Goal: Task Accomplishment & Management: Use online tool/utility

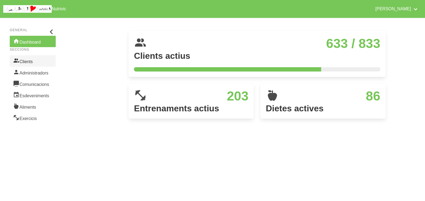
click at [28, 61] on link "Clients" at bounding box center [33, 60] width 46 height 11
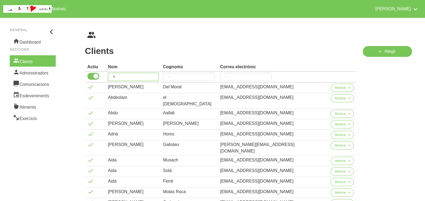
click at [127, 77] on input "search" at bounding box center [133, 77] width 51 height 8
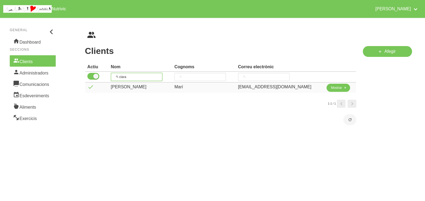
type input "clara"
click at [333, 89] on span "Mostrar" at bounding box center [336, 87] width 11 height 5
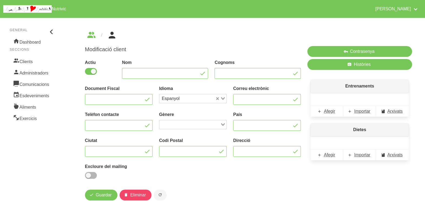
type input "[PERSON_NAME]"
type input "Marí"
type input "[EMAIL_ADDRESS][DOMAIN_NAME]"
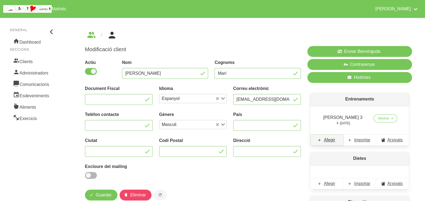
click at [330, 140] on span "Afegir" at bounding box center [329, 140] width 11 height 6
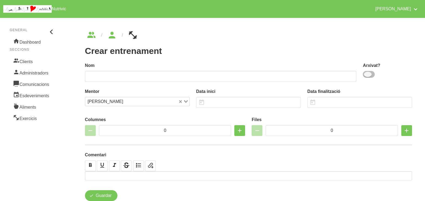
drag, startPoint x: 370, startPoint y: 74, endPoint x: 301, endPoint y: 77, distance: 69.0
click at [370, 74] on span at bounding box center [369, 74] width 12 height 7
click at [366, 74] on input "checkbox" at bounding box center [365, 74] width 4 height 4
checkbox input "true"
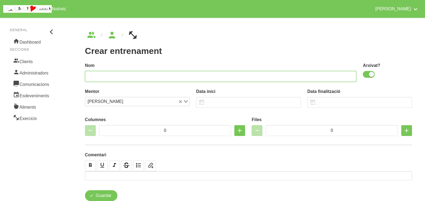
click at [293, 76] on input "text" at bounding box center [220, 76] width 271 height 11
type input "Clara Marí 4"
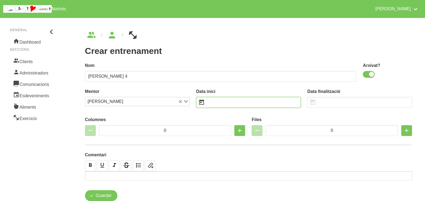
click at [214, 103] on input "text" at bounding box center [248, 102] width 105 height 11
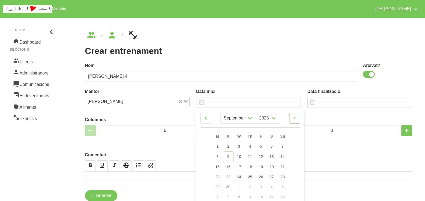
click at [294, 117] on icon at bounding box center [294, 118] width 6 height 10
select select "9"
click at [282, 156] on span "12" at bounding box center [282, 156] width 4 height 4
type input "12/10/2025"
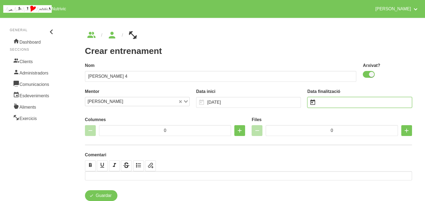
click at [324, 101] on input "text" at bounding box center [359, 102] width 105 height 11
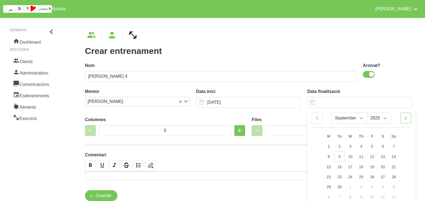
click at [406, 117] on icon at bounding box center [405, 118] width 6 height 10
select select "10"
click at [394, 179] on link "23" at bounding box center [393, 176] width 11 height 10
type input "23/11/2025"
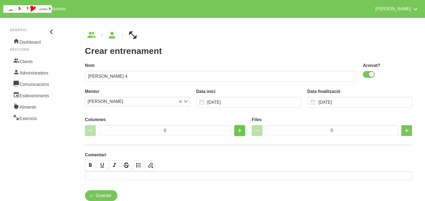
click at [241, 131] on icon "button" at bounding box center [239, 130] width 6 height 10
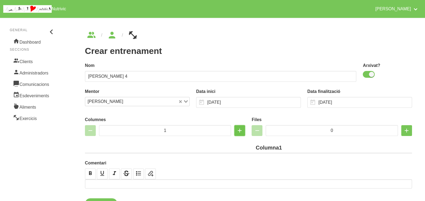
click at [241, 131] on icon "button" at bounding box center [239, 130] width 6 height 10
click at [239, 129] on icon "button" at bounding box center [239, 130] width 6 height 10
type input "3"
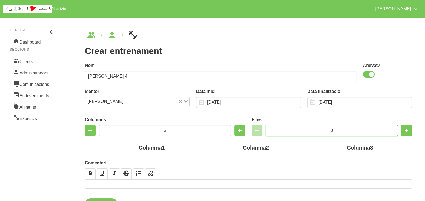
drag, startPoint x: 336, startPoint y: 130, endPoint x: 318, endPoint y: 130, distance: 18.4
click at [318, 130] on input "0" at bounding box center [332, 130] width 132 height 11
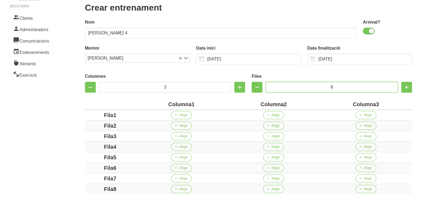
scroll to position [67, 0]
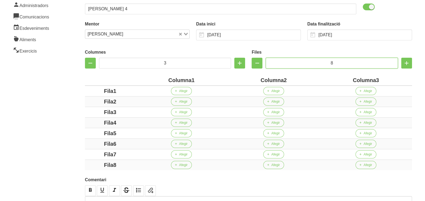
type input "8"
drag, startPoint x: 191, startPoint y: 78, endPoint x: 136, endPoint y: 78, distance: 54.9
click at [136, 78] on th "Columna1" at bounding box center [181, 80] width 92 height 11
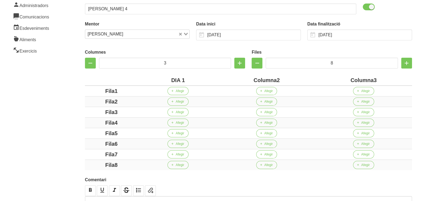
drag, startPoint x: 276, startPoint y: 80, endPoint x: 250, endPoint y: 78, distance: 26.5
click at [250, 79] on div "Columna2" at bounding box center [266, 80] width 92 height 8
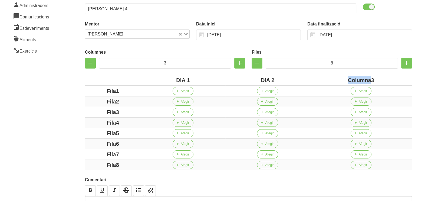
drag, startPoint x: 370, startPoint y: 80, endPoint x: 344, endPoint y: 77, distance: 26.3
click at [344, 77] on div "Columna3" at bounding box center [361, 80] width 98 height 8
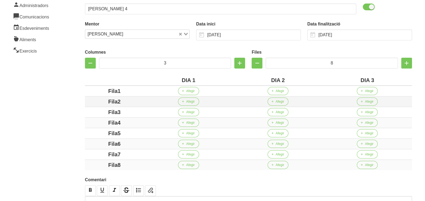
drag, startPoint x: 117, startPoint y: 91, endPoint x: 103, endPoint y: 96, distance: 14.6
click at [93, 93] on div "Fila1" at bounding box center [114, 91] width 55 height 8
drag, startPoint x: 117, startPoint y: 101, endPoint x: 95, endPoint y: 101, distance: 22.2
click at [94, 100] on div "Fila2" at bounding box center [114, 101] width 55 height 8
click at [95, 109] on div "Fila3" at bounding box center [114, 112] width 55 height 8
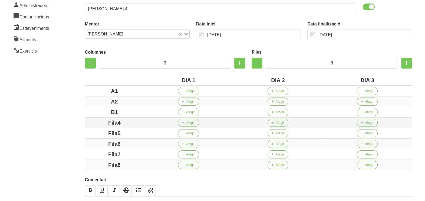
drag, startPoint x: 128, startPoint y: 121, endPoint x: 87, endPoint y: 123, distance: 41.2
click at [83, 121] on div "Columnes 3 Files 8 DIA 1 DIA 2 DIA 3 A1 Afegir Afegir Afegir A2 Afegir Afegir A…" at bounding box center [248, 109] width 333 height 130
drag, startPoint x: 130, startPoint y: 134, endPoint x: 65, endPoint y: 136, distance: 65.2
click at [69, 134] on div "Crear entrenament d5cfcefe-32f9-409b-83de-1bf03b9b1a0a Nom Clara Marí 4 Arxivat…" at bounding box center [248, 94] width 359 height 294
drag, startPoint x: 123, startPoint y: 142, endPoint x: 93, endPoint y: 140, distance: 29.9
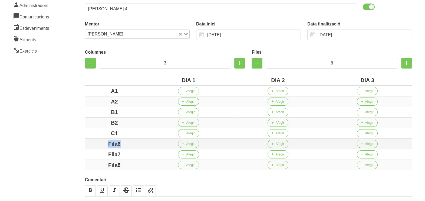
click at [93, 140] on div "Fila6" at bounding box center [114, 144] width 55 height 8
click at [91, 151] on div "Fila7" at bounding box center [114, 154] width 55 height 8
drag, startPoint x: 123, startPoint y: 166, endPoint x: 84, endPoint y: 161, distance: 38.7
click at [82, 163] on div "Columnes 3 Files 8 DIA 1 DIA 2 DIA 3 A1 Afegir Afegir Afegir A2 Afegir Afegir A…" at bounding box center [248, 109] width 333 height 130
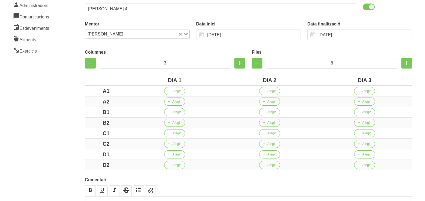
drag, startPoint x: 73, startPoint y: 143, endPoint x: 67, endPoint y: 145, distance: 6.2
click at [71, 145] on div "Crear entrenament d5cfcefe-32f9-409b-83de-1bf03b9b1a0a Nom Clara Marí 4 Arxivat…" at bounding box center [248, 94] width 359 height 294
click at [173, 91] on span "Afegir" at bounding box center [176, 90] width 8 height 5
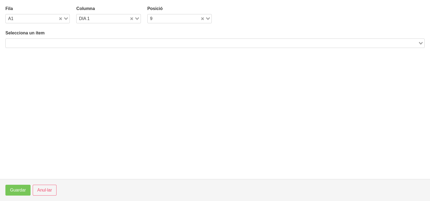
click at [73, 40] on input "Search for option" at bounding box center [211, 43] width 411 height 6
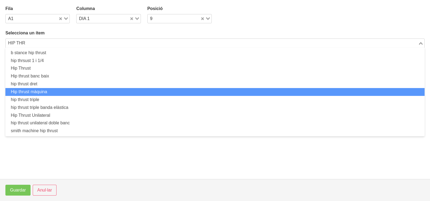
click at [58, 91] on li "Hip thrust màquina" at bounding box center [214, 92] width 419 height 8
type input "HIP THR"
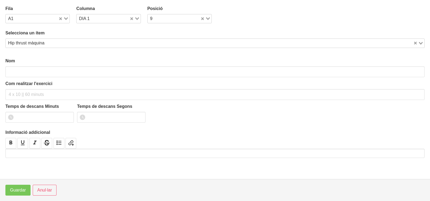
type input "Hip thrust màquina"
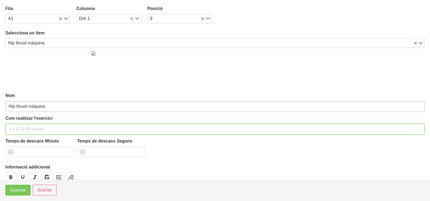
drag, startPoint x: 20, startPoint y: 127, endPoint x: 26, endPoint y: 111, distance: 16.9
click at [23, 120] on div "Com realitzar l'exercici" at bounding box center [214, 124] width 419 height 19
type input "3 x 6-8 a 3011 60""
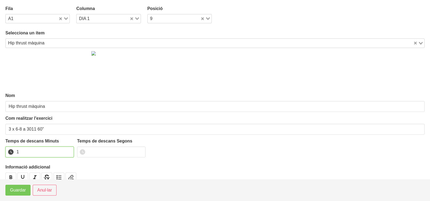
type input "1"
click at [68, 150] on input "1" at bounding box center [39, 151] width 68 height 11
click at [16, 191] on span "Guardar" at bounding box center [18, 190] width 16 height 6
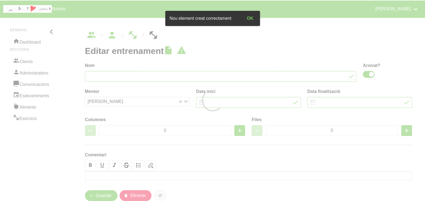
type input "Clara Marí 4"
checkbox input "true"
type input "12/10/2025"
type input "23/11/2025"
type input "3"
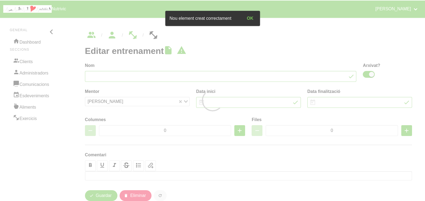
type input "8"
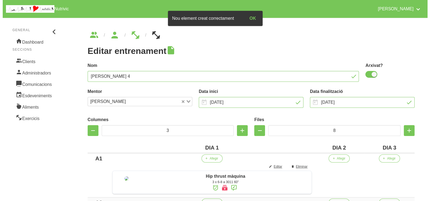
scroll to position [34, 0]
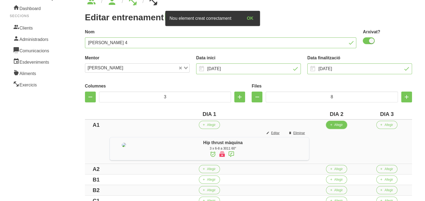
click at [342, 126] on span "Afegir" at bounding box center [338, 124] width 8 height 5
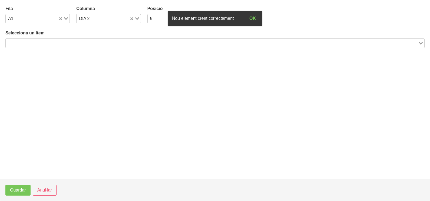
click at [78, 41] on input "Search for option" at bounding box center [211, 43] width 411 height 6
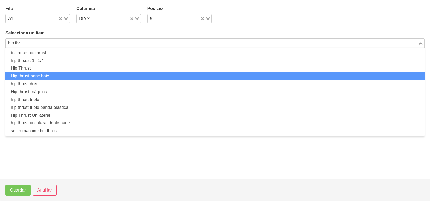
click at [63, 77] on li "Hip thrust banc baix" at bounding box center [214, 76] width 419 height 8
type input "hip thr"
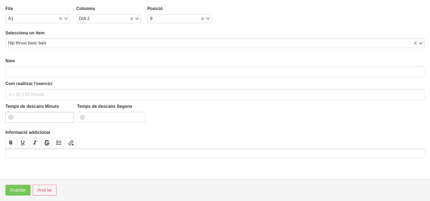
type input "Hip thrust banc baix"
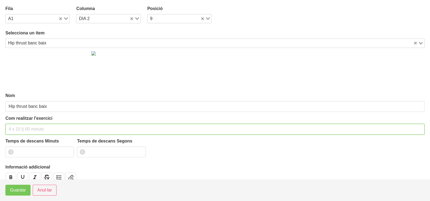
click at [21, 130] on input "text" at bounding box center [214, 129] width 419 height 11
type input "3 x 6-8 a 3011 60""
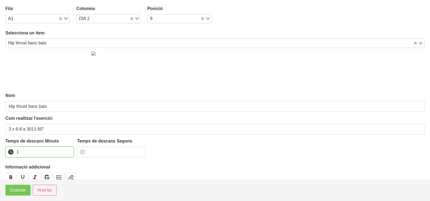
type input "1"
click at [68, 149] on input "1" at bounding box center [39, 151] width 68 height 11
click at [14, 195] on footer "Guardar Anul·lar" at bounding box center [215, 190] width 430 height 22
click at [18, 188] on span "Guardar" at bounding box center [18, 190] width 16 height 6
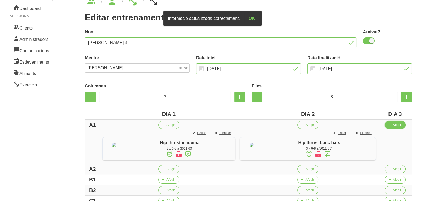
click at [396, 123] on span "Afegir" at bounding box center [397, 124] width 8 height 5
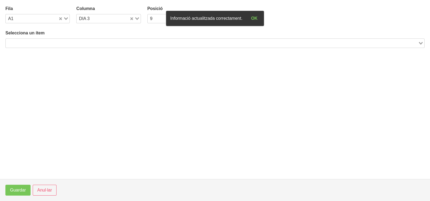
click at [115, 41] on input "Search for option" at bounding box center [211, 43] width 411 height 6
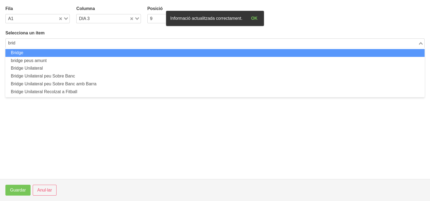
click at [109, 54] on li "Bridge" at bounding box center [214, 53] width 419 height 8
type input "brid"
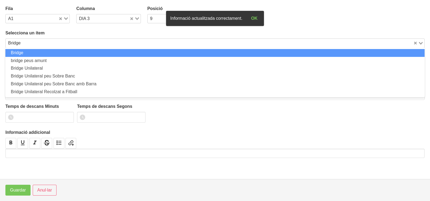
type input "Bridge"
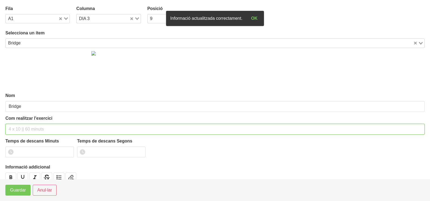
click at [29, 128] on input "text" at bounding box center [214, 129] width 419 height 11
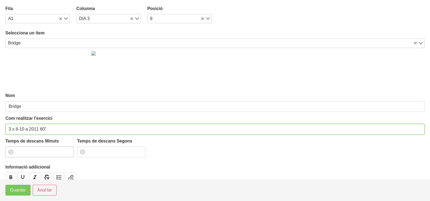
type input "3 x 8-10 a 2011 60""
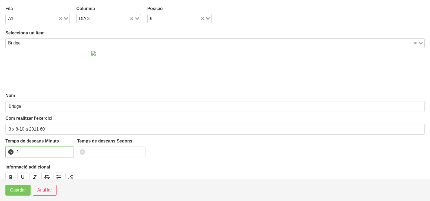
type input "1"
click at [68, 149] on input "1" at bounding box center [39, 151] width 68 height 11
click at [16, 191] on span "Guardar" at bounding box center [18, 190] width 16 height 6
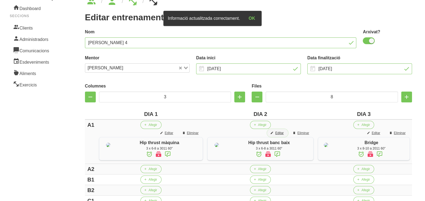
click at [279, 132] on span "Editar" at bounding box center [279, 132] width 8 height 5
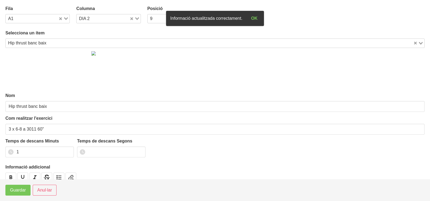
click at [58, 45] on input "Search for option" at bounding box center [230, 43] width 364 height 6
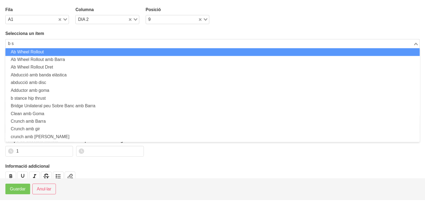
scroll to position [0, 0]
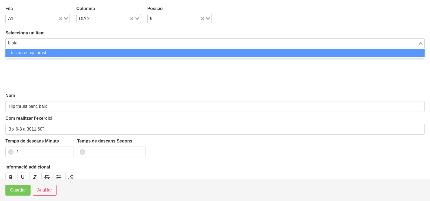
drag, startPoint x: 53, startPoint y: 52, endPoint x: 49, endPoint y: 94, distance: 41.8
click at [53, 53] on li "b stance hip thrust" at bounding box center [214, 53] width 419 height 8
type input "b sta"
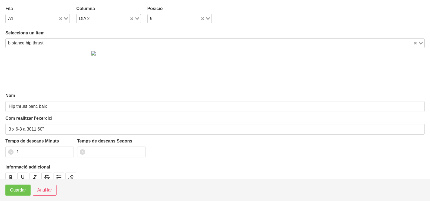
type input "b stance hip thrust"
click at [13, 192] on span "Guardar" at bounding box center [18, 190] width 16 height 6
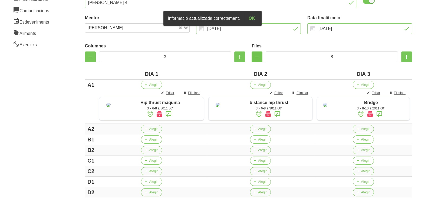
scroll to position [101, 0]
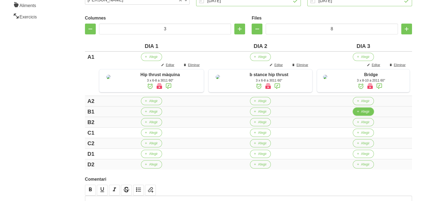
click at [361, 114] on span "Afegir" at bounding box center [365, 111] width 8 height 5
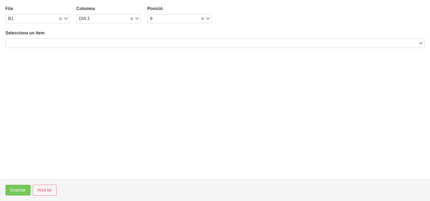
click at [98, 41] on input "Search for option" at bounding box center [211, 43] width 411 height 6
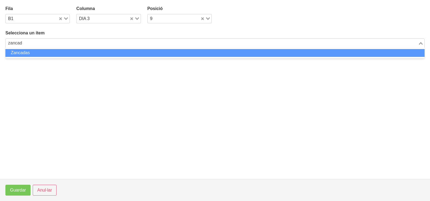
click at [97, 55] on li "Zancadas" at bounding box center [214, 53] width 419 height 8
type input "zancad"
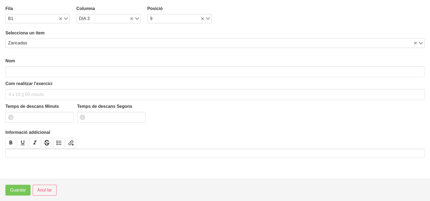
type input "Zancadas"
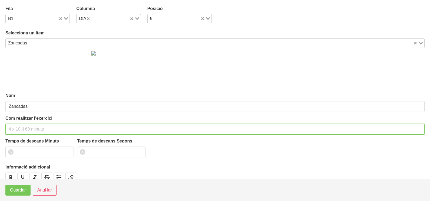
drag, startPoint x: 21, startPoint y: 130, endPoint x: 22, endPoint y: 126, distance: 4.1
click at [21, 128] on input "text" at bounding box center [214, 129] width 419 height 11
type input "3 x 16-20 a 2010 60""
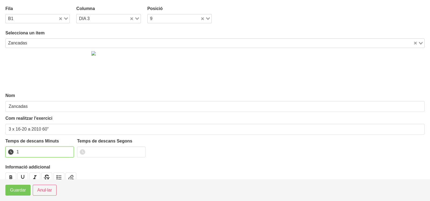
drag, startPoint x: 69, startPoint y: 150, endPoint x: 62, endPoint y: 157, distance: 9.4
type input "1"
click at [69, 151] on input "1" at bounding box center [39, 151] width 68 height 11
click at [20, 191] on span "Guardar" at bounding box center [18, 190] width 16 height 6
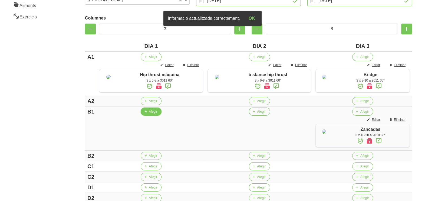
click at [149, 114] on span "Afegir" at bounding box center [153, 111] width 8 height 5
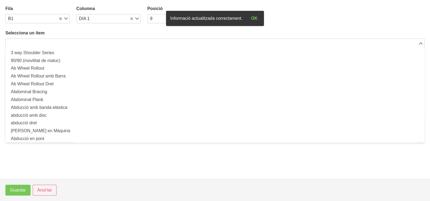
click at [89, 41] on input "Search for option" at bounding box center [211, 43] width 411 height 6
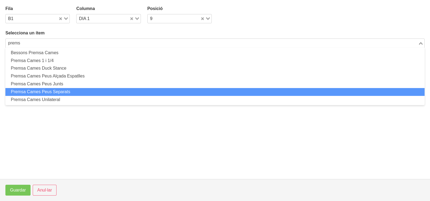
click at [51, 89] on li "Premsa Cames Peus Separats" at bounding box center [214, 92] width 419 height 8
type input "prems"
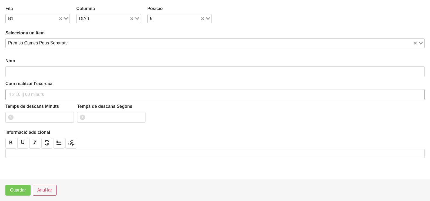
type input "Premsa Cames Peus Separats"
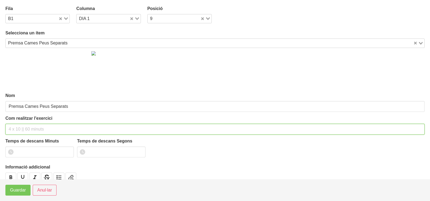
click at [22, 126] on input "text" at bounding box center [214, 129] width 419 height 11
type input "3 x 6-8 a 3010 60""
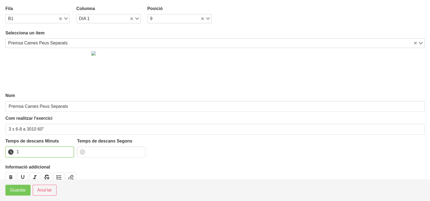
drag, startPoint x: 70, startPoint y: 149, endPoint x: 35, endPoint y: 171, distance: 41.1
type input "1"
click at [68, 150] on input "1" at bounding box center [39, 151] width 68 height 11
click at [23, 190] on span "Guardar" at bounding box center [18, 190] width 16 height 6
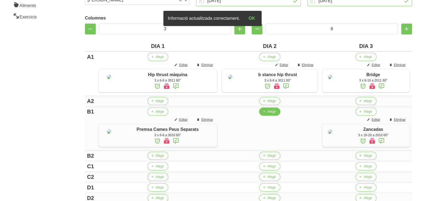
click at [267, 114] on span "Afegir" at bounding box center [271, 111] width 8 height 5
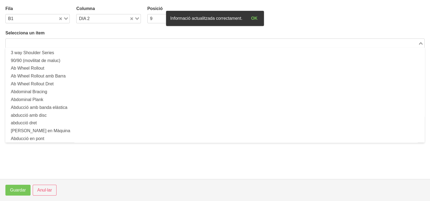
drag, startPoint x: 109, startPoint y: 43, endPoint x: 151, endPoint y: 24, distance: 46.1
click at [110, 43] on input "Search for option" at bounding box center [211, 43] width 411 height 6
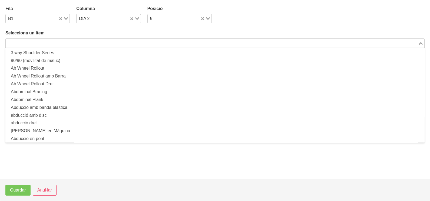
drag, startPoint x: 72, startPoint y: 44, endPoint x: 75, endPoint y: 32, distance: 11.6
click at [72, 43] on input "Search for option" at bounding box center [211, 43] width 411 height 6
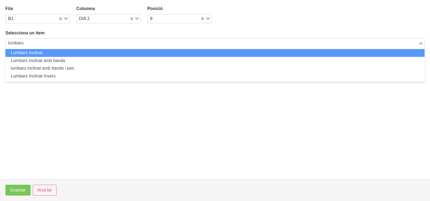
click at [62, 54] on li "Lumbars Inclinat" at bounding box center [214, 53] width 419 height 8
type input "lumbars"
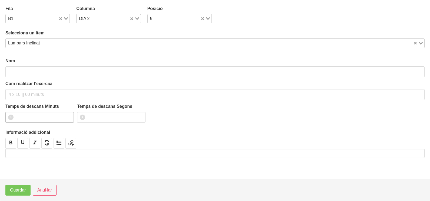
type input "Lumbars Inclinat"
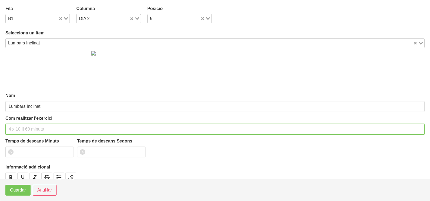
click at [19, 127] on input "text" at bounding box center [214, 129] width 419 height 11
type input "3 x 6-8 a 3011 60""
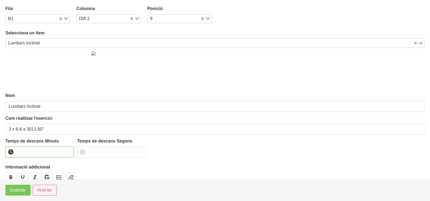
click at [70, 149] on input "number" at bounding box center [39, 151] width 68 height 11
drag, startPoint x: 69, startPoint y: 149, endPoint x: 36, endPoint y: 178, distance: 44.0
type input "1"
click at [69, 150] on input "1" at bounding box center [39, 151] width 68 height 11
click at [26, 192] on button "Guardar" at bounding box center [17, 189] width 25 height 11
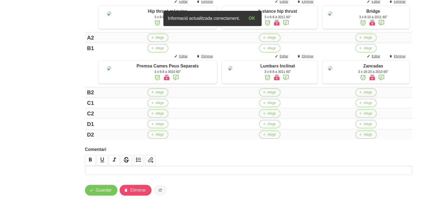
scroll to position [169, 0]
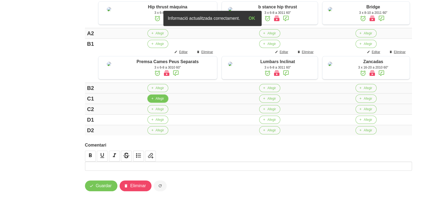
click at [151, 101] on icon "button" at bounding box center [152, 98] width 3 height 5
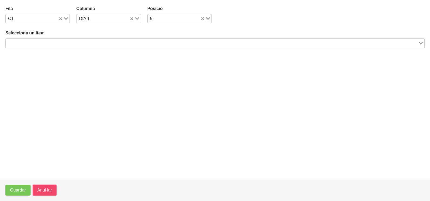
click at [48, 191] on span "Anul·lar" at bounding box center [44, 190] width 15 height 6
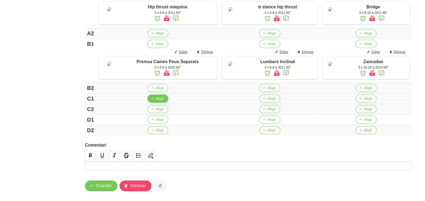
click at [155, 101] on span "Afegir" at bounding box center [159, 98] width 8 height 5
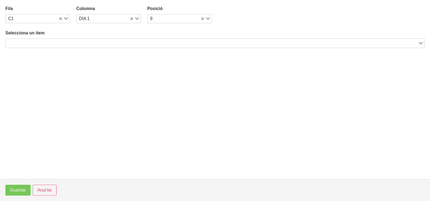
click at [69, 43] on input "Search for option" at bounding box center [211, 43] width 411 height 6
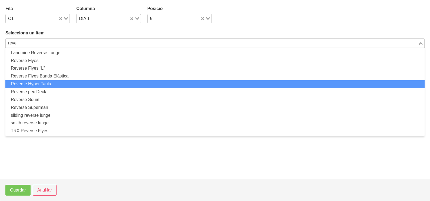
click at [63, 86] on li "Reverse Hyper Taula" at bounding box center [214, 84] width 419 height 8
type input "reve"
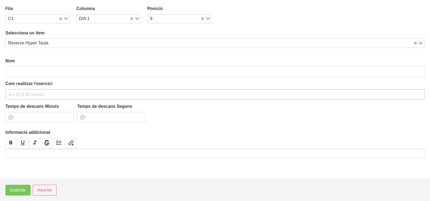
type input "Reverse Hyper Taula"
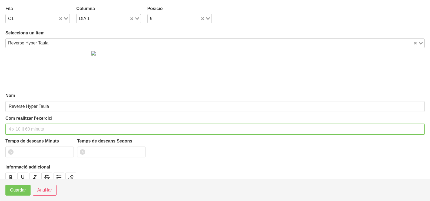
click at [27, 131] on input "text" at bounding box center [214, 129] width 419 height 11
type input "3 x 10-12 a 2010 60""
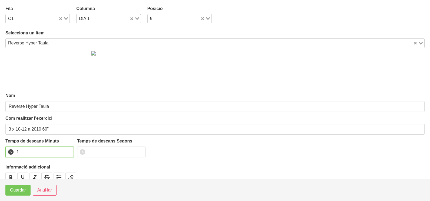
type input "1"
click at [65, 152] on input "1" at bounding box center [39, 151] width 68 height 11
click at [14, 192] on span "Guardar" at bounding box center [18, 190] width 16 height 6
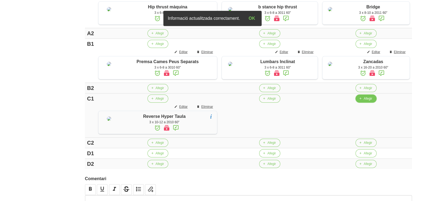
click at [363, 101] on span "Afegir" at bounding box center [367, 98] width 8 height 5
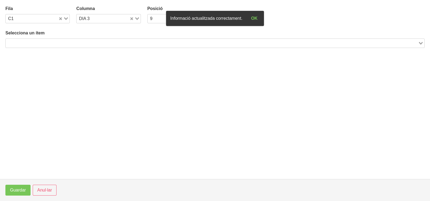
click at [72, 41] on input "Search for option" at bounding box center [211, 43] width 411 height 6
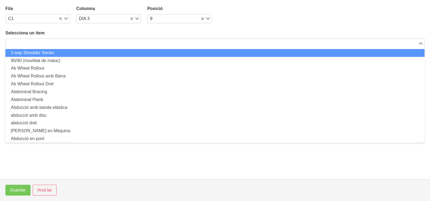
click at [92, 43] on input "Search for option" at bounding box center [211, 43] width 411 height 6
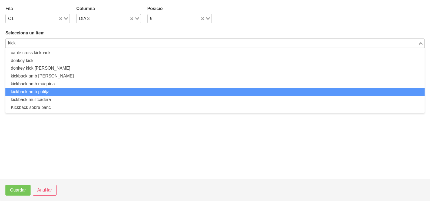
click at [64, 91] on li "kickback amb politja" at bounding box center [214, 92] width 419 height 8
type input "kick"
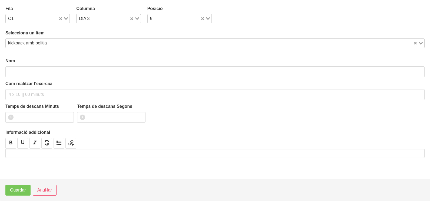
type input "kickback amb politja"
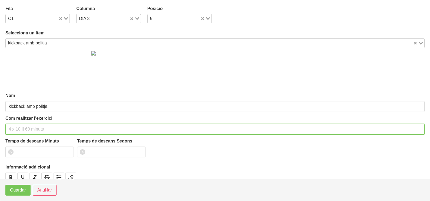
drag, startPoint x: 29, startPoint y: 127, endPoint x: 24, endPoint y: 120, distance: 8.4
click at [28, 126] on input "text" at bounding box center [214, 129] width 419 height 11
type input "3 x 10-12 a 2010 60""
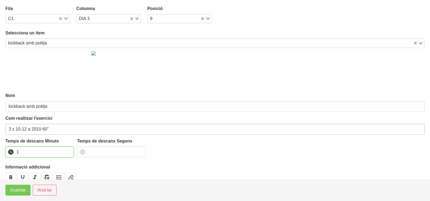
drag, startPoint x: 68, startPoint y: 149, endPoint x: 64, endPoint y: 132, distance: 17.6
type input "1"
click at [68, 149] on input "1" at bounding box center [39, 151] width 68 height 11
drag, startPoint x: 135, startPoint y: 20, endPoint x: 131, endPoint y: 22, distance: 4.4
click at [133, 21] on div "Loading..." at bounding box center [135, 18] width 11 height 8
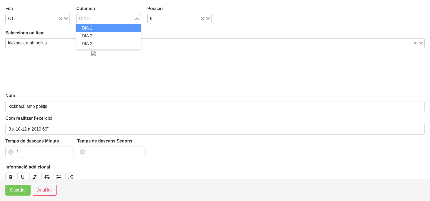
drag, startPoint x: 99, startPoint y: 27, endPoint x: 92, endPoint y: 57, distance: 30.4
click at [99, 29] on li "DIA 1" at bounding box center [108, 28] width 64 height 8
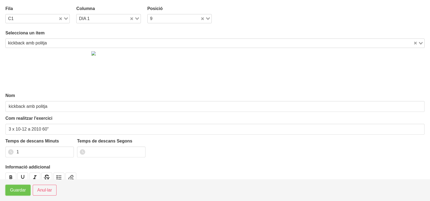
click at [21, 190] on span "Guardar" at bounding box center [18, 190] width 16 height 6
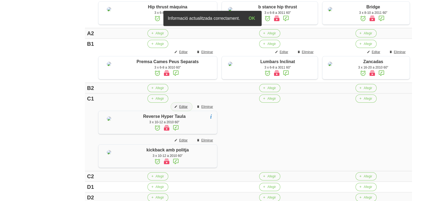
click at [179, 109] on span "Editar" at bounding box center [183, 106] width 8 height 5
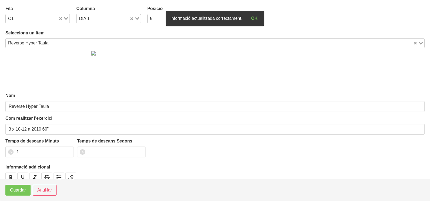
click at [135, 19] on icon "Search for option" at bounding box center [137, 18] width 4 height 3
drag, startPoint x: 103, startPoint y: 41, endPoint x: 97, endPoint y: 55, distance: 15.7
click at [103, 43] on li "DIA 3" at bounding box center [108, 44] width 64 height 8
click at [22, 193] on span "Guardar" at bounding box center [18, 190] width 16 height 6
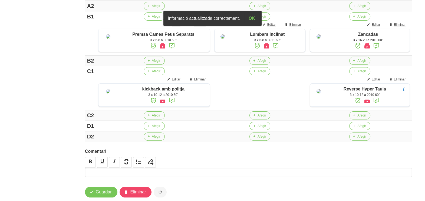
scroll to position [203, 0]
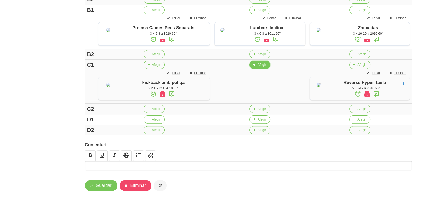
click at [257, 67] on span "Afegir" at bounding box center [261, 64] width 8 height 5
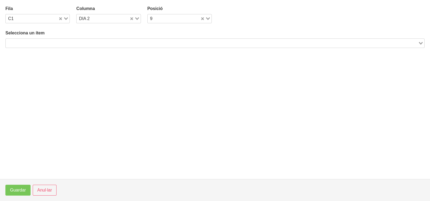
drag, startPoint x: 96, startPoint y: 38, endPoint x: 101, endPoint y: 39, distance: 4.6
click at [98, 39] on div "Selecciona un ítem Loading..." at bounding box center [214, 39] width 419 height 18
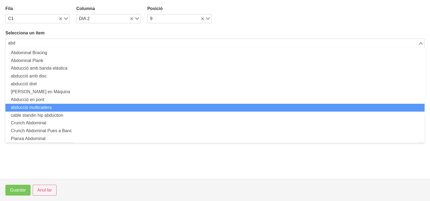
click at [64, 107] on li "abducció multicadera" at bounding box center [214, 108] width 419 height 8
type input "abd"
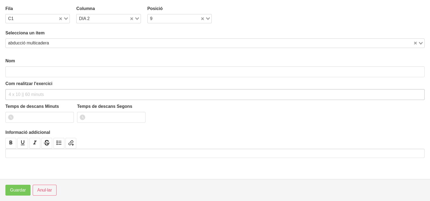
type input "abducció multicadera"
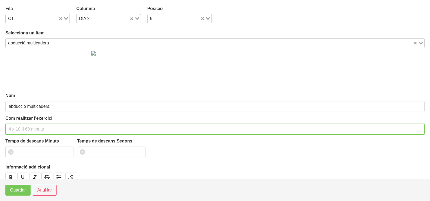
click at [22, 130] on input "text" at bounding box center [214, 129] width 419 height 11
type input "3 x 10-12 (avantpenúltim forat) 60""
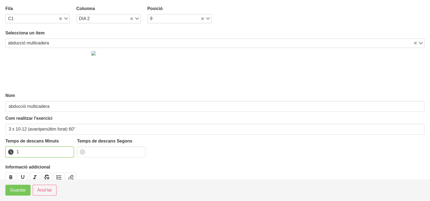
drag, startPoint x: 68, startPoint y: 150, endPoint x: 32, endPoint y: 170, distance: 41.3
type input "1"
click at [64, 152] on input "1" at bounding box center [39, 151] width 68 height 11
click at [14, 189] on span "Guardar" at bounding box center [18, 190] width 16 height 6
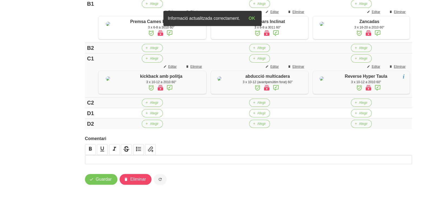
scroll to position [236, 0]
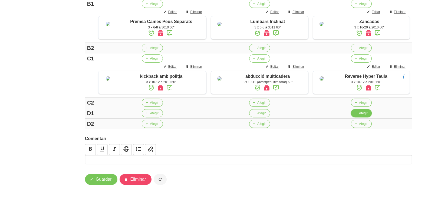
click at [354, 115] on icon "button" at bounding box center [355, 113] width 3 height 5
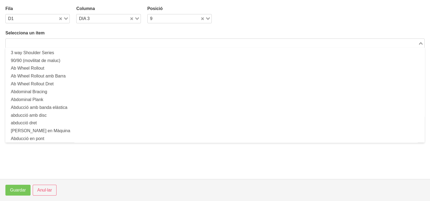
click at [78, 43] on input "Search for option" at bounding box center [211, 43] width 411 height 6
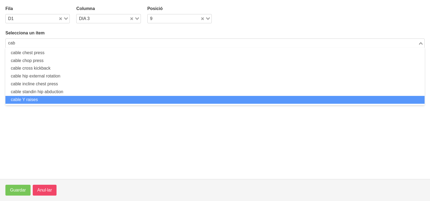
type input "cab"
click at [46, 192] on span "Anul·lar" at bounding box center [44, 190] width 15 height 6
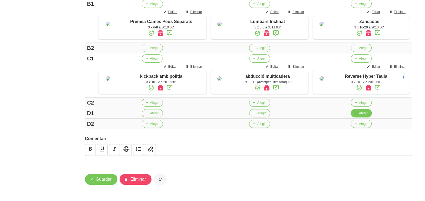
click at [356, 117] on button "Afegir" at bounding box center [361, 113] width 21 height 8
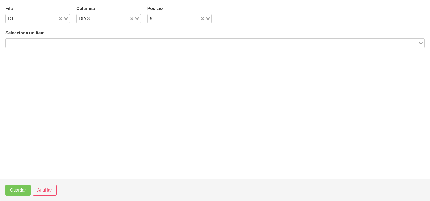
click at [93, 43] on input "Search for option" at bounding box center [211, 43] width 411 height 6
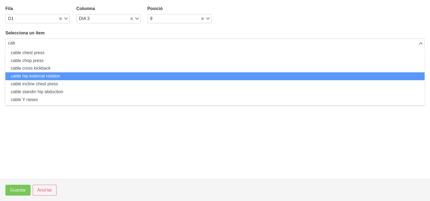
click at [65, 77] on li "cable hip external rotation" at bounding box center [214, 76] width 419 height 8
type input "cab"
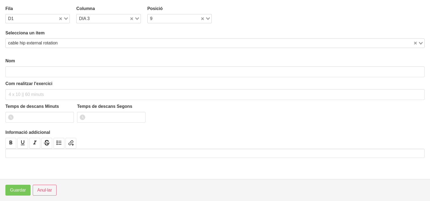
type input "cable hip external rotation"
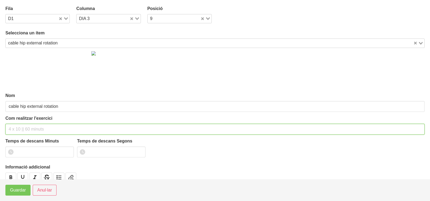
click at [23, 130] on input "text" at bounding box center [214, 129] width 419 height 11
type input "3 x 10-12 a 2010 60""
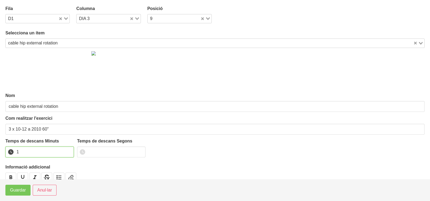
drag, startPoint x: 68, startPoint y: 150, endPoint x: 32, endPoint y: 173, distance: 42.6
type input "1"
click at [67, 150] on input "1" at bounding box center [39, 151] width 68 height 11
click at [21, 193] on span "Guardar" at bounding box center [18, 190] width 16 height 6
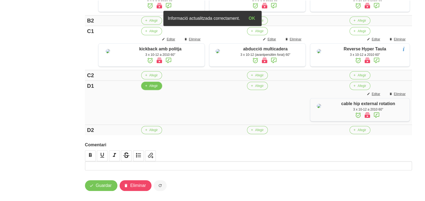
click at [149, 88] on span "Afegir" at bounding box center [153, 85] width 8 height 5
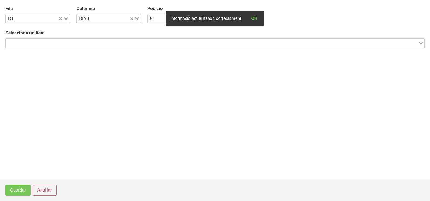
click at [46, 42] on input "Search for option" at bounding box center [211, 43] width 411 height 6
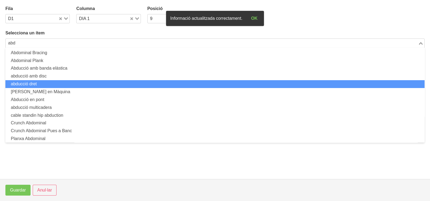
click at [54, 86] on li "abducció dret" at bounding box center [214, 84] width 419 height 8
type input "abd"
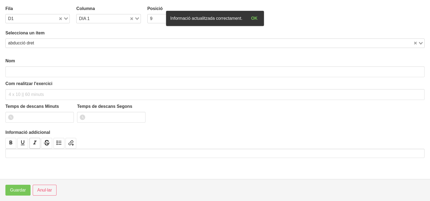
type input "abducció dret"
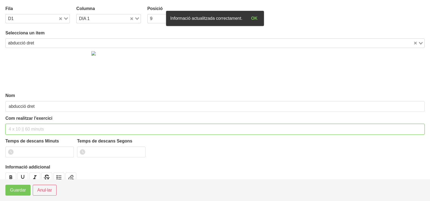
drag, startPoint x: 23, startPoint y: 128, endPoint x: 18, endPoint y: 128, distance: 4.9
click at [20, 128] on input "text" at bounding box center [214, 129] width 419 height 11
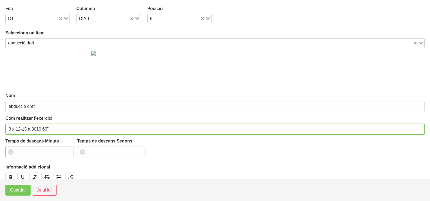
type input "3 x 12-15 a 3010 60""
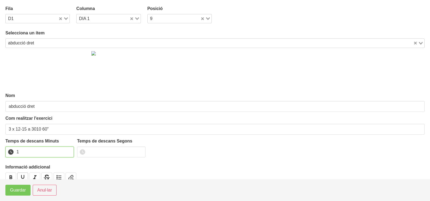
drag, startPoint x: 68, startPoint y: 149, endPoint x: 25, endPoint y: 177, distance: 51.2
type input "1"
click at [67, 150] on input "1" at bounding box center [39, 151] width 68 height 11
click at [19, 191] on span "Guardar" at bounding box center [18, 190] width 16 height 6
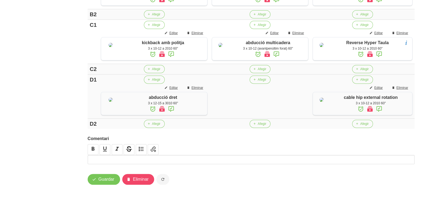
scroll to position [298, 0]
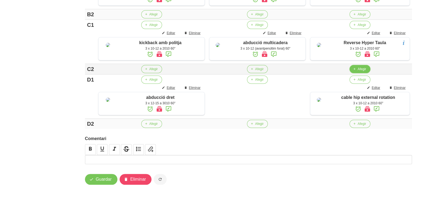
click at [357, 66] on button "Afegir" at bounding box center [359, 69] width 21 height 8
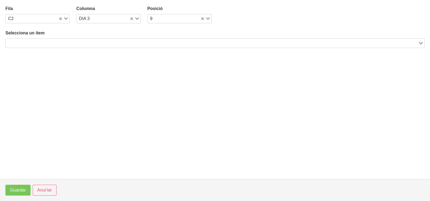
drag, startPoint x: 68, startPoint y: 36, endPoint x: 68, endPoint y: 43, distance: 6.8
click at [68, 43] on div "Selecciona un ítem Loading..." at bounding box center [214, 39] width 419 height 18
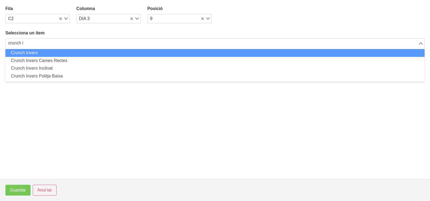
click at [68, 53] on li "Crunch Invers" at bounding box center [214, 53] width 419 height 8
type input "crunch i"
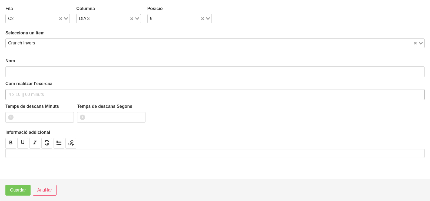
type input "Crunch Invers"
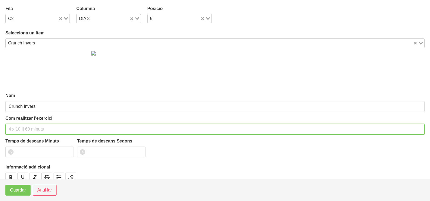
click at [25, 128] on input "text" at bounding box center [214, 129] width 419 height 11
type input "3 x 10-12 a 2010 60""
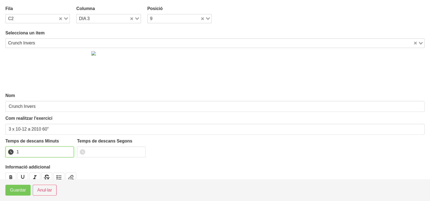
drag, startPoint x: 68, startPoint y: 149, endPoint x: 49, endPoint y: 162, distance: 23.5
type input "1"
click at [66, 151] on input "1" at bounding box center [39, 151] width 68 height 11
click at [20, 186] on button "Guardar" at bounding box center [17, 189] width 25 height 11
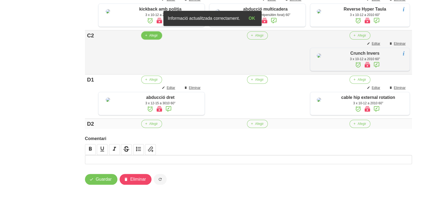
click at [152, 38] on span "Afegir" at bounding box center [153, 35] width 8 height 5
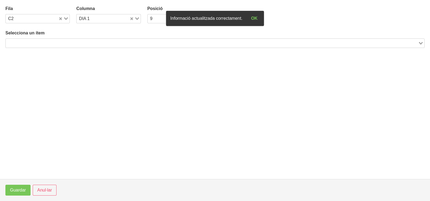
click at [43, 42] on input "Search for option" at bounding box center [211, 43] width 411 height 6
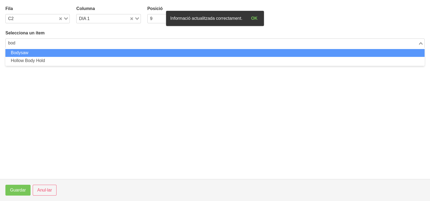
click at [44, 54] on li "Bodysaw" at bounding box center [214, 53] width 419 height 8
type input "bod"
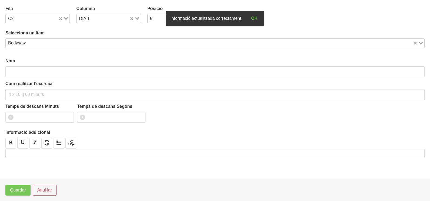
type input "Bodysaw"
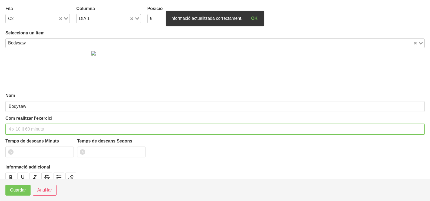
drag, startPoint x: 24, startPoint y: 129, endPoint x: 23, endPoint y: 125, distance: 4.0
click at [23, 126] on input "text" at bounding box center [214, 129] width 419 height 11
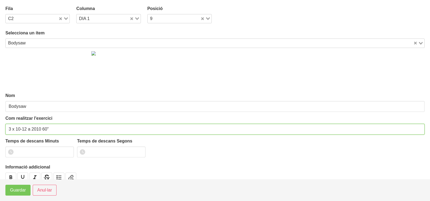
drag, startPoint x: 21, startPoint y: 126, endPoint x: 16, endPoint y: 130, distance: 5.4
click at [16, 130] on input "3 x 10-12 a 2010 60"" at bounding box center [214, 129] width 419 height 11
type input "3 x 8-12 a 2010 60""
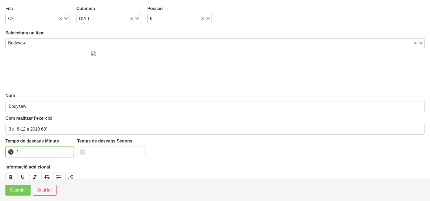
drag, startPoint x: 68, startPoint y: 149, endPoint x: 65, endPoint y: 153, distance: 5.2
type input "1"
click at [67, 151] on input "1" at bounding box center [39, 151] width 68 height 11
click at [24, 192] on span "Guardar" at bounding box center [18, 190] width 16 height 6
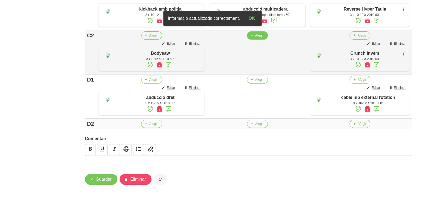
click at [257, 38] on span "Afegir" at bounding box center [259, 35] width 8 height 5
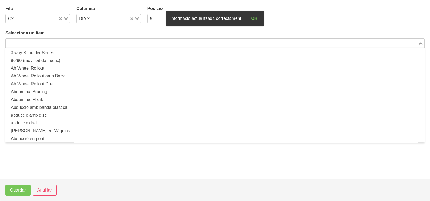
drag, startPoint x: 67, startPoint y: 41, endPoint x: 66, endPoint y: 37, distance: 4.6
click at [66, 41] on input "Search for option" at bounding box center [211, 43] width 411 height 6
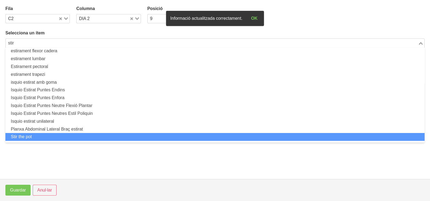
click at [46, 134] on li "Stir the pot" at bounding box center [214, 137] width 419 height 8
type input "stir"
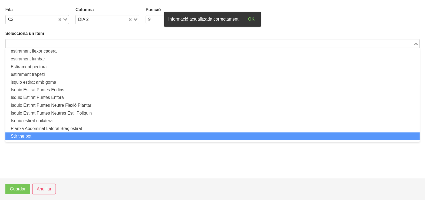
scroll to position [1, 0]
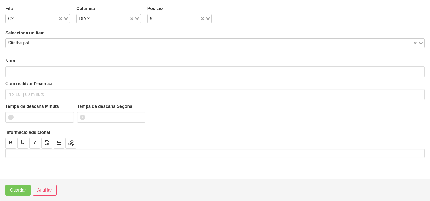
type input "Stir the pot"
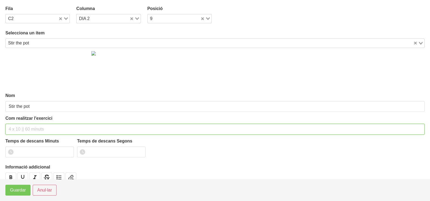
drag, startPoint x: 16, startPoint y: 130, endPoint x: 8, endPoint y: 126, distance: 8.7
click at [14, 130] on input "text" at bounding box center [214, 129] width 419 height 11
type input "3 x 12 (cercles) 60""
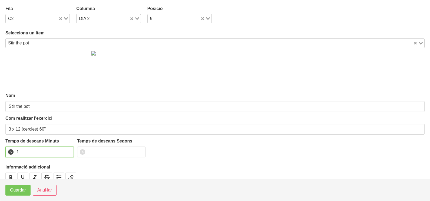
drag, startPoint x: 68, startPoint y: 149, endPoint x: 30, endPoint y: 185, distance: 51.8
type input "1"
click at [67, 150] on input "1" at bounding box center [39, 151] width 68 height 11
click at [23, 191] on span "Guardar" at bounding box center [18, 190] width 16 height 6
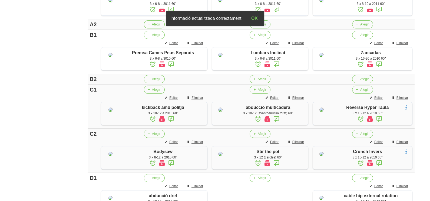
scroll to position [163, 0]
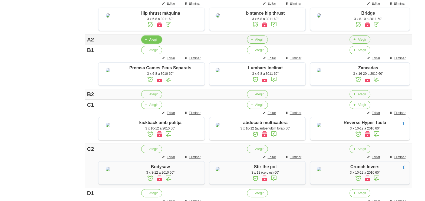
click at [151, 42] on span "Afegir" at bounding box center [153, 39] width 8 height 5
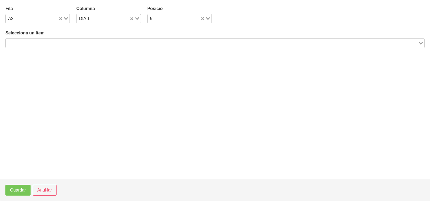
click at [75, 40] on input "Search for option" at bounding box center [211, 43] width 411 height 6
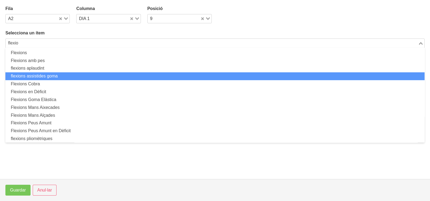
click at [62, 77] on li "flexions assistides goma" at bounding box center [214, 76] width 419 height 8
type input "flexio"
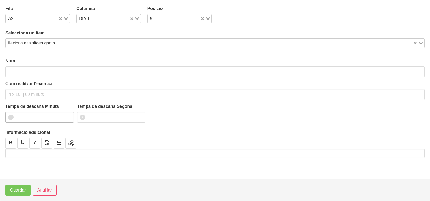
type input "flexions assistides goma"
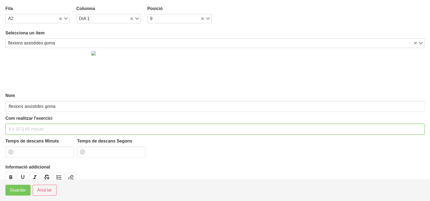
click at [19, 130] on input "text" at bounding box center [214, 129] width 419 height 11
type input "3 x 6-10 a 3010 60""
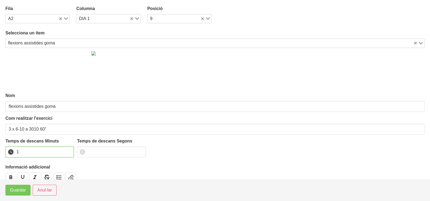
drag, startPoint x: 69, startPoint y: 149, endPoint x: 29, endPoint y: 172, distance: 46.7
type input "1"
click at [64, 150] on input "1" at bounding box center [39, 151] width 68 height 11
click at [20, 188] on span "Guardar" at bounding box center [18, 190] width 16 height 6
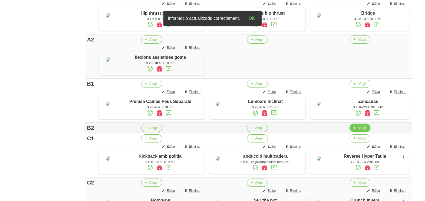
click at [356, 130] on span "button" at bounding box center [354, 127] width 5 height 5
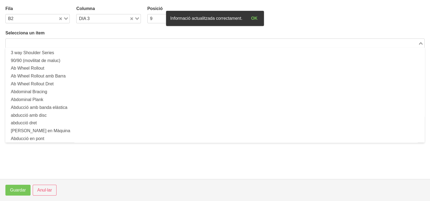
click at [80, 43] on input "Search for option" at bounding box center [211, 43] width 411 height 6
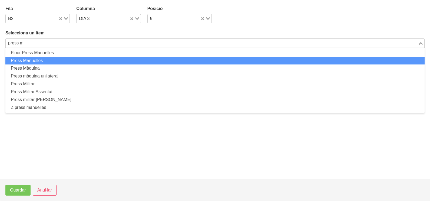
click at [60, 62] on li "Press Manuelles" at bounding box center [214, 61] width 419 height 8
type input "press m"
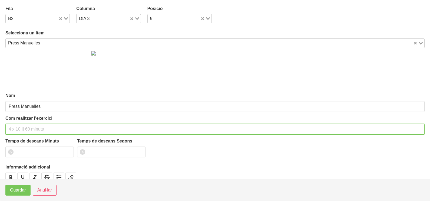
click at [25, 128] on input "text" at bounding box center [214, 129] width 419 height 11
type input "3 x 8-10 a 3010 60""
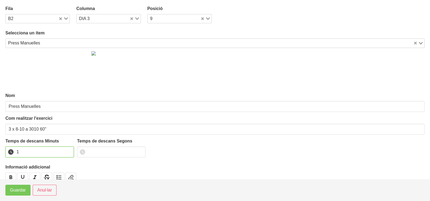
drag, startPoint x: 69, startPoint y: 149, endPoint x: 59, endPoint y: 158, distance: 13.2
type input "1"
click at [67, 151] on input "1" at bounding box center [39, 151] width 68 height 11
click at [20, 188] on span "Guardar" at bounding box center [18, 190] width 16 height 6
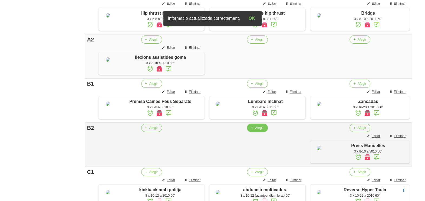
click at [250, 130] on icon "button" at bounding box center [251, 127] width 3 height 5
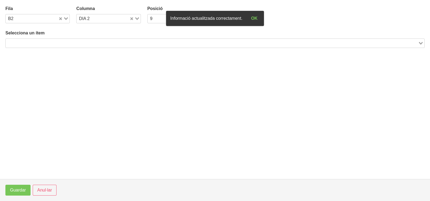
click at [63, 42] on input "Search for option" at bounding box center [211, 43] width 411 height 6
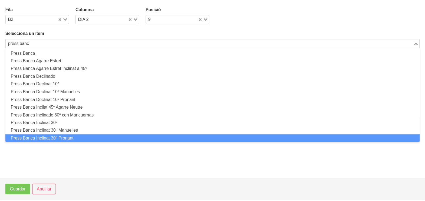
scroll to position [0, 0]
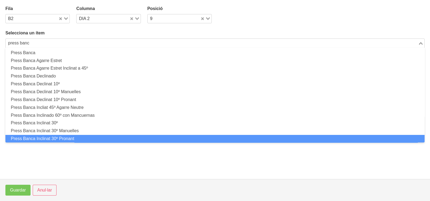
click at [70, 138] on li "Press Banca Inclinat 30º Pronant" at bounding box center [214, 139] width 419 height 8
type input "press banc"
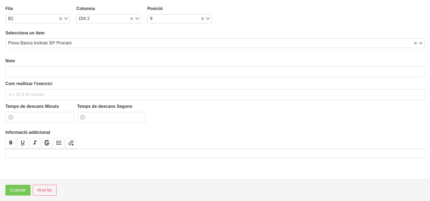
type input "Press Banca Inclinat 30º Pronant"
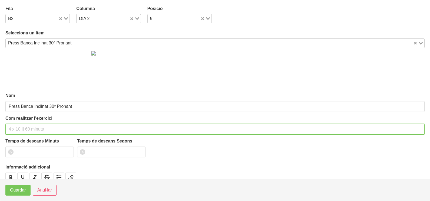
click at [19, 125] on input "text" at bounding box center [214, 129] width 419 height 11
type input "3 x 6-8 a 3010 60""
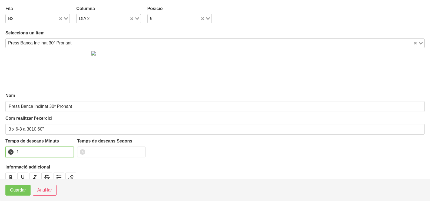
drag, startPoint x: 68, startPoint y: 150, endPoint x: 36, endPoint y: 175, distance: 41.0
type input "1"
click at [59, 157] on input "1" at bounding box center [39, 151] width 68 height 11
click at [13, 192] on span "Guardar" at bounding box center [18, 190] width 16 height 6
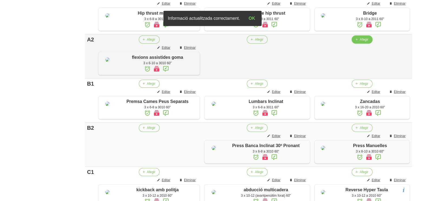
click at [357, 42] on span "button" at bounding box center [356, 39] width 5 height 5
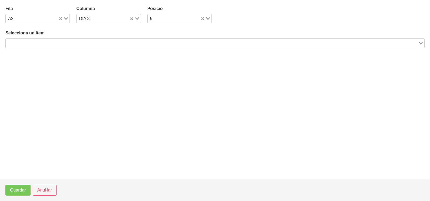
drag, startPoint x: 195, startPoint y: 41, endPoint x: 181, endPoint y: 40, distance: 13.8
click at [186, 41] on input "Search for option" at bounding box center [211, 43] width 411 height 6
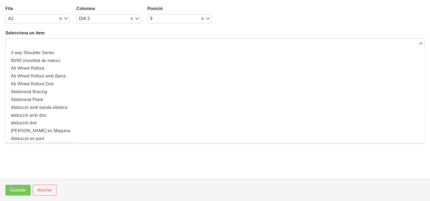
type input "h"
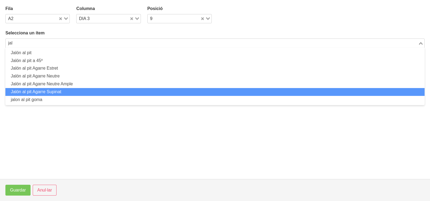
click at [72, 90] on li "Jalón al pit Agarre Supinat" at bounding box center [214, 92] width 419 height 8
type input "jal"
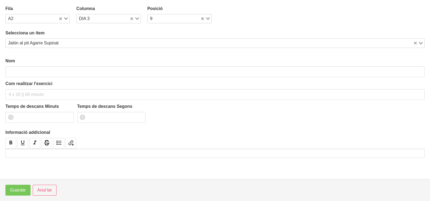
type input "Jalón al pit Agarre Supinat"
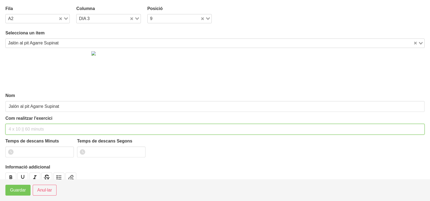
drag, startPoint x: 22, startPoint y: 123, endPoint x: 18, endPoint y: 124, distance: 4.0
click at [21, 124] on input "text" at bounding box center [214, 129] width 419 height 11
type input "3 x 6-8 a 3010 60""
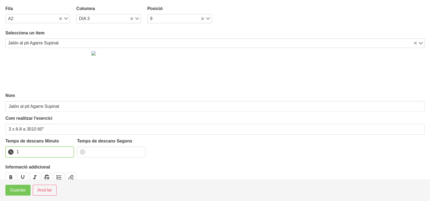
type input "1"
click at [67, 149] on input "1" at bounding box center [39, 151] width 68 height 11
click at [15, 190] on span "Guardar" at bounding box center [18, 190] width 16 height 6
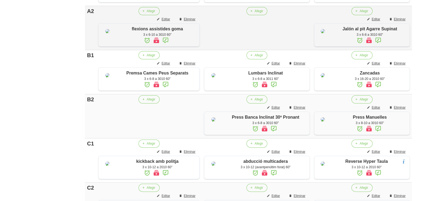
scroll to position [230, 0]
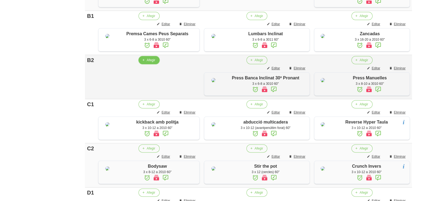
click at [145, 62] on span "button" at bounding box center [143, 60] width 5 height 5
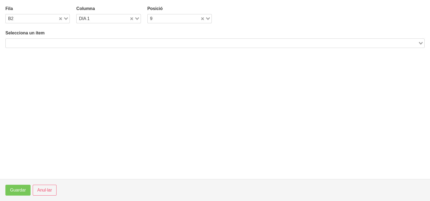
click at [67, 43] on input "Search for option" at bounding box center [211, 43] width 411 height 6
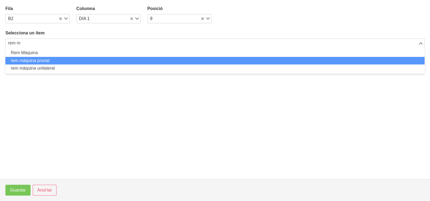
click at [57, 59] on li "rem màquina pronat" at bounding box center [214, 61] width 419 height 8
type input "rem m"
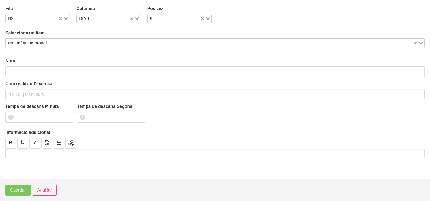
type input "rem màquina pronat"
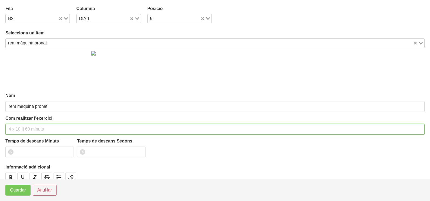
click at [14, 130] on input "text" at bounding box center [214, 129] width 419 height 11
type input "3 x 6-8 a 3010 60""
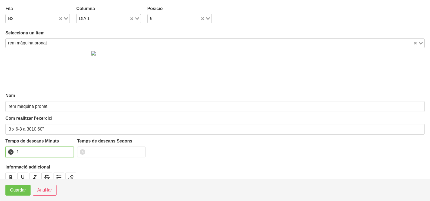
drag, startPoint x: 68, startPoint y: 149, endPoint x: 17, endPoint y: 185, distance: 62.8
type input "1"
click at [59, 155] on input "1" at bounding box center [39, 151] width 68 height 11
click at [15, 191] on span "Guardar" at bounding box center [18, 190] width 16 height 6
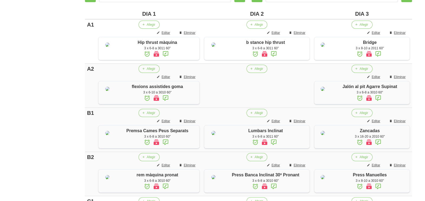
scroll to position [129, 0]
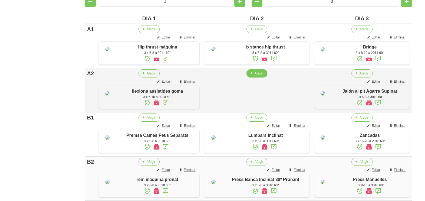
click at [252, 76] on span "button" at bounding box center [251, 73] width 5 height 5
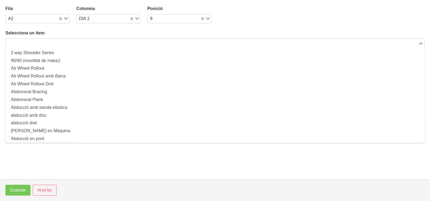
click at [82, 41] on input "Search for option" at bounding box center [211, 43] width 411 height 6
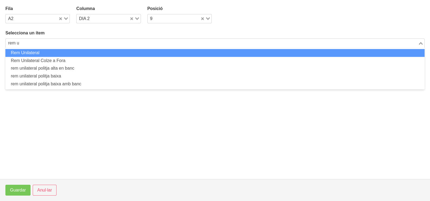
drag, startPoint x: 49, startPoint y: 51, endPoint x: 49, endPoint y: 54, distance: 3.0
click at [49, 54] on li "Rem Unilateral" at bounding box center [214, 53] width 419 height 8
type input "rem u"
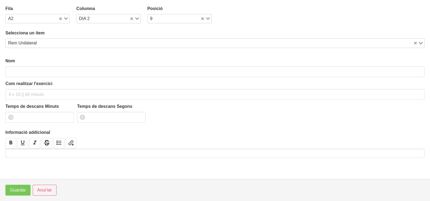
type input "Rem Unilateral"
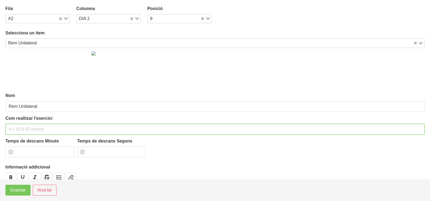
click at [17, 126] on input "text" at bounding box center [214, 129] width 419 height 11
type input "3 x 6-8 a 3011 60""
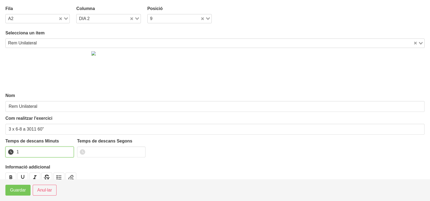
drag, startPoint x: 68, startPoint y: 150, endPoint x: 54, endPoint y: 164, distance: 20.3
type input "1"
click at [65, 154] on input "1" at bounding box center [39, 151] width 68 height 11
click at [20, 193] on button "Guardar" at bounding box center [17, 189] width 25 height 11
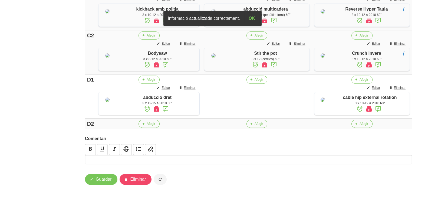
scroll to position [443, 0]
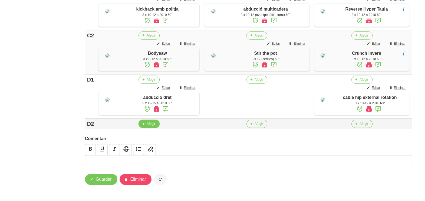
click at [147, 126] on button "Afegir" at bounding box center [148, 124] width 21 height 8
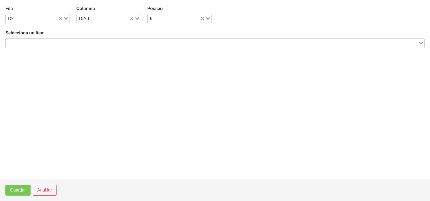
click at [95, 43] on input "Search for option" at bounding box center [211, 43] width 411 height 6
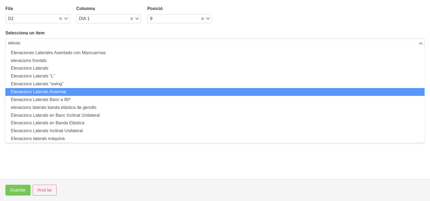
click at [76, 91] on li "Elevacions Laterals Assentat" at bounding box center [214, 92] width 419 height 8
type input "elevac"
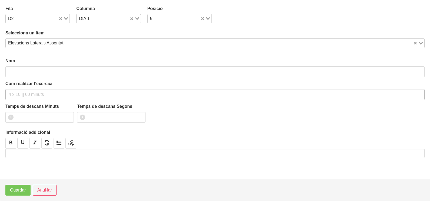
type input "Elevacions Laterals Assentat"
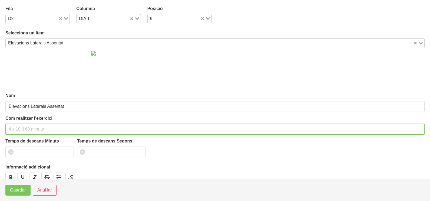
click at [24, 128] on input "text" at bounding box center [214, 129] width 419 height 11
type input "3 x 8-10 a 2010 60""
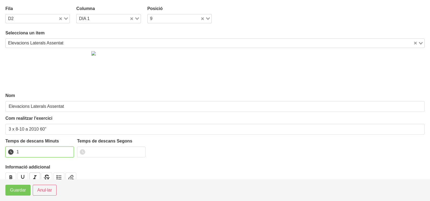
drag, startPoint x: 68, startPoint y: 149, endPoint x: 31, endPoint y: 172, distance: 43.4
type input "1"
click at [64, 151] on input "1" at bounding box center [39, 151] width 68 height 11
click at [21, 187] on span "Guardar" at bounding box center [18, 190] width 16 height 6
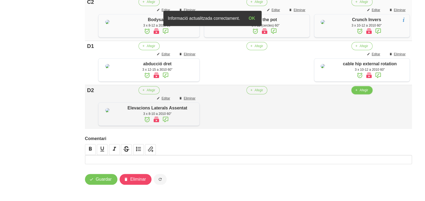
click at [357, 92] on icon "button" at bounding box center [355, 90] width 3 height 5
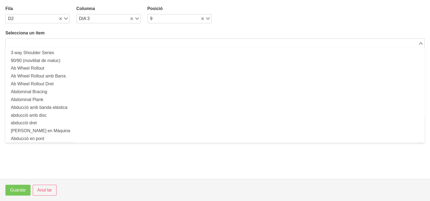
drag, startPoint x: 160, startPoint y: 41, endPoint x: 147, endPoint y: 41, distance: 13.0
click at [158, 42] on input "Search for option" at bounding box center [211, 43] width 411 height 6
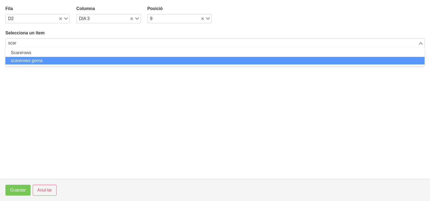
click at [132, 59] on li "scarerows goma" at bounding box center [214, 61] width 419 height 8
type input "scar"
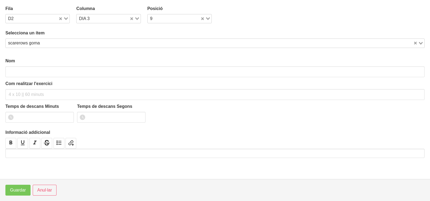
type input "scarerows goma"
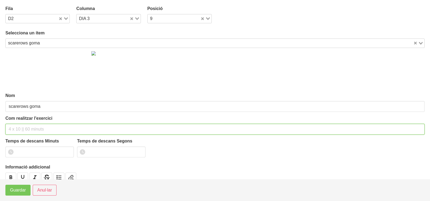
click at [25, 126] on input "text" at bounding box center [214, 129] width 419 height 11
type input "3 x 10-12 a 2010 60""
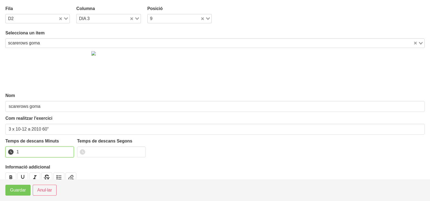
drag, startPoint x: 68, startPoint y: 150, endPoint x: 40, endPoint y: 165, distance: 32.2
type input "1"
click at [68, 150] on input "1" at bounding box center [39, 151] width 68 height 11
click at [22, 190] on span "Guardar" at bounding box center [18, 190] width 16 height 6
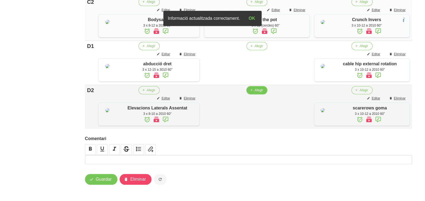
click at [254, 92] on span "Afegir" at bounding box center [258, 90] width 8 height 5
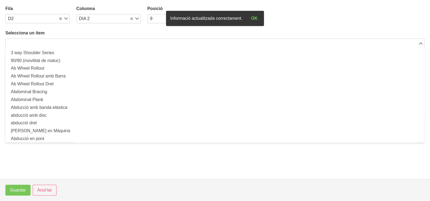
click at [73, 42] on input "Search for option" at bounding box center [211, 43] width 411 height 6
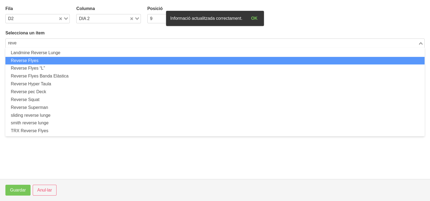
drag, startPoint x: 69, startPoint y: 59, endPoint x: 67, endPoint y: 62, distance: 3.6
click at [67, 62] on li "Reverse Flyes" at bounding box center [214, 61] width 419 height 8
type input "reve"
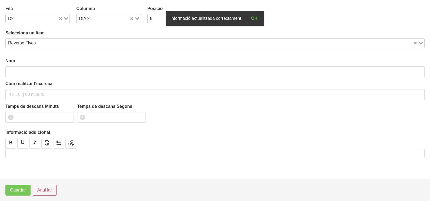
type input "Reverse Flyes"
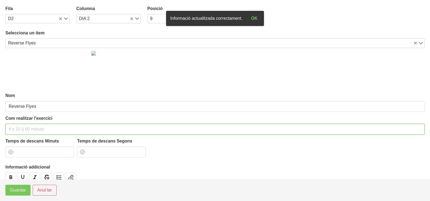
click at [16, 129] on input "text" at bounding box center [214, 129] width 419 height 11
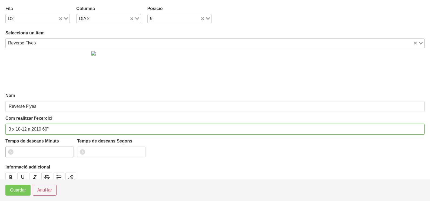
type input "3 x 10-12 a 2010 60""
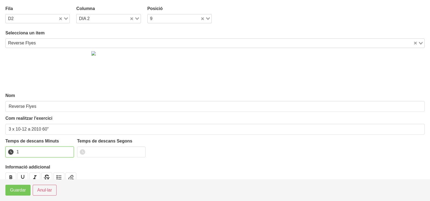
drag, startPoint x: 68, startPoint y: 149, endPoint x: 46, endPoint y: 165, distance: 26.9
type input "1"
click at [66, 151] on input "1" at bounding box center [39, 151] width 68 height 11
click at [12, 193] on span "Guardar" at bounding box center [18, 190] width 16 height 6
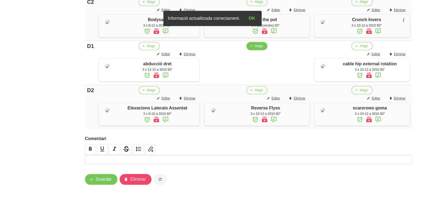
click at [254, 48] on span "Afegir" at bounding box center [258, 46] width 8 height 5
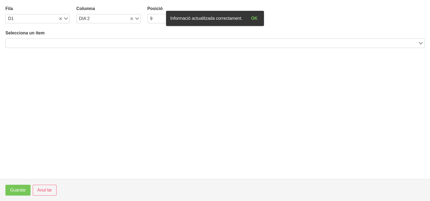
click at [66, 41] on input "Search for option" at bounding box center [211, 43] width 411 height 6
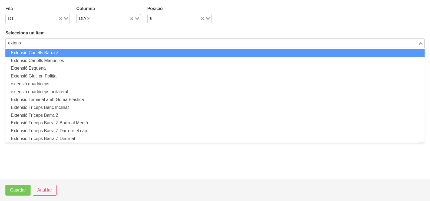
drag, startPoint x: 7, startPoint y: 39, endPoint x: 0, endPoint y: 42, distance: 7.4
click at [2, 41] on section "Fila D1 Loading... Columna DIA 2 Loading... Posició 9 Loading... Selecciona un …" at bounding box center [215, 89] width 430 height 179
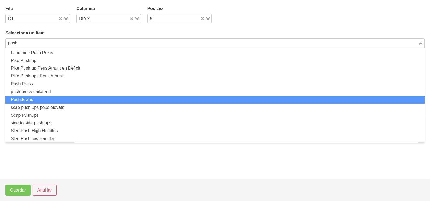
click at [35, 100] on li "Pushdowns" at bounding box center [214, 100] width 419 height 8
type input "push"
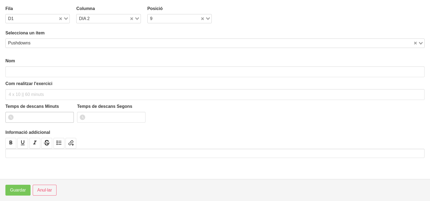
type input "Pushdowns"
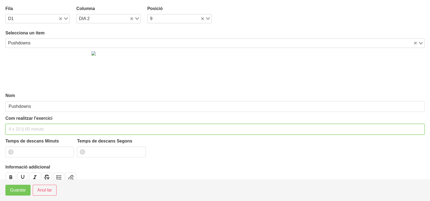
drag, startPoint x: 24, startPoint y: 131, endPoint x: 22, endPoint y: 122, distance: 8.7
click at [22, 124] on input "text" at bounding box center [214, 129] width 419 height 11
type input "3 x 8-10 (barra recte curta) 60""
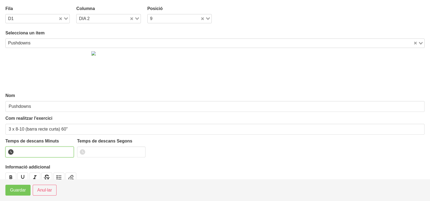
drag, startPoint x: 69, startPoint y: 148, endPoint x: 55, endPoint y: 163, distance: 20.3
click at [67, 151] on input "number" at bounding box center [39, 151] width 68 height 11
drag, startPoint x: 69, startPoint y: 150, endPoint x: 39, endPoint y: 169, distance: 35.8
type input "1"
click at [68, 150] on input "1" at bounding box center [39, 151] width 68 height 11
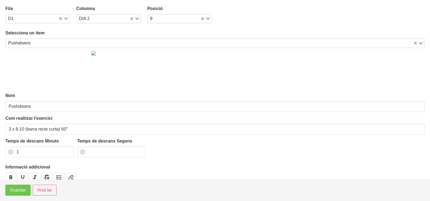
click at [22, 189] on span "Guardar" at bounding box center [18, 190] width 16 height 6
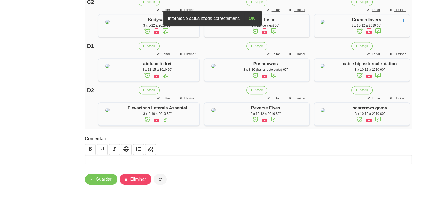
scroll to position [488, 0]
click at [104, 180] on span "Guardar" at bounding box center [104, 179] width 16 height 6
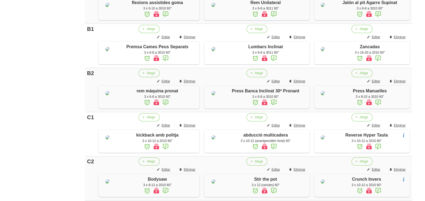
scroll to position [0, 0]
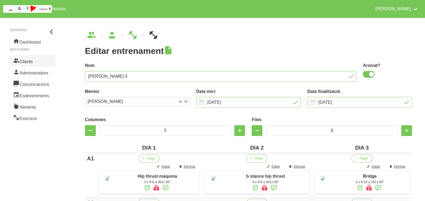
click at [26, 61] on link "Clients" at bounding box center [33, 60] width 46 height 11
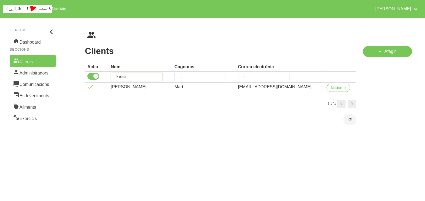
drag, startPoint x: 129, startPoint y: 74, endPoint x: 135, endPoint y: 59, distance: 15.5
click at [101, 72] on tr "clara" at bounding box center [220, 77] width 271 height 11
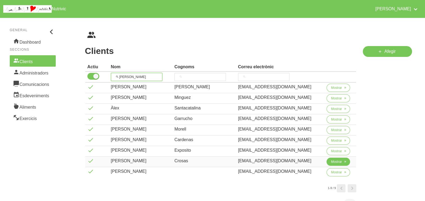
type input "[PERSON_NAME]"
click at [328, 161] on button "Mostrar" at bounding box center [338, 161] width 24 height 8
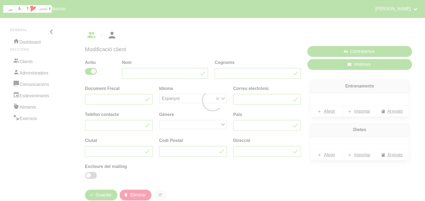
type input "[PERSON_NAME]"
type input "Crosas"
type input "[EMAIL_ADDRESS][DOMAIN_NAME]"
type input "627868955"
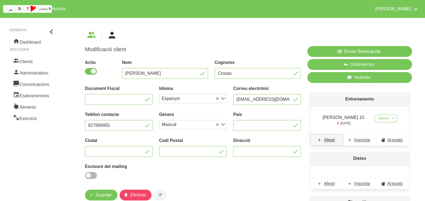
click at [329, 142] on span "Afegir" at bounding box center [329, 140] width 11 height 6
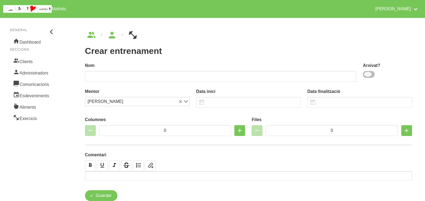
drag, startPoint x: 369, startPoint y: 73, endPoint x: 363, endPoint y: 74, distance: 5.5
click at [366, 74] on span at bounding box center [369, 74] width 12 height 7
click at [366, 74] on input "checkbox" at bounding box center [365, 74] width 4 height 4
checkbox input "true"
drag, startPoint x: 298, startPoint y: 70, endPoint x: 296, endPoint y: 72, distance: 3.0
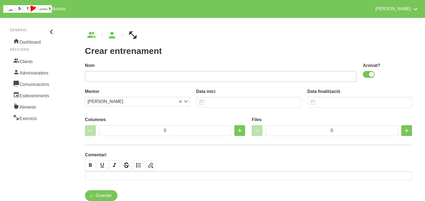
click at [297, 71] on div "Nom" at bounding box center [220, 71] width 271 height 19
click at [288, 74] on input "text" at bounding box center [220, 76] width 271 height 11
type input "Alexis Crosas 11"
click at [231, 101] on input "text" at bounding box center [248, 102] width 105 height 11
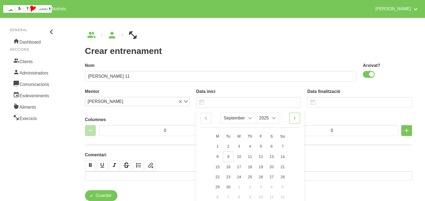
drag, startPoint x: 296, startPoint y: 116, endPoint x: 296, endPoint y: 124, distance: 8.1
click at [297, 117] on icon at bounding box center [294, 118] width 6 height 10
select select "9"
click at [283, 155] on span "12" at bounding box center [282, 156] width 4 height 4
type input "12/10/2025"
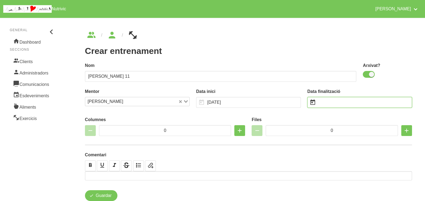
drag, startPoint x: 326, startPoint y: 99, endPoint x: 360, endPoint y: 106, distance: 34.8
click at [327, 99] on input "text" at bounding box center [359, 102] width 105 height 11
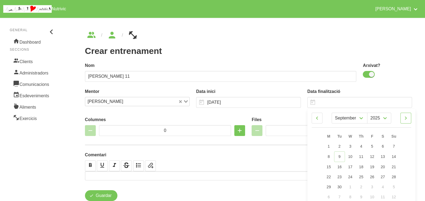
click at [408, 116] on icon at bounding box center [405, 118] width 6 height 10
select select "10"
click at [397, 188] on link "30" at bounding box center [393, 186] width 11 height 10
type input "30/11/2025"
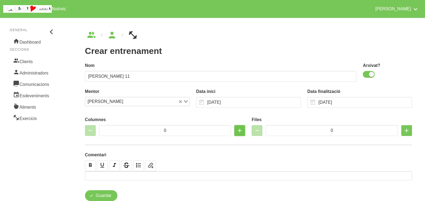
click at [240, 132] on icon "button" at bounding box center [239, 130] width 6 height 10
type input "1"
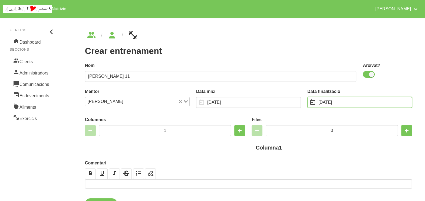
click at [331, 102] on input "30/11/2025" at bounding box center [359, 102] width 105 height 11
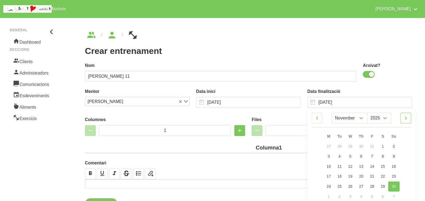
click at [403, 116] on icon at bounding box center [405, 118] width 6 height 10
select select "11"
click at [393, 145] on span "7" at bounding box center [394, 146] width 2 height 4
type input "7/12/2025"
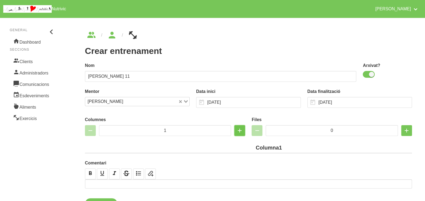
click at [241, 130] on icon "button" at bounding box center [239, 130] width 6 height 10
type input "2"
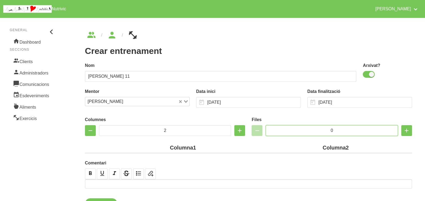
click at [305, 127] on input "0" at bounding box center [332, 130] width 132 height 11
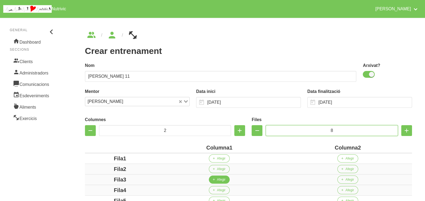
scroll to position [101, 0]
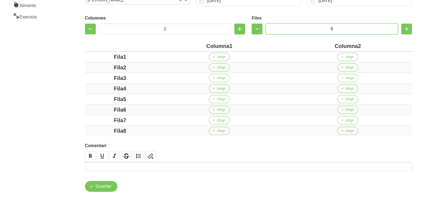
type input "8"
drag, startPoint x: 230, startPoint y: 45, endPoint x: 199, endPoint y: 44, distance: 31.1
click at [199, 44] on div "Columna1" at bounding box center [219, 46] width 124 height 8
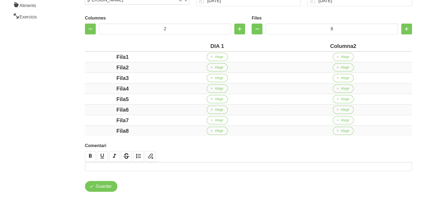
drag, startPoint x: 353, startPoint y: 47, endPoint x: 308, endPoint y: 41, distance: 44.8
click at [311, 42] on div "Columna2" at bounding box center [342, 46] width 133 height 8
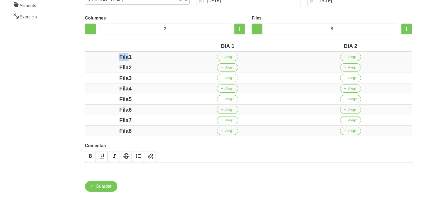
drag, startPoint x: 130, startPoint y: 56, endPoint x: 97, endPoint y: 58, distance: 32.5
click at [94, 57] on div "Fila1" at bounding box center [125, 57] width 77 height 8
drag, startPoint x: 128, startPoint y: 68, endPoint x: 113, endPoint y: 67, distance: 15.4
click at [113, 67] on div "Fila2" at bounding box center [125, 67] width 77 height 8
drag, startPoint x: 145, startPoint y: 78, endPoint x: 118, endPoint y: 82, distance: 27.5
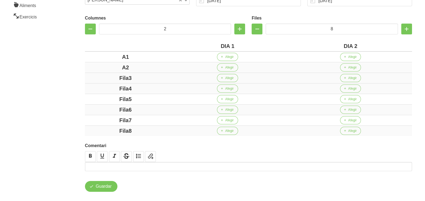
click at [115, 81] on div "Fila3" at bounding box center [125, 78] width 77 height 8
drag, startPoint x: 142, startPoint y: 90, endPoint x: 108, endPoint y: 89, distance: 33.8
click at [108, 89] on div "Fila4" at bounding box center [125, 88] width 77 height 8
drag, startPoint x: 141, startPoint y: 99, endPoint x: 103, endPoint y: 97, distance: 38.7
click at [101, 97] on div "Fila5" at bounding box center [125, 99] width 77 height 8
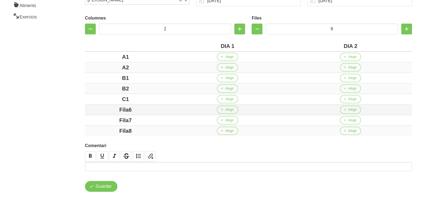
drag, startPoint x: 145, startPoint y: 107, endPoint x: 103, endPoint y: 107, distance: 41.9
click at [103, 107] on div "Fila6" at bounding box center [125, 109] width 77 height 8
click at [102, 120] on div "Fila7" at bounding box center [125, 120] width 77 height 8
drag, startPoint x: 105, startPoint y: 125, endPoint x: 89, endPoint y: 119, distance: 17.6
click at [91, 120] on tbody "A1 Afegir Afegir A2 Afegir Afegir B1 Afegir Afegir B2 Afegir Afegir C1 Afegir A…" at bounding box center [248, 93] width 327 height 84
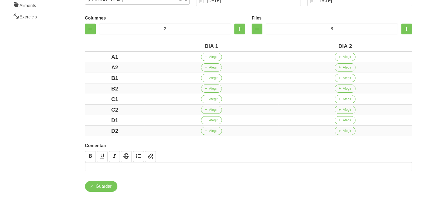
drag, startPoint x: 69, startPoint y: 108, endPoint x: 95, endPoint y: 76, distance: 41.5
click at [69, 107] on div "Crear entrenament 035df395-b15c-4c42-a7f3-897d3c6854be Nom Alexis Crosas 11 Arx…" at bounding box center [248, 60] width 359 height 294
click at [211, 55] on span "Afegir" at bounding box center [213, 56] width 8 height 5
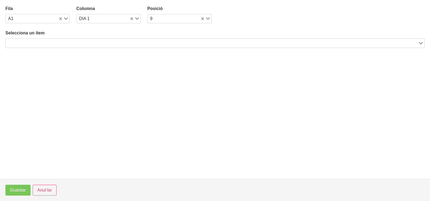
drag, startPoint x: 78, startPoint y: 43, endPoint x: 73, endPoint y: 44, distance: 5.7
click at [77, 43] on input "Search for option" at bounding box center [211, 43] width 411 height 6
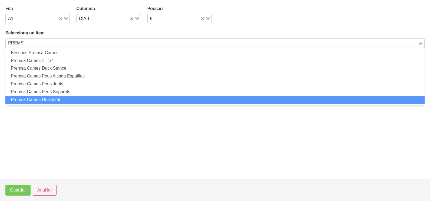
click at [57, 99] on li "Premsa Cames Unilateral" at bounding box center [214, 100] width 419 height 8
type input "PREMS"
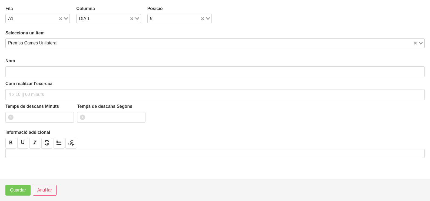
type input "Premsa Cames Unilateral"
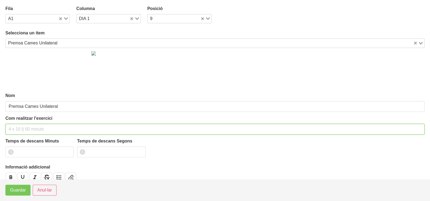
drag, startPoint x: 29, startPoint y: 128, endPoint x: 28, endPoint y: 95, distance: 33.5
click at [29, 127] on input "text" at bounding box center [214, 129] width 419 height 11
type input "3 x 6-8 a 3010 75""
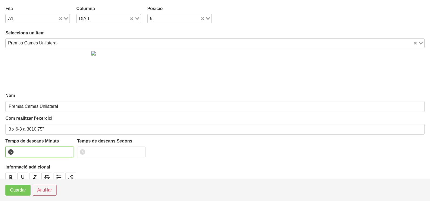
click at [30, 148] on input "number" at bounding box center [39, 151] width 68 height 11
type input "1"
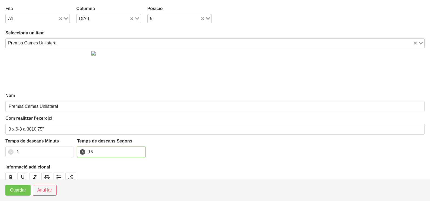
type input "15"
click at [24, 190] on span "Guardar" at bounding box center [18, 190] width 16 height 6
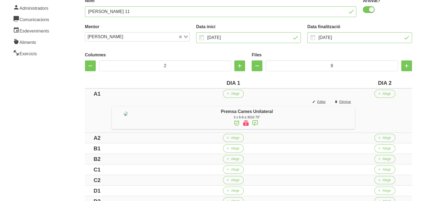
scroll to position [101, 0]
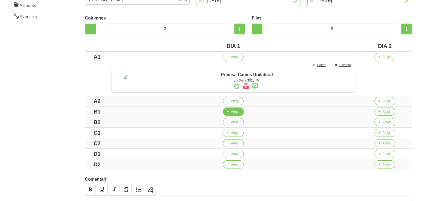
click at [239, 114] on span "Afegir" at bounding box center [235, 111] width 8 height 5
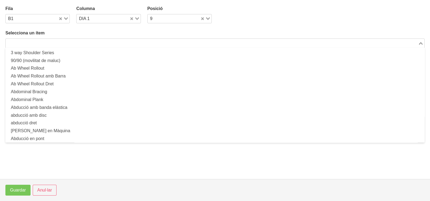
drag, startPoint x: 109, startPoint y: 45, endPoint x: 107, endPoint y: 43, distance: 3.3
click at [107, 44] on input "Search for option" at bounding box center [211, 43] width 411 height 6
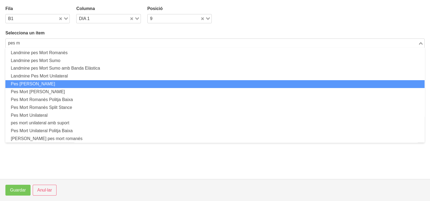
click at [69, 82] on li "Pes [PERSON_NAME]" at bounding box center [214, 84] width 419 height 8
type input "pes m"
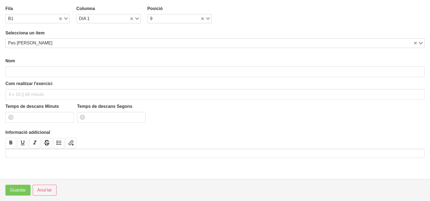
type input "Pes [PERSON_NAME]"
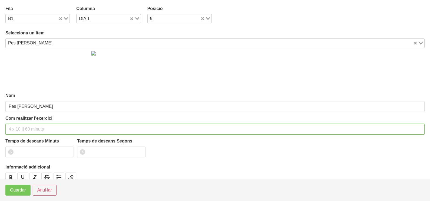
drag, startPoint x: 26, startPoint y: 125, endPoint x: 12, endPoint y: 120, distance: 14.9
click at [26, 125] on input "text" at bounding box center [214, 129] width 419 height 11
drag, startPoint x: 42, startPoint y: 127, endPoint x: 38, endPoint y: 129, distance: 3.6
click at [38, 129] on input "3 x 6-8 a 3010 60"" at bounding box center [214, 129] width 419 height 11
type input "3 x 6-8 a 3010 75""
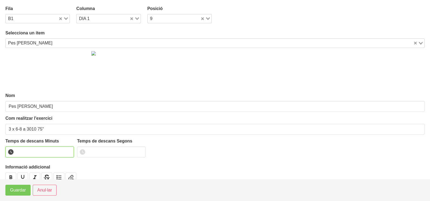
click at [43, 149] on input "number" at bounding box center [39, 151] width 68 height 11
type input "1"
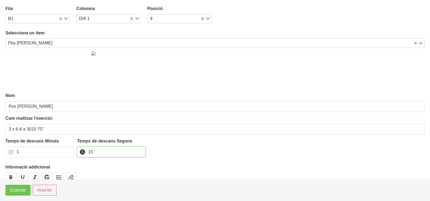
type input "15"
drag, startPoint x: 16, startPoint y: 192, endPoint x: 15, endPoint y: 195, distance: 2.9
click at [15, 195] on button "Guardar" at bounding box center [17, 189] width 25 height 11
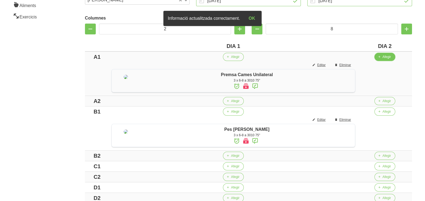
click at [388, 58] on span "Afegir" at bounding box center [386, 56] width 8 height 5
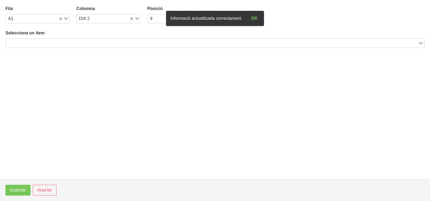
click at [88, 45] on input "Search for option" at bounding box center [211, 43] width 411 height 6
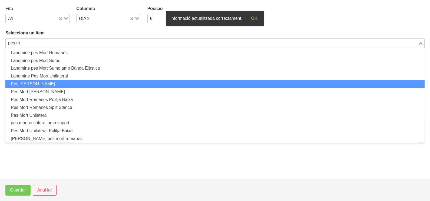
click at [74, 83] on li "Pes [PERSON_NAME]" at bounding box center [214, 84] width 419 height 8
type input "pes m"
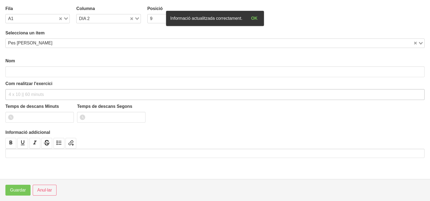
type input "Pes [PERSON_NAME]"
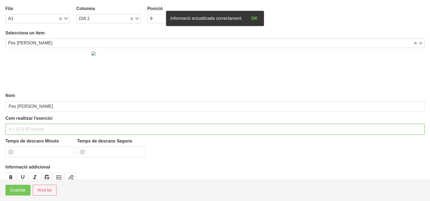
drag, startPoint x: 23, startPoint y: 131, endPoint x: 24, endPoint y: 125, distance: 5.8
click at [23, 129] on input "text" at bounding box center [214, 129] width 419 height 11
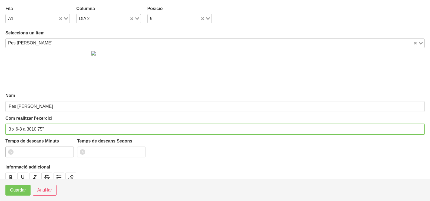
type input "3 x 6-8 a 3010 75""
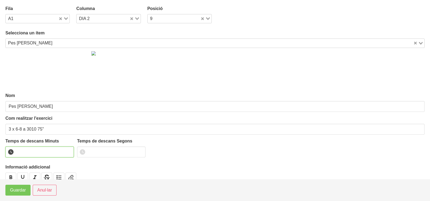
click at [25, 150] on input "number" at bounding box center [39, 151] width 68 height 11
type input "1"
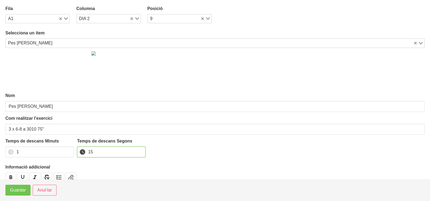
type input "15"
click at [17, 192] on span "Guardar" at bounding box center [18, 190] width 16 height 6
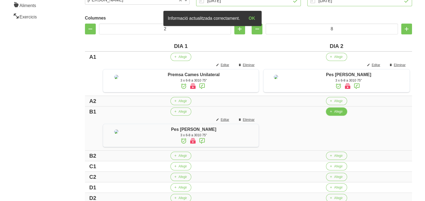
click at [338, 114] on span "Afegir" at bounding box center [338, 111] width 8 height 5
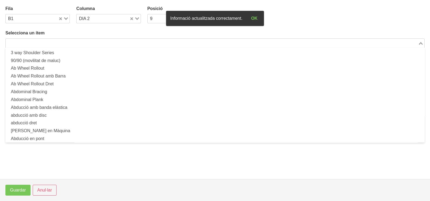
drag, startPoint x: 115, startPoint y: 40, endPoint x: 116, endPoint y: 34, distance: 6.5
click at [114, 42] on input "Search for option" at bounding box center [211, 43] width 411 height 6
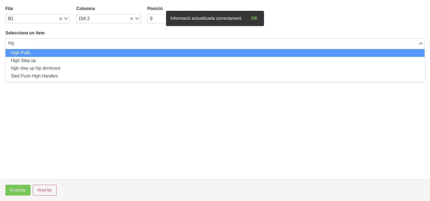
click at [77, 67] on li "high step up hip dominant" at bounding box center [214, 68] width 419 height 8
type input "hig"
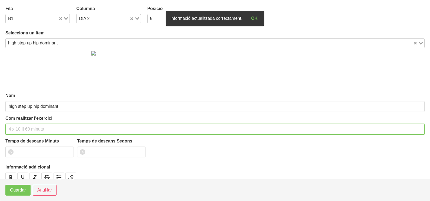
drag, startPoint x: 31, startPoint y: 128, endPoint x: 21, endPoint y: 122, distance: 11.6
click at [26, 126] on input "text" at bounding box center [214, 129] width 419 height 11
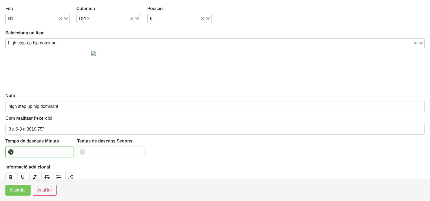
click at [30, 148] on input "number" at bounding box center [39, 151] width 68 height 11
click at [23, 193] on span "Guardar" at bounding box center [18, 190] width 16 height 6
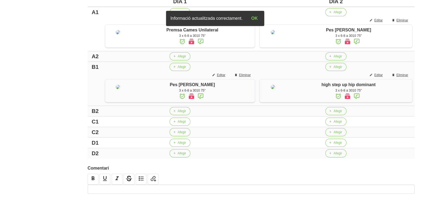
scroll to position [169, 0]
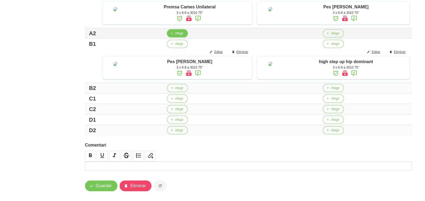
click at [177, 36] on span "Afegir" at bounding box center [179, 33] width 8 height 5
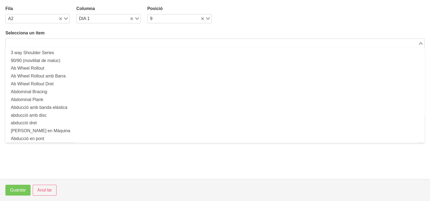
drag, startPoint x: 97, startPoint y: 41, endPoint x: 94, endPoint y: 41, distance: 2.8
click at [94, 41] on input "Search for option" at bounding box center [211, 43] width 411 height 6
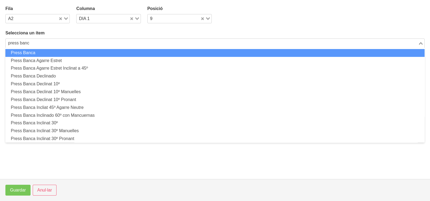
click at [83, 54] on li "Press Banca" at bounding box center [214, 53] width 419 height 8
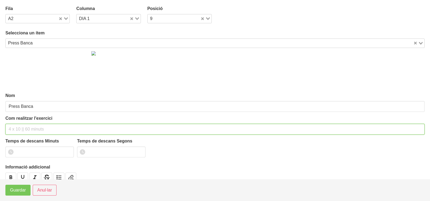
click at [25, 126] on input "text" at bounding box center [214, 129] width 419 height 11
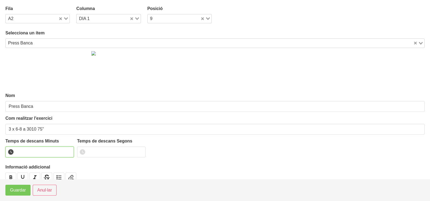
click at [41, 151] on input "number" at bounding box center [39, 151] width 68 height 11
click at [23, 188] on span "Guardar" at bounding box center [18, 190] width 16 height 6
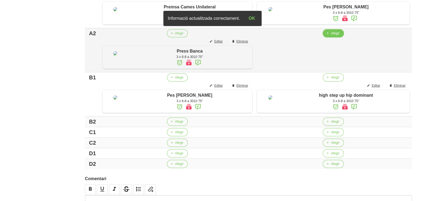
click at [331, 36] on span "Afegir" at bounding box center [335, 33] width 8 height 5
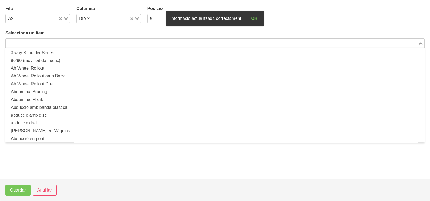
drag, startPoint x: 111, startPoint y: 43, endPoint x: 108, endPoint y: 43, distance: 3.0
click at [109, 43] on input "Search for option" at bounding box center [211, 43] width 411 height 6
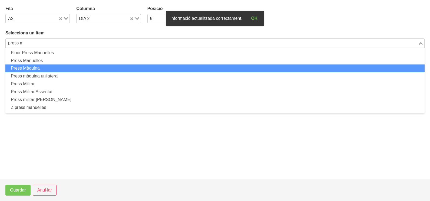
click at [75, 68] on li "Press Màquina" at bounding box center [214, 68] width 419 height 8
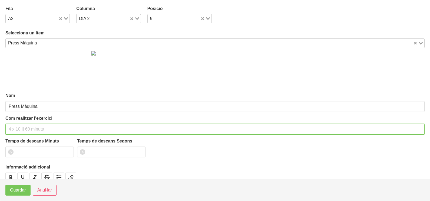
drag, startPoint x: 39, startPoint y: 127, endPoint x: 45, endPoint y: 82, distance: 44.6
click at [39, 125] on input "text" at bounding box center [214, 129] width 419 height 11
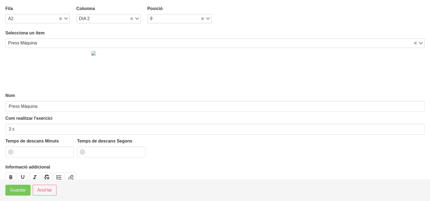
click at [41, 43] on input "Search for option" at bounding box center [226, 43] width 374 height 6
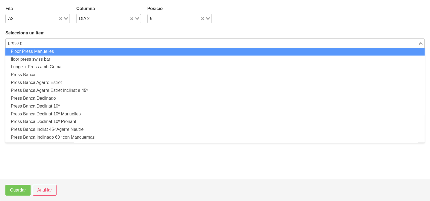
scroll to position [0, 0]
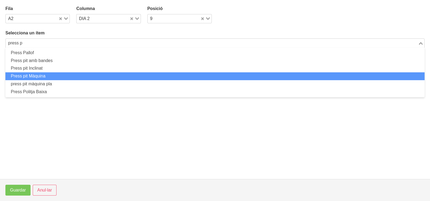
click at [44, 74] on li "Press pit Màquina" at bounding box center [214, 76] width 419 height 8
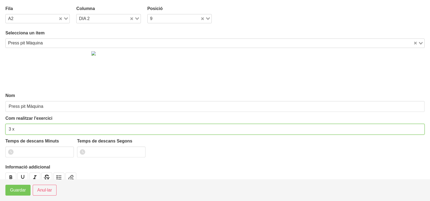
drag, startPoint x: 24, startPoint y: 127, endPoint x: 32, endPoint y: 95, distance: 33.8
click at [25, 124] on input "3 x" at bounding box center [214, 129] width 419 height 11
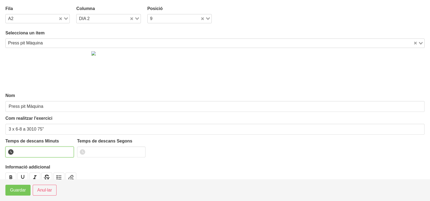
drag, startPoint x: 28, startPoint y: 152, endPoint x: 31, endPoint y: 149, distance: 3.8
click at [29, 151] on input "number" at bounding box center [39, 151] width 68 height 11
click at [25, 191] on span "Guardar" at bounding box center [18, 190] width 16 height 6
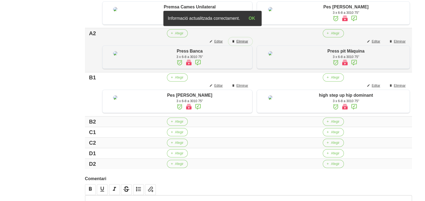
drag, startPoint x: 238, startPoint y: 58, endPoint x: 218, endPoint y: 79, distance: 28.9
click at [238, 44] on span "Eliminar" at bounding box center [242, 41] width 12 height 5
click at [180, 124] on span "Afegir" at bounding box center [179, 121] width 8 height 5
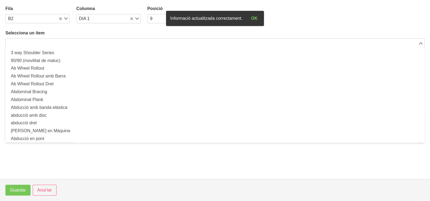
click at [81, 40] on input "Search for option" at bounding box center [211, 43] width 411 height 6
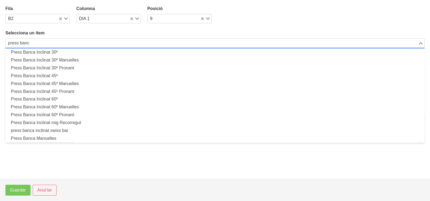
scroll to position [134, 0]
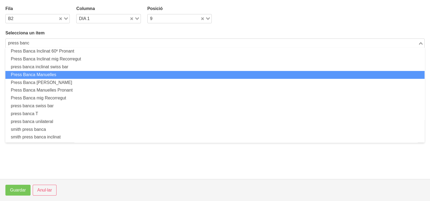
click at [72, 74] on li "Press Banca Manuelles" at bounding box center [214, 75] width 419 height 8
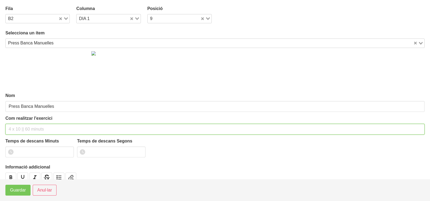
click at [24, 126] on input "text" at bounding box center [214, 129] width 419 height 11
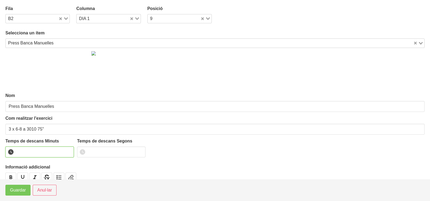
click at [35, 151] on input "number" at bounding box center [39, 151] width 68 height 11
click at [22, 190] on span "Guardar" at bounding box center [18, 190] width 16 height 6
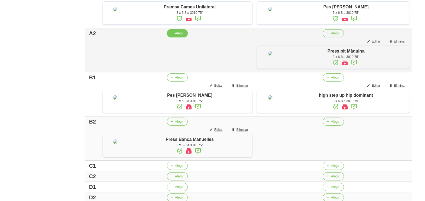
click at [175, 36] on span "Afegir" at bounding box center [179, 33] width 8 height 5
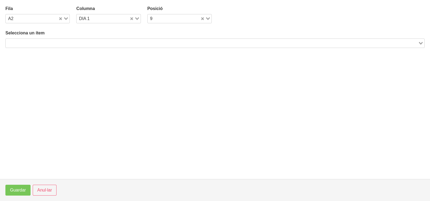
click at [68, 39] on div "Search for option" at bounding box center [212, 43] width 412 height 8
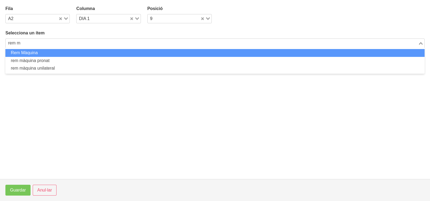
click at [33, 53] on li "Rem Màquina" at bounding box center [214, 53] width 419 height 8
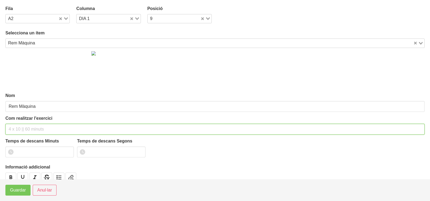
drag, startPoint x: 23, startPoint y: 126, endPoint x: 27, endPoint y: 104, distance: 22.5
click at [24, 125] on input "text" at bounding box center [214, 129] width 419 height 11
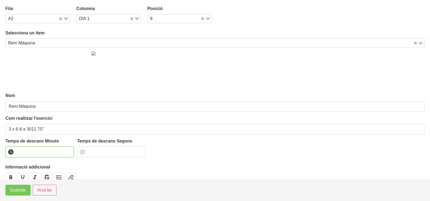
click at [32, 151] on input "number" at bounding box center [39, 151] width 68 height 11
click at [19, 191] on span "Guardar" at bounding box center [18, 190] width 16 height 6
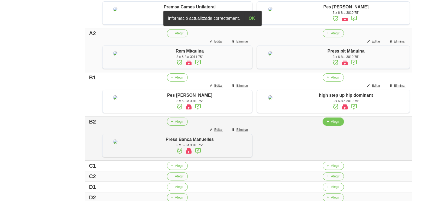
click at [336, 125] on button "Afegir" at bounding box center [333, 121] width 21 height 8
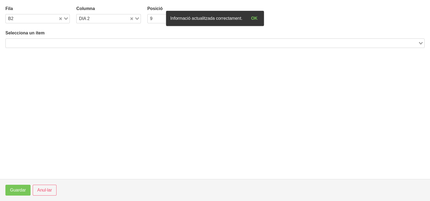
click at [107, 43] on input "Search for option" at bounding box center [211, 43] width 411 height 6
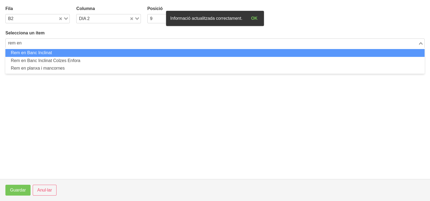
click at [107, 52] on li "Rem en Banc Inclinat" at bounding box center [214, 53] width 419 height 8
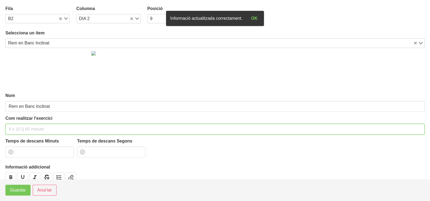
click at [18, 128] on input "text" at bounding box center [214, 129] width 419 height 11
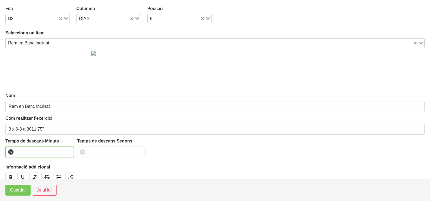
click at [29, 150] on input "number" at bounding box center [39, 151] width 68 height 11
click at [21, 191] on span "Guardar" at bounding box center [18, 190] width 16 height 6
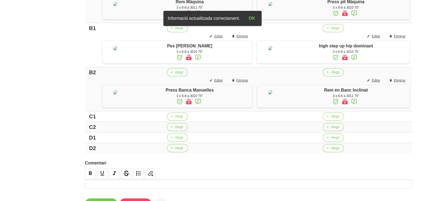
scroll to position [236, 0]
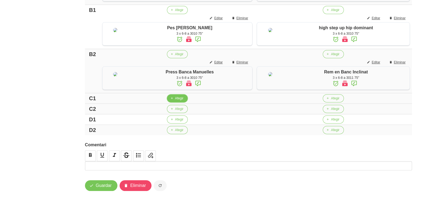
click at [175, 101] on span "Afegir" at bounding box center [179, 98] width 8 height 5
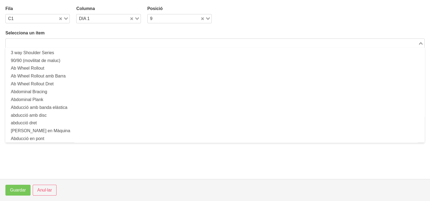
click at [69, 40] on input "Search for option" at bounding box center [211, 43] width 411 height 6
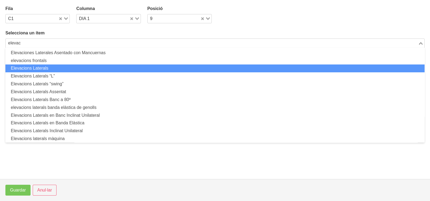
drag, startPoint x: 65, startPoint y: 66, endPoint x: 58, endPoint y: 82, distance: 17.9
click at [66, 73] on ul "Elevaciones Laterales Asentado con Mancuernas elevacions frontals Elevacions La…" at bounding box center [214, 95] width 419 height 95
click at [50, 68] on li "Elevacions Laterals" at bounding box center [214, 68] width 419 height 8
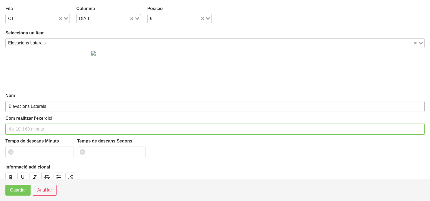
drag, startPoint x: 24, startPoint y: 127, endPoint x: 31, endPoint y: 103, distance: 25.4
click at [26, 125] on input "text" at bounding box center [214, 129] width 419 height 11
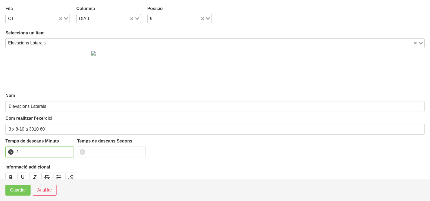
drag, startPoint x: 68, startPoint y: 150, endPoint x: 36, endPoint y: 171, distance: 37.9
click at [62, 157] on input "1" at bounding box center [39, 151] width 68 height 11
click at [23, 189] on span "Guardar" at bounding box center [18, 190] width 16 height 6
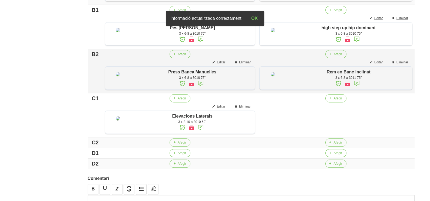
scroll to position [330, 0]
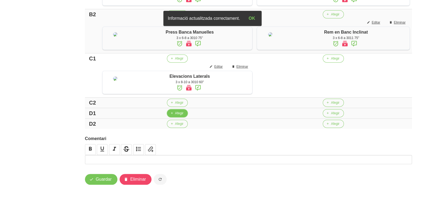
click at [170, 114] on icon "button" at bounding box center [171, 113] width 3 height 5
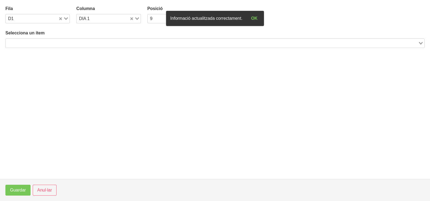
click at [81, 44] on input "Search for option" at bounding box center [211, 43] width 411 height 6
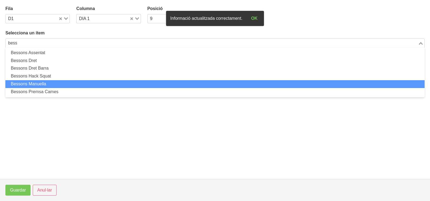
click at [72, 81] on li "Bessons Manuella" at bounding box center [214, 84] width 419 height 8
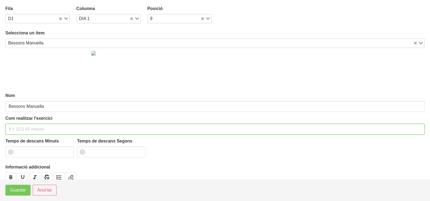
click at [24, 124] on input "text" at bounding box center [214, 129] width 419 height 11
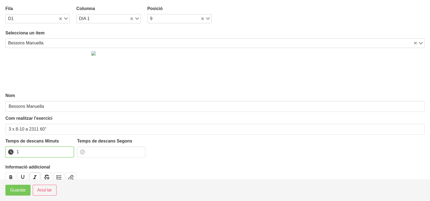
drag, startPoint x: 70, startPoint y: 150, endPoint x: 36, endPoint y: 174, distance: 41.4
click at [66, 154] on input "1" at bounding box center [39, 151] width 68 height 11
click at [26, 185] on button "Guardar" at bounding box center [17, 189] width 25 height 11
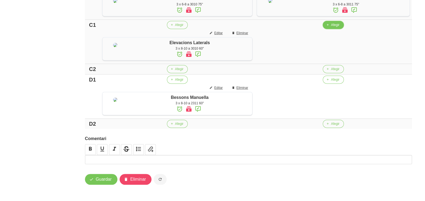
click at [332, 27] on span "Afegir" at bounding box center [335, 24] width 8 height 5
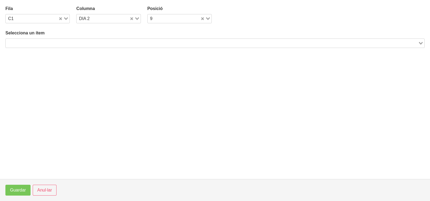
click at [71, 40] on input "Search for option" at bounding box center [211, 43] width 411 height 6
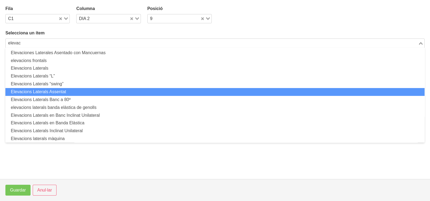
drag, startPoint x: 79, startPoint y: 91, endPoint x: 78, endPoint y: 93, distance: 3.3
click at [78, 93] on li "Elevacions Laterals Assentat" at bounding box center [214, 92] width 419 height 8
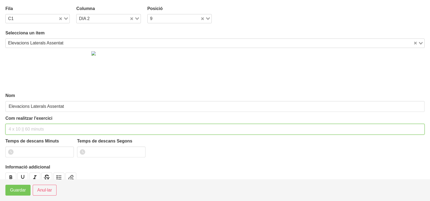
click at [19, 128] on input "text" at bounding box center [214, 129] width 419 height 11
click at [24, 128] on input "3 x 8-10a 2010 60"" at bounding box center [214, 129] width 419 height 11
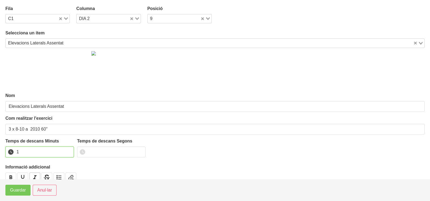
drag, startPoint x: 68, startPoint y: 149, endPoint x: 32, endPoint y: 173, distance: 43.9
click at [68, 150] on input "1" at bounding box center [39, 151] width 68 height 11
click at [14, 192] on span "Guardar" at bounding box center [18, 190] width 16 height 6
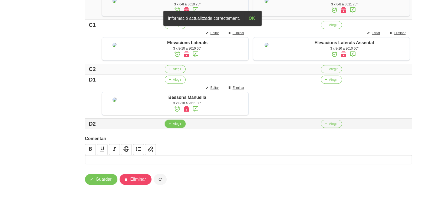
click at [173, 126] on span "Afegir" at bounding box center [177, 123] width 8 height 5
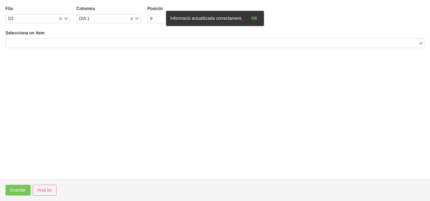
click at [105, 42] on input "Search for option" at bounding box center [211, 43] width 411 height 6
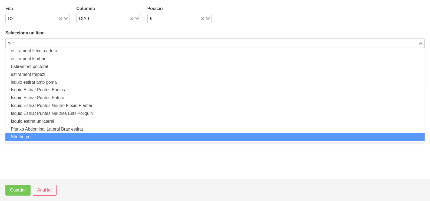
click at [50, 133] on li "Stir the pot" at bounding box center [214, 137] width 419 height 8
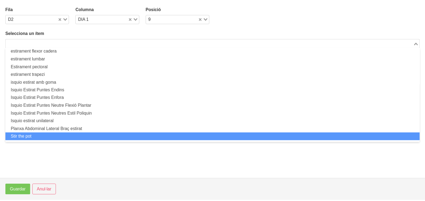
scroll to position [1, 0]
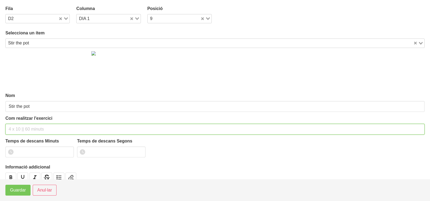
drag, startPoint x: 25, startPoint y: 129, endPoint x: 22, endPoint y: 131, distance: 3.2
click at [24, 130] on input "text" at bounding box center [214, 129] width 419 height 11
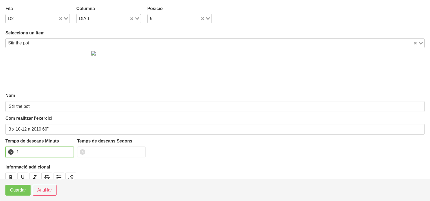
drag, startPoint x: 68, startPoint y: 149, endPoint x: 19, endPoint y: 179, distance: 56.6
click at [63, 154] on input "1" at bounding box center [39, 151] width 68 height 11
click at [6, 191] on button "Guardar" at bounding box center [17, 189] width 25 height 11
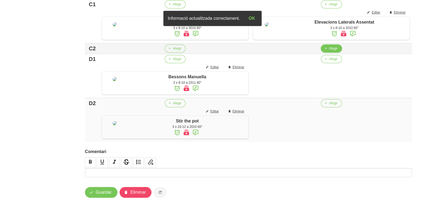
click at [329, 51] on span "Afegir" at bounding box center [333, 48] width 8 height 5
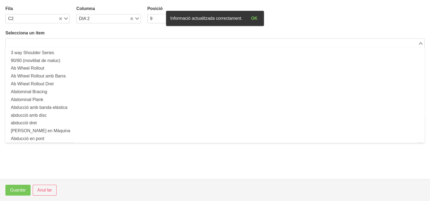
click at [89, 42] on input "Search for option" at bounding box center [211, 43] width 411 height 6
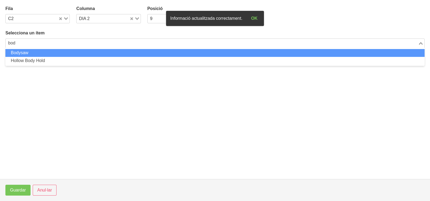
click at [89, 54] on li "Bodysaw" at bounding box center [214, 53] width 419 height 8
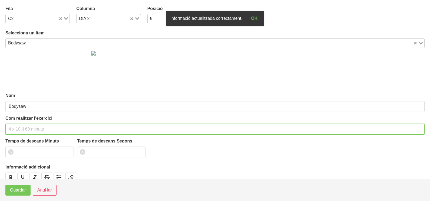
drag, startPoint x: 22, startPoint y: 130, endPoint x: 31, endPoint y: 95, distance: 35.4
click at [25, 127] on input "text" at bounding box center [214, 129] width 419 height 11
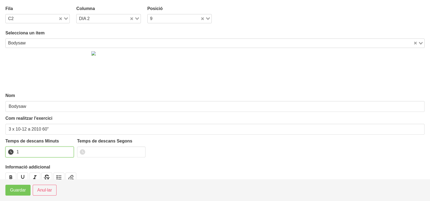
drag, startPoint x: 68, startPoint y: 150, endPoint x: 47, endPoint y: 164, distance: 25.6
click at [62, 155] on input "1" at bounding box center [39, 151] width 68 height 11
click at [15, 188] on span "Guardar" at bounding box center [18, 190] width 16 height 6
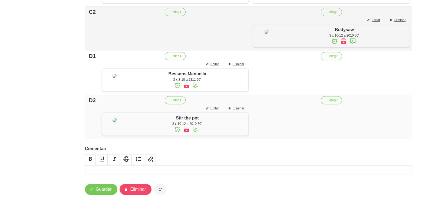
scroll to position [364, 0]
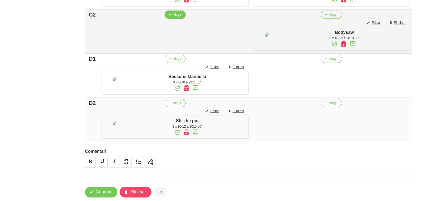
click at [175, 17] on span "Afegir" at bounding box center [177, 14] width 8 height 5
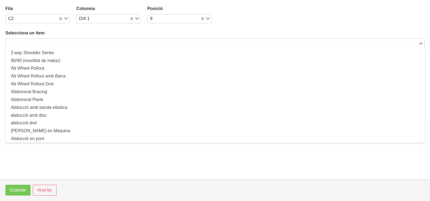
drag, startPoint x: 64, startPoint y: 42, endPoint x: 76, endPoint y: 39, distance: 12.5
click at [66, 41] on input "Search for option" at bounding box center [211, 43] width 411 height 6
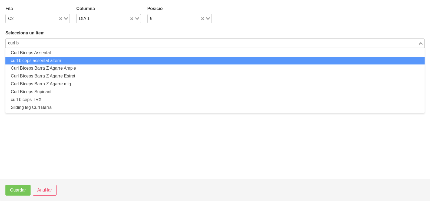
click at [55, 60] on li "curl biceps assentat altern" at bounding box center [214, 61] width 419 height 8
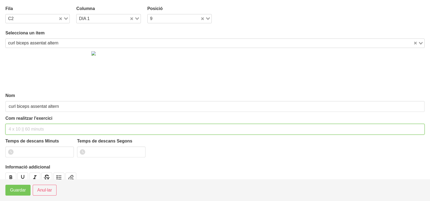
click at [20, 125] on input "text" at bounding box center [214, 129] width 419 height 11
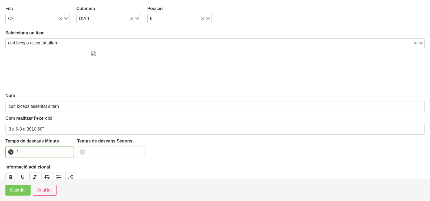
drag, startPoint x: 69, startPoint y: 149, endPoint x: 34, endPoint y: 175, distance: 43.7
click at [65, 153] on input "1" at bounding box center [39, 151] width 68 height 11
click at [24, 191] on span "Guardar" at bounding box center [18, 190] width 16 height 6
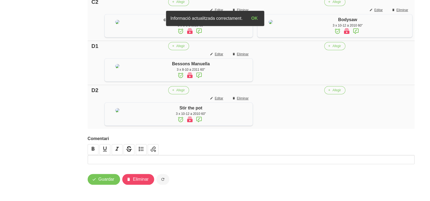
scroll to position [398, 0]
click at [334, 48] on span "Afegir" at bounding box center [334, 46] width 8 height 5
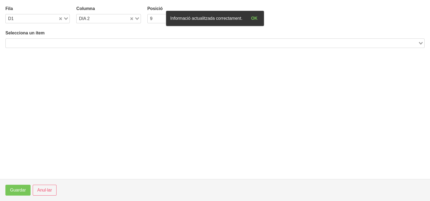
drag, startPoint x: 77, startPoint y: 41, endPoint x: 87, endPoint y: 26, distance: 18.5
click at [77, 41] on input "Search for option" at bounding box center [211, 43] width 411 height 6
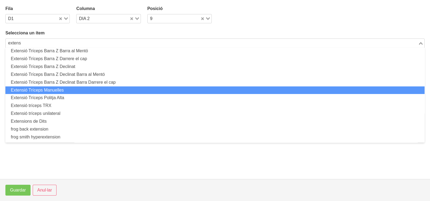
click at [72, 91] on li "Extensió Tríceps Manuelles" at bounding box center [214, 90] width 419 height 8
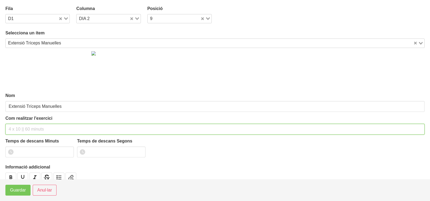
click at [27, 130] on input "text" at bounding box center [214, 129] width 419 height 11
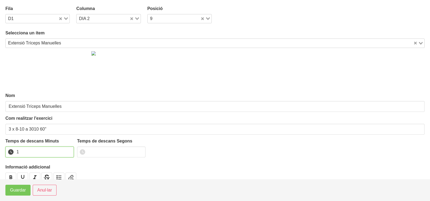
click at [67, 151] on input "1" at bounding box center [39, 151] width 68 height 11
click at [22, 189] on span "Guardar" at bounding box center [18, 190] width 16 height 6
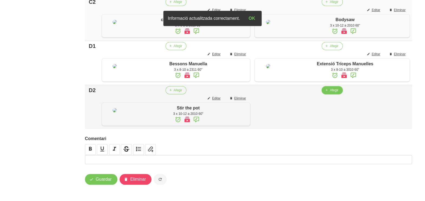
click at [328, 94] on button "Afegir" at bounding box center [331, 90] width 21 height 8
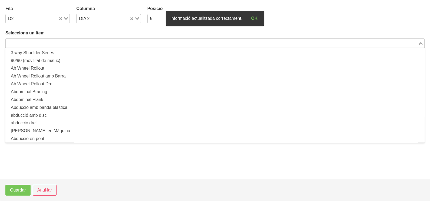
click at [86, 41] on input "Search for option" at bounding box center [211, 43] width 411 height 6
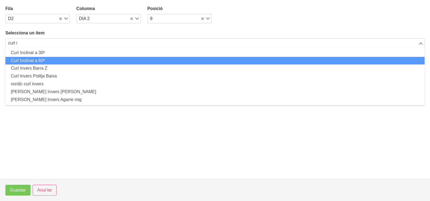
click at [61, 61] on li "Curl Inclinat a 60º" at bounding box center [214, 61] width 419 height 8
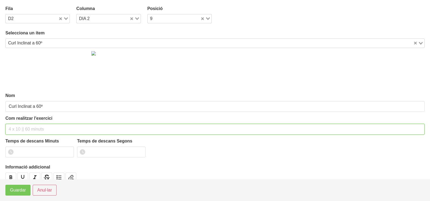
click at [25, 128] on input "text" at bounding box center [214, 129] width 419 height 11
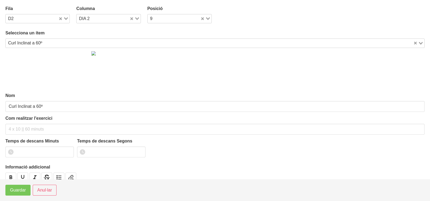
drag, startPoint x: 29, startPoint y: 41, endPoint x: 41, endPoint y: 38, distance: 11.8
click at [29, 41] on div "Curl Inclinat a 60º" at bounding box center [209, 43] width 407 height 8
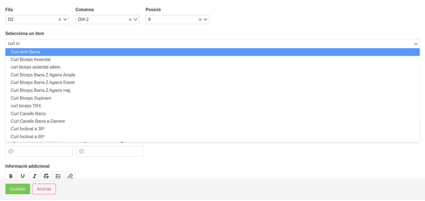
scroll to position [0, 0]
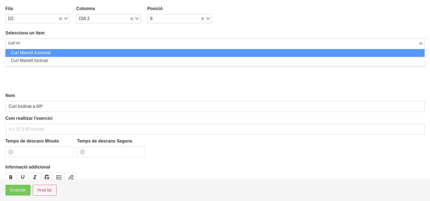
drag, startPoint x: 58, startPoint y: 53, endPoint x: 53, endPoint y: 77, distance: 24.9
click at [58, 53] on li "Curl Martell Assentat" at bounding box center [214, 53] width 419 height 8
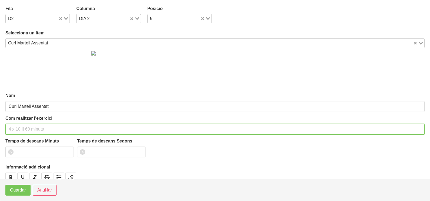
drag, startPoint x: 26, startPoint y: 132, endPoint x: 30, endPoint y: 96, distance: 36.2
click at [26, 128] on input "text" at bounding box center [214, 129] width 419 height 11
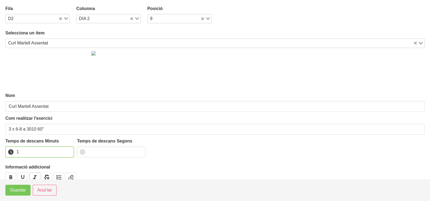
drag, startPoint x: 69, startPoint y: 149, endPoint x: 39, endPoint y: 173, distance: 38.0
click at [68, 150] on input "1" at bounding box center [39, 151] width 68 height 11
click at [18, 193] on button "Guardar" at bounding box center [17, 189] width 25 height 11
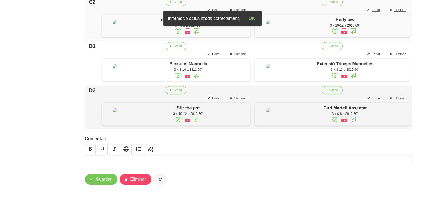
scroll to position [468, 0]
click at [103, 180] on span "Guardar" at bounding box center [104, 179] width 16 height 6
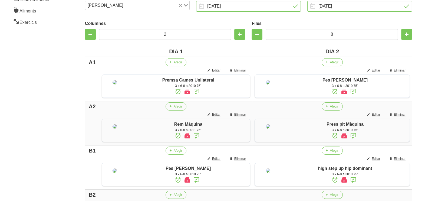
scroll to position [0, 0]
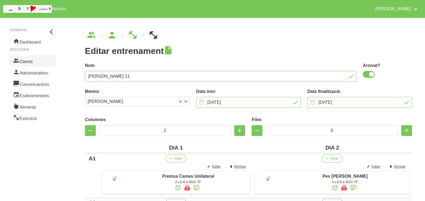
click at [28, 63] on link "Clients" at bounding box center [33, 60] width 46 height 11
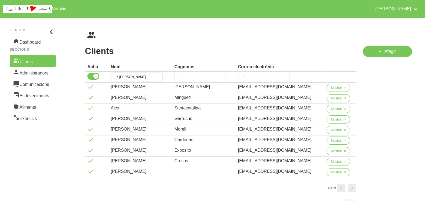
drag, startPoint x: 103, startPoint y: 71, endPoint x: 127, endPoint y: 51, distance: 31.2
click at [105, 70] on thead "Actiu Nom Cognoms Correu electrònic alex" at bounding box center [220, 72] width 271 height 20
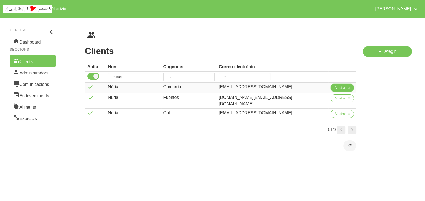
click at [335, 87] on span "Mostrar" at bounding box center [340, 87] width 11 height 5
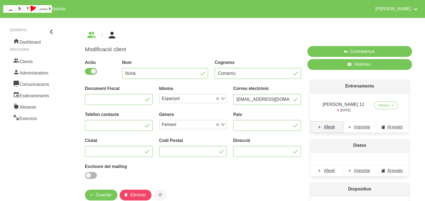
click at [330, 128] on span "Afegir" at bounding box center [329, 127] width 11 height 6
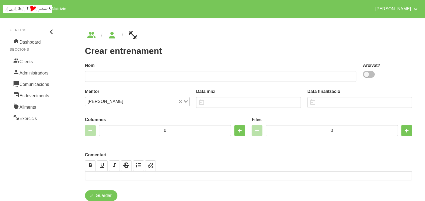
click at [369, 75] on span at bounding box center [369, 74] width 12 height 7
click at [366, 75] on input "checkbox" at bounding box center [365, 74] width 4 height 4
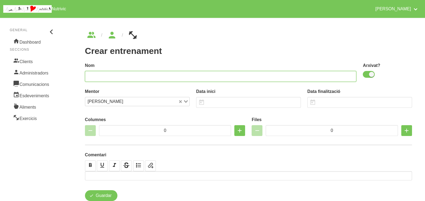
click at [310, 77] on input "text" at bounding box center [220, 76] width 271 height 11
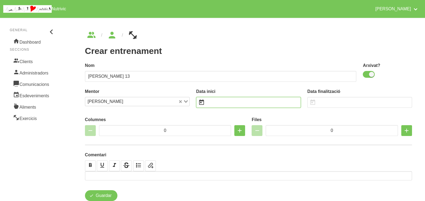
click at [223, 101] on input "text" at bounding box center [248, 102] width 105 height 11
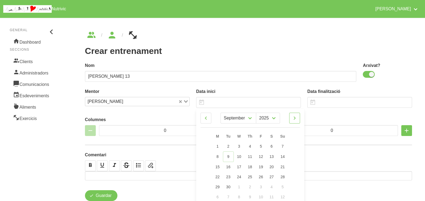
click at [296, 117] on icon at bounding box center [294, 118] width 6 height 10
click at [284, 154] on link "12" at bounding box center [282, 156] width 11 height 10
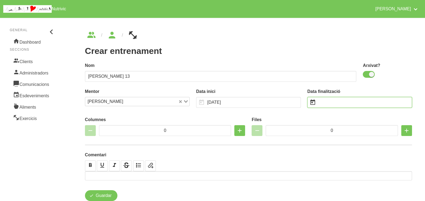
click at [326, 99] on input "text" at bounding box center [359, 102] width 105 height 11
click at [331, 99] on input "text" at bounding box center [359, 102] width 105 height 11
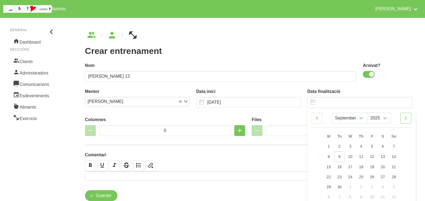
click at [404, 117] on icon at bounding box center [405, 118] width 6 height 10
click at [393, 147] on span "7" at bounding box center [394, 146] width 2 height 4
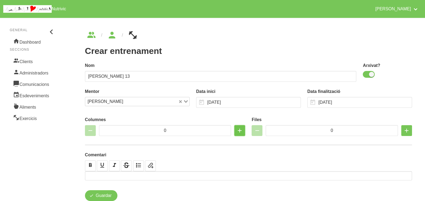
click at [240, 130] on icon "button" at bounding box center [239, 130] width 6 height 10
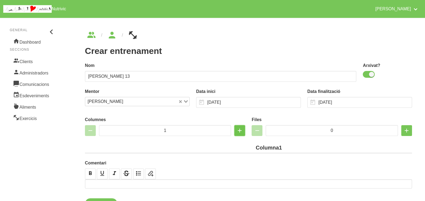
click at [240, 130] on icon "button" at bounding box center [239, 130] width 6 height 10
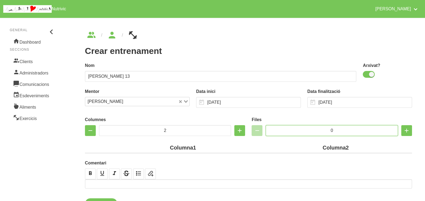
click at [320, 128] on input "0" at bounding box center [332, 130] width 132 height 11
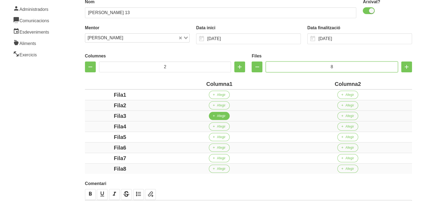
scroll to position [101, 0]
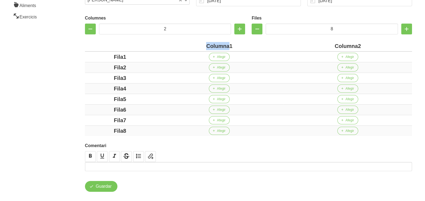
drag, startPoint x: 229, startPoint y: 45, endPoint x: 181, endPoint y: 42, distance: 48.2
click at [180, 42] on div "Columna1" at bounding box center [219, 46] width 124 height 8
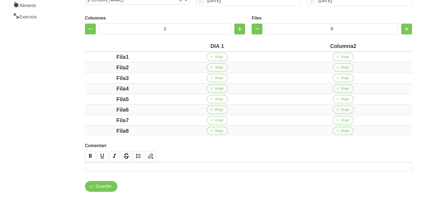
drag, startPoint x: 352, startPoint y: 46, endPoint x: 300, endPoint y: 41, distance: 52.4
click at [320, 45] on div "Columna2" at bounding box center [342, 46] width 133 height 8
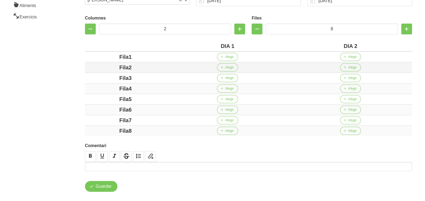
drag, startPoint x: 128, startPoint y: 57, endPoint x: 116, endPoint y: 62, distance: 13.3
click at [102, 57] on div "Fila1" at bounding box center [125, 57] width 77 height 8
drag, startPoint x: 128, startPoint y: 67, endPoint x: 108, endPoint y: 67, distance: 20.0
click at [108, 67] on div "Fila2" at bounding box center [125, 67] width 77 height 8
drag, startPoint x: 140, startPoint y: 78, endPoint x: 107, endPoint y: 75, distance: 32.8
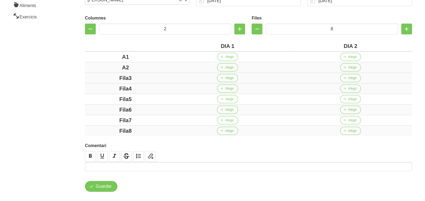
click at [107, 75] on div "Fila3" at bounding box center [125, 78] width 77 height 8
drag, startPoint x: 137, startPoint y: 87, endPoint x: 102, endPoint y: 91, distance: 34.8
click at [99, 88] on div "Fila4" at bounding box center [125, 88] width 77 height 8
drag, startPoint x: 137, startPoint y: 96, endPoint x: 109, endPoint y: 100, distance: 28.1
click at [103, 97] on div "Fila5" at bounding box center [125, 99] width 77 height 8
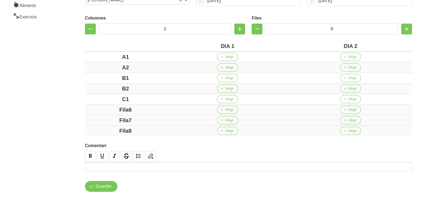
drag, startPoint x: 140, startPoint y: 108, endPoint x: 125, endPoint y: 115, distance: 16.9
click at [99, 108] on div "Fila6" at bounding box center [125, 109] width 77 height 8
click at [103, 121] on div "Fila7" at bounding box center [125, 120] width 77 height 8
drag, startPoint x: 139, startPoint y: 129, endPoint x: 71, endPoint y: 114, distance: 69.5
click at [88, 128] on div "Fila8" at bounding box center [125, 131] width 77 height 8
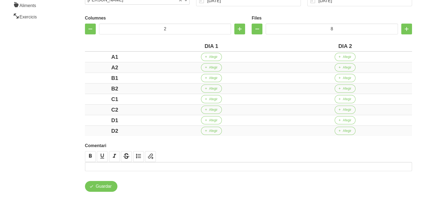
drag, startPoint x: 68, startPoint y: 109, endPoint x: 66, endPoint y: 104, distance: 5.5
click at [67, 107] on aside "General Dashboard Seccions Clients Administradors Comunicacions Esdeveniments A…" at bounding box center [33, 60] width 72 height 294
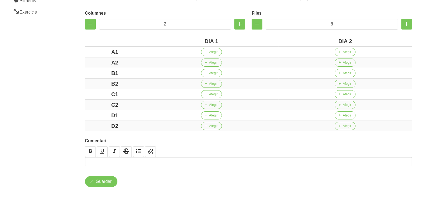
scroll to position [108, 0]
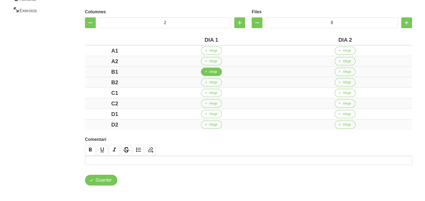
click at [208, 73] on button "Afegir" at bounding box center [211, 72] width 21 height 8
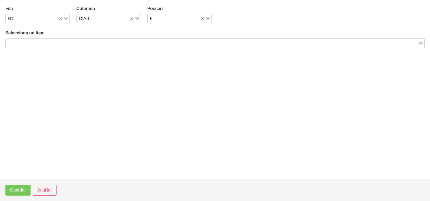
drag, startPoint x: 80, startPoint y: 42, endPoint x: 76, endPoint y: 42, distance: 4.1
click at [79, 42] on input "Search for option" at bounding box center [211, 43] width 411 height 6
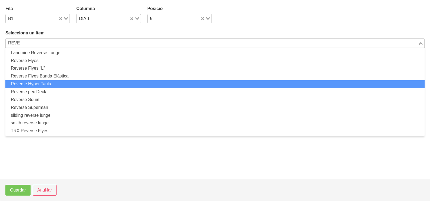
click at [62, 85] on li "Reverse Hyper Taula" at bounding box center [214, 84] width 419 height 8
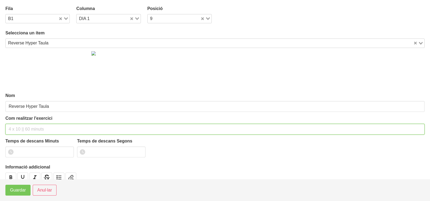
drag, startPoint x: 22, startPoint y: 127, endPoint x: 31, endPoint y: 92, distance: 36.1
click at [25, 121] on div "Com realitzar l'exercici" at bounding box center [214, 124] width 419 height 19
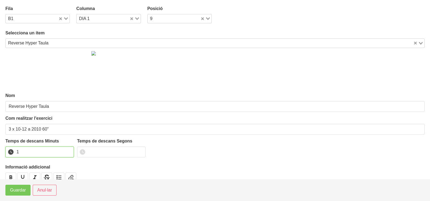
drag, startPoint x: 69, startPoint y: 150, endPoint x: 43, endPoint y: 167, distance: 31.3
click at [69, 150] on input "1" at bounding box center [39, 151] width 68 height 11
click at [19, 191] on span "Guardar" at bounding box center [18, 190] width 16 height 6
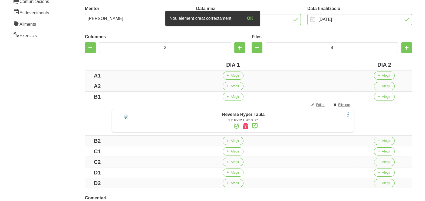
scroll to position [101, 0]
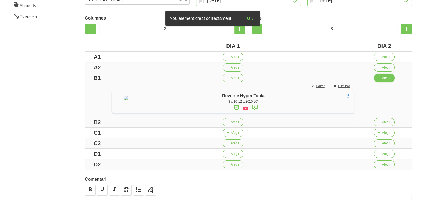
click at [390, 78] on span "Afegir" at bounding box center [386, 77] width 8 height 5
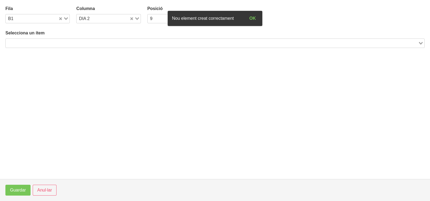
click at [62, 41] on input "Search for option" at bounding box center [211, 43] width 411 height 6
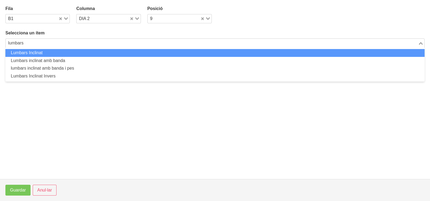
click at [64, 52] on li "Lumbars Inclinat" at bounding box center [214, 53] width 419 height 8
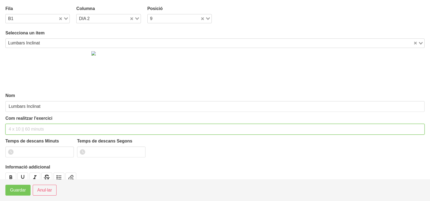
click at [23, 127] on input "text" at bounding box center [214, 129] width 419 height 11
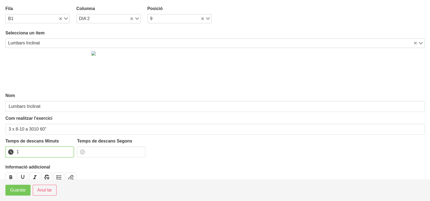
drag, startPoint x: 69, startPoint y: 150, endPoint x: 41, endPoint y: 167, distance: 33.2
click at [68, 150] on input "1" at bounding box center [39, 151] width 68 height 11
click at [21, 189] on span "Guardar" at bounding box center [18, 190] width 16 height 6
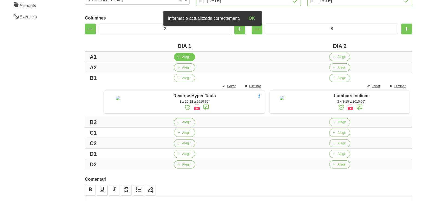
click at [182, 57] on span "Afegir" at bounding box center [186, 56] width 8 height 5
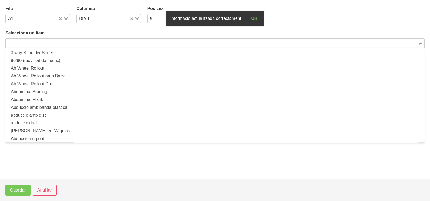
click at [65, 43] on input "Search for option" at bounding box center [211, 43] width 411 height 6
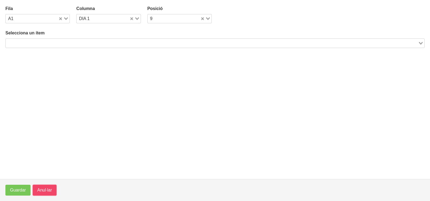
drag, startPoint x: 50, startPoint y: 187, endPoint x: 74, endPoint y: 167, distance: 31.7
click at [50, 187] on span "Anul·lar" at bounding box center [44, 190] width 15 height 6
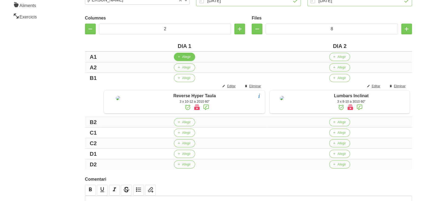
click at [182, 57] on span "Afegir" at bounding box center [186, 56] width 8 height 5
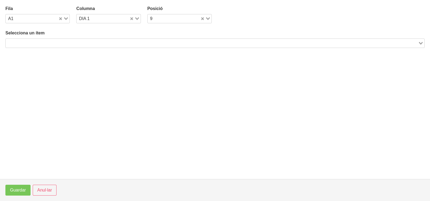
click at [74, 42] on input "Search for option" at bounding box center [211, 43] width 411 height 6
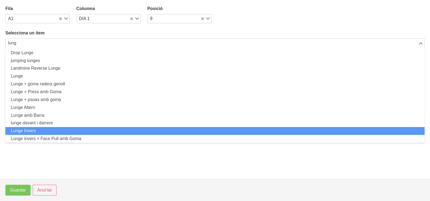
click at [45, 128] on li "Lunge Invers" at bounding box center [214, 131] width 419 height 8
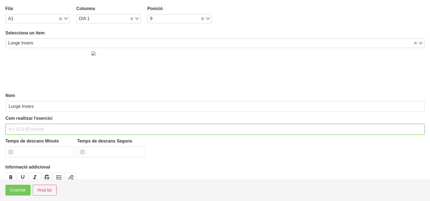
click at [25, 124] on input "text" at bounding box center [214, 129] width 419 height 11
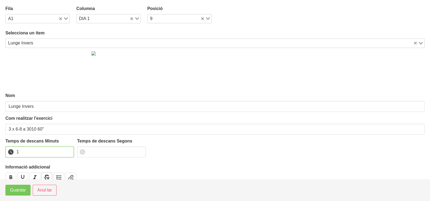
drag, startPoint x: 69, startPoint y: 150, endPoint x: 47, endPoint y: 172, distance: 31.5
click at [69, 150] on input "1" at bounding box center [39, 151] width 68 height 11
click at [15, 193] on span "Guardar" at bounding box center [18, 190] width 16 height 6
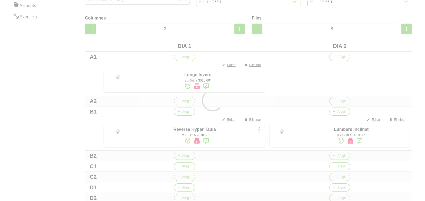
click at [339, 57] on div at bounding box center [212, 100] width 425 height 201
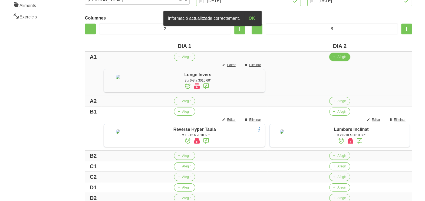
click at [339, 57] on span "Afegir" at bounding box center [341, 56] width 8 height 5
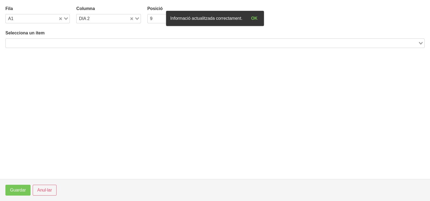
drag, startPoint x: 125, startPoint y: 42, endPoint x: 120, endPoint y: 42, distance: 5.2
click at [124, 42] on input "Search for option" at bounding box center [211, 43] width 411 height 6
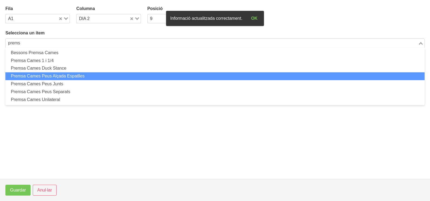
click at [77, 76] on li "Premsa Cames Peus Alçada Espatlles" at bounding box center [214, 76] width 419 height 8
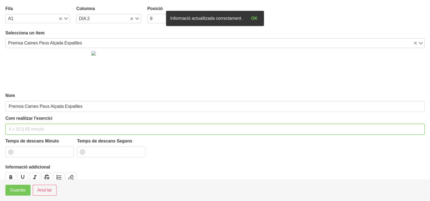
drag, startPoint x: 26, startPoint y: 130, endPoint x: 23, endPoint y: 128, distance: 3.4
click at [23, 128] on input "text" at bounding box center [214, 129] width 419 height 11
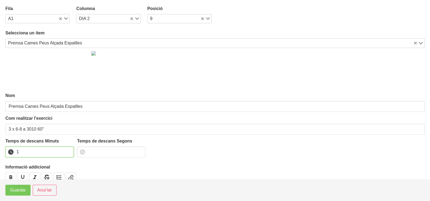
drag, startPoint x: 70, startPoint y: 150, endPoint x: 48, endPoint y: 170, distance: 30.0
click at [69, 150] on input "1" at bounding box center [39, 151] width 68 height 11
click at [22, 190] on span "Guardar" at bounding box center [18, 190] width 16 height 6
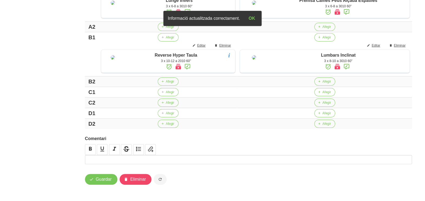
scroll to position [199, 0]
click at [323, 90] on span "Afegir" at bounding box center [326, 91] width 8 height 5
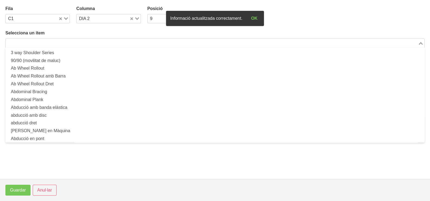
click at [70, 42] on input "Search for option" at bounding box center [211, 43] width 411 height 6
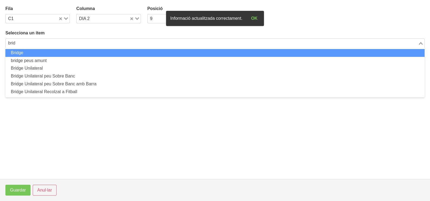
click at [75, 53] on li "Bridge" at bounding box center [214, 53] width 419 height 8
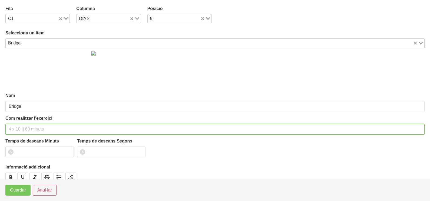
click at [28, 126] on input "text" at bounding box center [214, 129] width 419 height 11
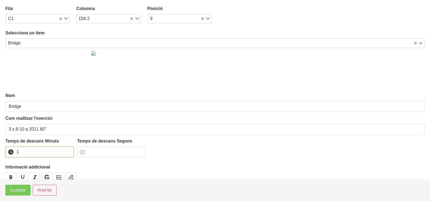
drag, startPoint x: 68, startPoint y: 150, endPoint x: 35, endPoint y: 170, distance: 38.7
click at [66, 152] on input "1" at bounding box center [39, 151] width 68 height 11
click at [16, 187] on span "Guardar" at bounding box center [18, 190] width 16 height 6
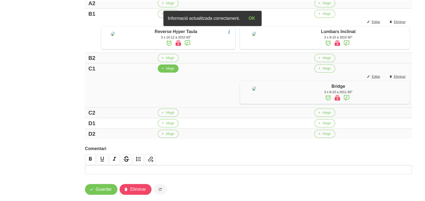
click at [167, 71] on span "Afegir" at bounding box center [170, 68] width 8 height 5
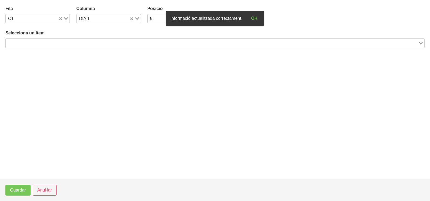
drag, startPoint x: 54, startPoint y: 40, endPoint x: 60, endPoint y: 35, distance: 7.8
click at [55, 40] on input "Search for option" at bounding box center [211, 43] width 411 height 6
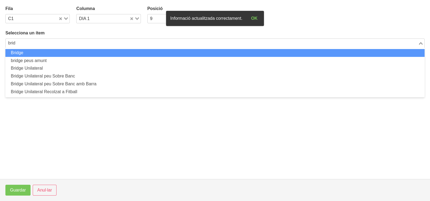
click at [54, 53] on li "Bridge" at bounding box center [214, 53] width 419 height 8
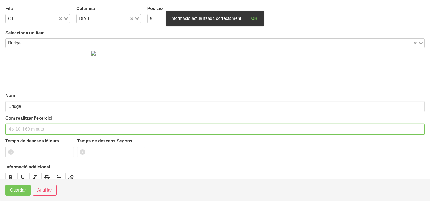
click at [16, 128] on input "text" at bounding box center [214, 129] width 419 height 11
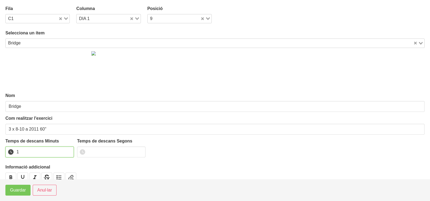
drag, startPoint x: 69, startPoint y: 150, endPoint x: 29, endPoint y: 175, distance: 47.1
click at [67, 151] on input "1" at bounding box center [39, 151] width 68 height 11
click at [19, 194] on button "Guardar" at bounding box center [17, 189] width 25 height 11
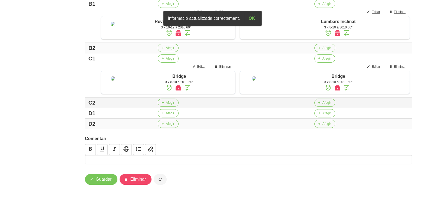
scroll to position [237, 0]
click at [166, 114] on span "Afegir" at bounding box center [170, 113] width 8 height 5
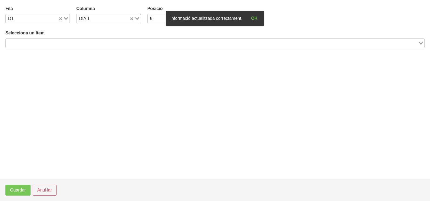
click at [107, 41] on input "Search for option" at bounding box center [211, 43] width 411 height 6
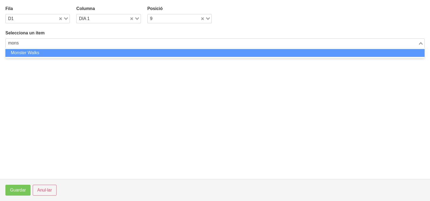
click at [102, 53] on li "Monster Walks" at bounding box center [214, 53] width 419 height 8
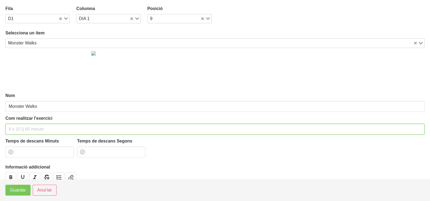
drag, startPoint x: 36, startPoint y: 126, endPoint x: 41, endPoint y: 114, distance: 13.1
click at [39, 120] on div "Com realitzar l'exercici" at bounding box center [214, 124] width 419 height 19
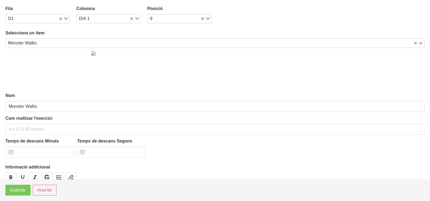
click at [135, 18] on icon "Search for option" at bounding box center [137, 18] width 4 height 3
drag, startPoint x: 98, startPoint y: 34, endPoint x: 65, endPoint y: 93, distance: 67.9
click at [98, 36] on li "DIA 2" at bounding box center [108, 36] width 64 height 8
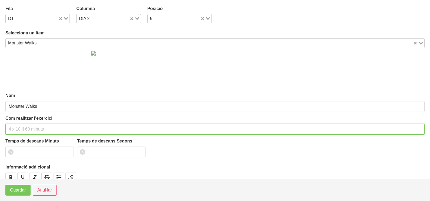
drag, startPoint x: 32, startPoint y: 125, endPoint x: 28, endPoint y: 120, distance: 5.8
click at [29, 125] on input "text" at bounding box center [214, 129] width 419 height 11
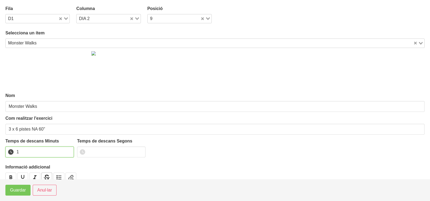
drag, startPoint x: 69, startPoint y: 150, endPoint x: 46, endPoint y: 175, distance: 34.1
click at [68, 151] on input "1" at bounding box center [39, 151] width 68 height 11
click at [24, 189] on span "Guardar" at bounding box center [18, 190] width 16 height 6
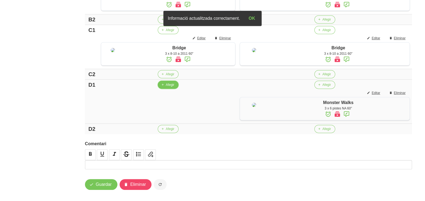
click at [167, 87] on span "Afegir" at bounding box center [170, 84] width 8 height 5
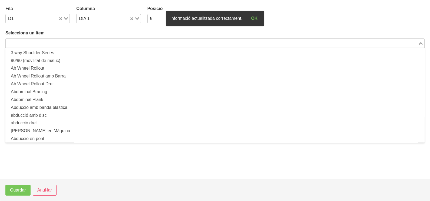
click at [114, 43] on input "Search for option" at bounding box center [211, 43] width 411 height 6
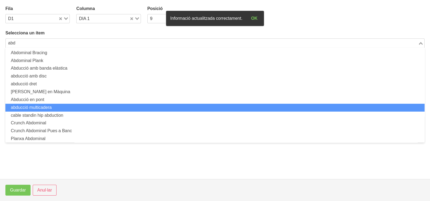
click at [73, 107] on li "abducció multicadera" at bounding box center [214, 108] width 419 height 8
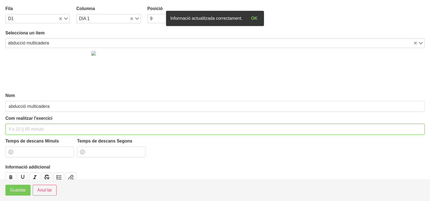
drag, startPoint x: 16, startPoint y: 131, endPoint x: 24, endPoint y: 115, distance: 18.3
click at [18, 130] on input "text" at bounding box center [214, 129] width 419 height 11
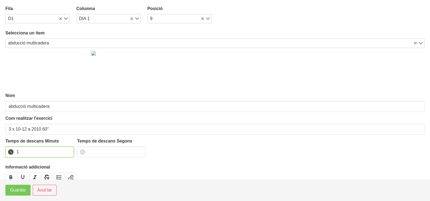
drag, startPoint x: 67, startPoint y: 150, endPoint x: 40, endPoint y: 178, distance: 38.6
click at [66, 151] on input "1" at bounding box center [39, 151] width 68 height 11
click at [22, 187] on span "Guardar" at bounding box center [18, 190] width 16 height 6
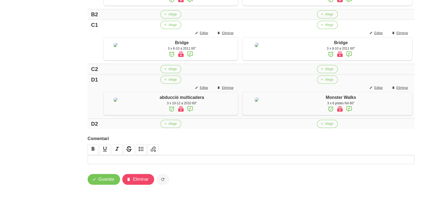
scroll to position [288, 0]
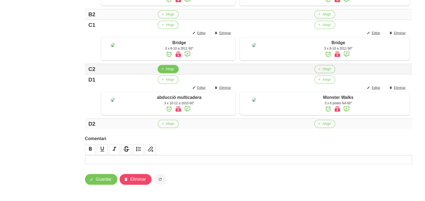
click at [168, 67] on span "Afegir" at bounding box center [170, 69] width 8 height 5
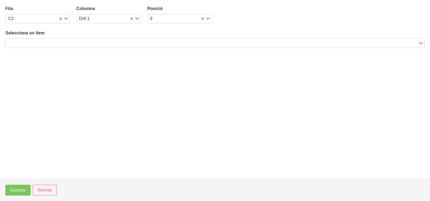
click at [92, 40] on input "Search for option" at bounding box center [211, 43] width 411 height 6
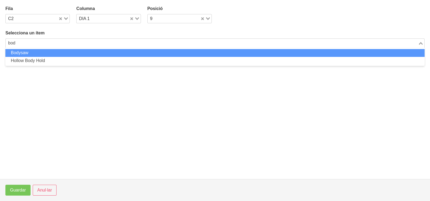
click at [88, 52] on li "Bodysaw" at bounding box center [214, 53] width 419 height 8
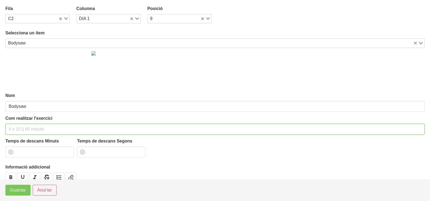
click at [22, 124] on input "text" at bounding box center [214, 129] width 419 height 11
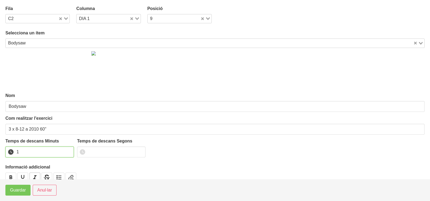
drag, startPoint x: 69, startPoint y: 150, endPoint x: 35, endPoint y: 178, distance: 44.0
click at [67, 151] on input "1" at bounding box center [39, 151] width 68 height 11
click at [23, 189] on span "Guardar" at bounding box center [18, 190] width 16 height 6
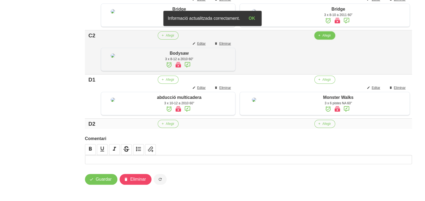
click at [323, 38] on span "Afegir" at bounding box center [326, 35] width 8 height 5
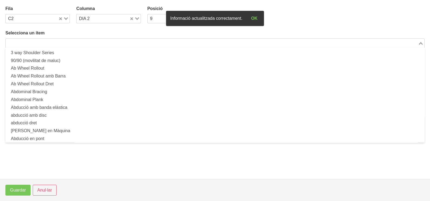
drag, startPoint x: 108, startPoint y: 42, endPoint x: 111, endPoint y: 25, distance: 16.7
click at [109, 41] on input "Search for option" at bounding box center [211, 43] width 411 height 6
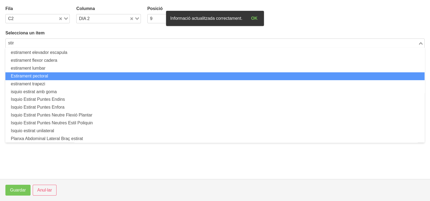
scroll to position [33, 0]
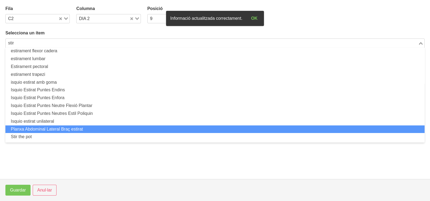
drag, startPoint x: 48, startPoint y: 130, endPoint x: 47, endPoint y: 133, distance: 2.8
click at [47, 133] on ul "estirament columna dorsal estirament dorsal Estirament dorsal ample estirament …" at bounding box center [214, 95] width 419 height 95
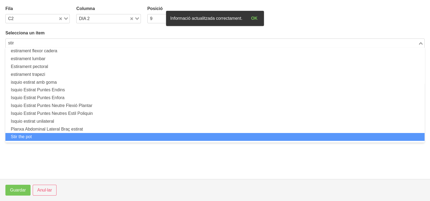
click at [47, 133] on li "Stir the pot" at bounding box center [214, 137] width 419 height 8
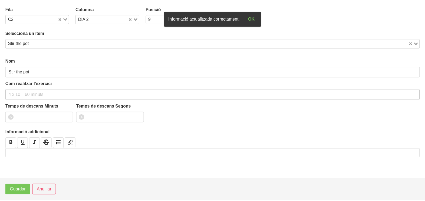
scroll to position [1, 0]
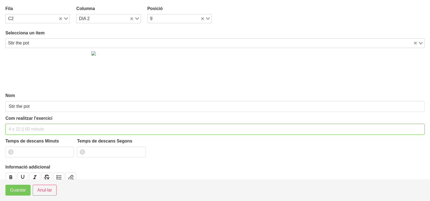
click at [32, 124] on input "text" at bounding box center [214, 129] width 419 height 11
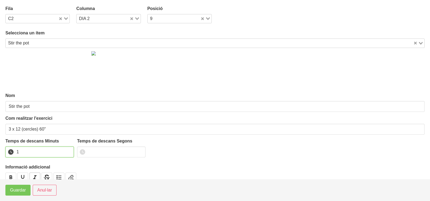
drag, startPoint x: 68, startPoint y: 150, endPoint x: 30, endPoint y: 178, distance: 47.3
click at [67, 151] on input "1" at bounding box center [39, 151] width 68 height 11
click at [15, 190] on span "Guardar" at bounding box center [18, 190] width 16 height 6
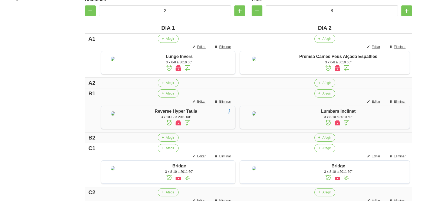
scroll to position [187, 0]
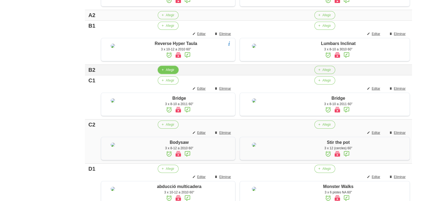
click at [166, 72] on span "Afegir" at bounding box center [170, 69] width 8 height 5
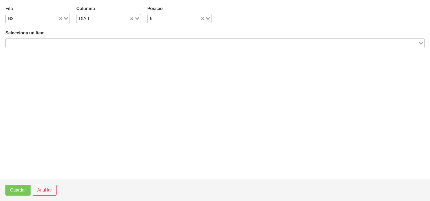
click at [96, 43] on input "Search for option" at bounding box center [211, 43] width 411 height 6
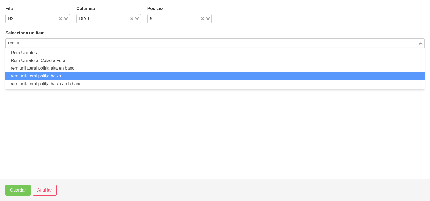
click at [78, 75] on li "rem unilateral politja baixa" at bounding box center [214, 76] width 419 height 8
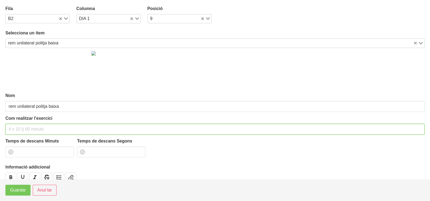
click at [25, 126] on input "text" at bounding box center [214, 129] width 419 height 11
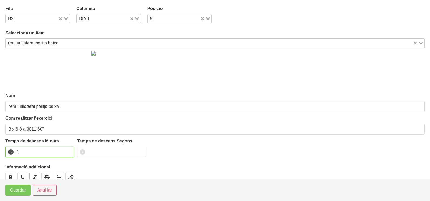
drag, startPoint x: 69, startPoint y: 149, endPoint x: 30, endPoint y: 175, distance: 46.4
click at [66, 152] on input "1" at bounding box center [39, 151] width 68 height 11
click at [19, 187] on span "Guardar" at bounding box center [18, 190] width 16 height 6
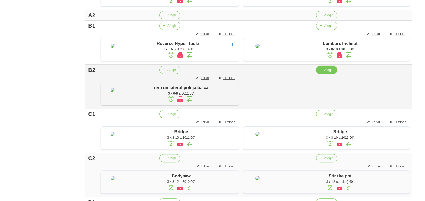
click at [325, 72] on span "Afegir" at bounding box center [328, 69] width 8 height 5
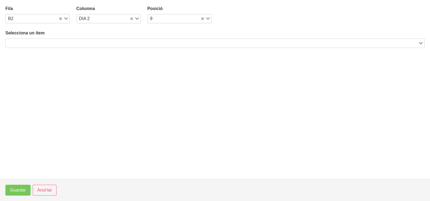
click at [108, 44] on input "Search for option" at bounding box center [211, 43] width 411 height 6
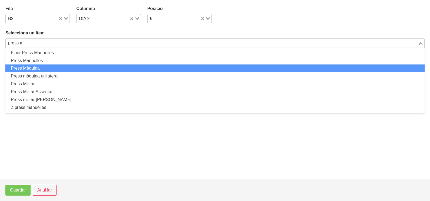
click at [58, 68] on li "Press Màquina" at bounding box center [214, 68] width 419 height 8
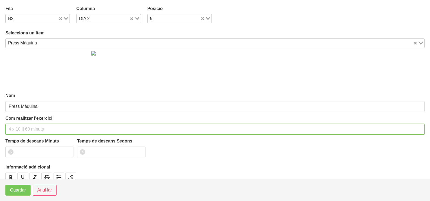
click at [21, 128] on input "text" at bounding box center [214, 129] width 419 height 11
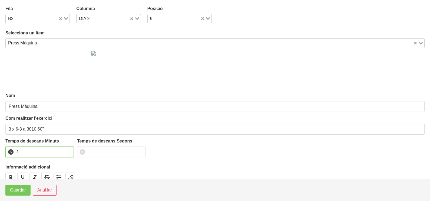
click at [68, 150] on input "1" at bounding box center [39, 151] width 68 height 11
click at [24, 188] on span "Guardar" at bounding box center [18, 190] width 16 height 6
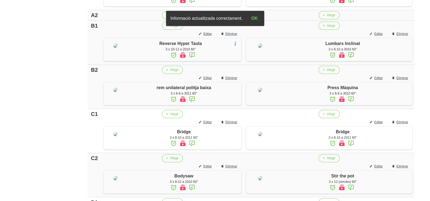
scroll to position [153, 0]
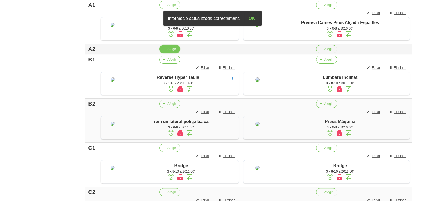
click at [175, 51] on span "Afegir" at bounding box center [171, 49] width 8 height 5
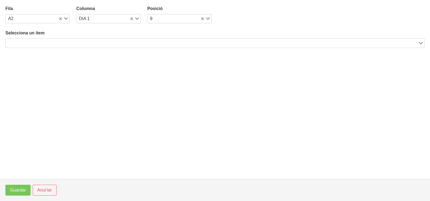
click at [87, 41] on input "Search for option" at bounding box center [211, 43] width 411 height 6
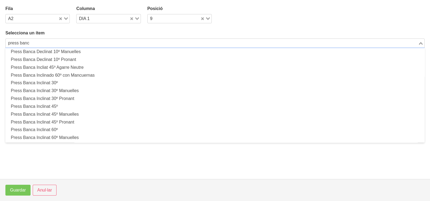
scroll to position [134, 0]
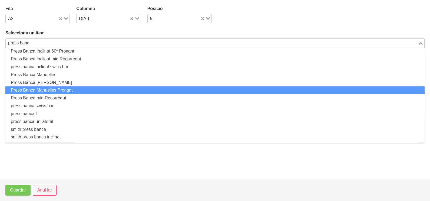
click at [72, 87] on li "Press Banca Manuelles Pronant" at bounding box center [214, 90] width 419 height 8
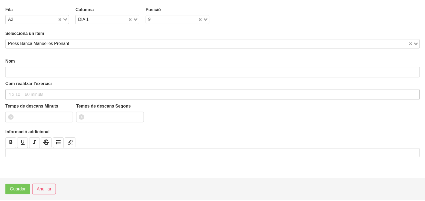
scroll to position [1, 0]
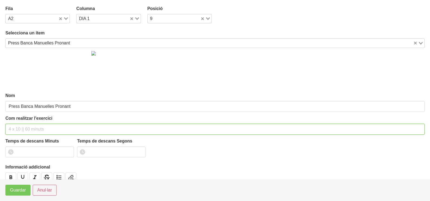
click at [28, 127] on input "text" at bounding box center [214, 129] width 419 height 11
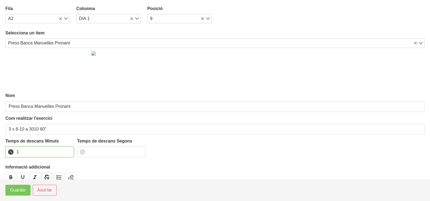
drag, startPoint x: 68, startPoint y: 149, endPoint x: 41, endPoint y: 172, distance: 34.9
click at [66, 151] on input "1" at bounding box center [39, 151] width 68 height 11
click at [16, 191] on span "Guardar" at bounding box center [18, 190] width 16 height 6
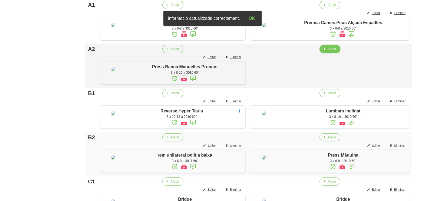
click at [329, 51] on span "Afegir" at bounding box center [331, 49] width 8 height 5
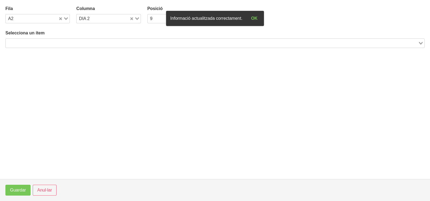
click at [95, 43] on input "Search for option" at bounding box center [211, 43] width 411 height 6
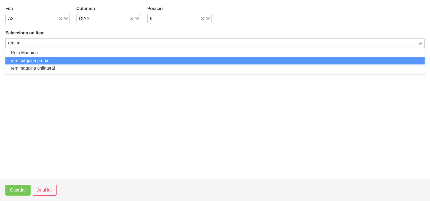
click at [62, 59] on li "rem màquina pronat" at bounding box center [214, 61] width 419 height 8
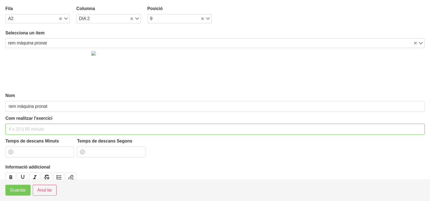
click at [28, 126] on input "text" at bounding box center [214, 129] width 419 height 11
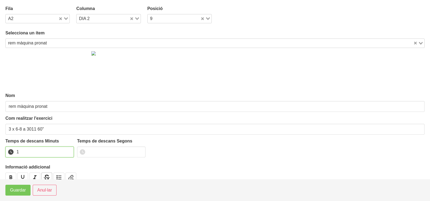
drag, startPoint x: 68, startPoint y: 149, endPoint x: 44, endPoint y: 172, distance: 34.0
click at [68, 150] on input "1" at bounding box center [39, 151] width 68 height 11
click at [16, 191] on span "Guardar" at bounding box center [18, 190] width 16 height 6
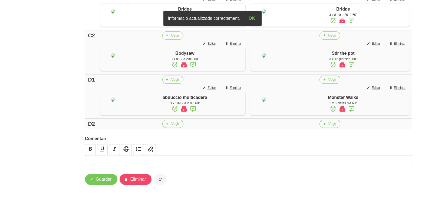
scroll to position [428, 0]
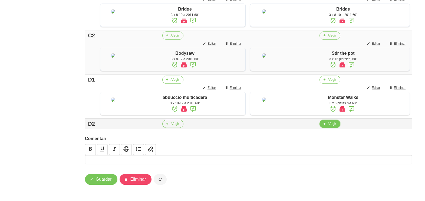
click at [330, 124] on span "Afegir" at bounding box center [331, 123] width 8 height 5
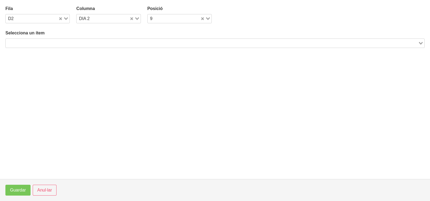
click at [75, 44] on input "Search for option" at bounding box center [211, 43] width 411 height 6
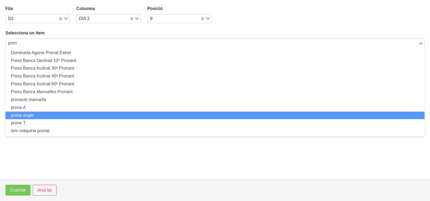
click at [54, 115] on li "prone angel" at bounding box center [214, 115] width 419 height 8
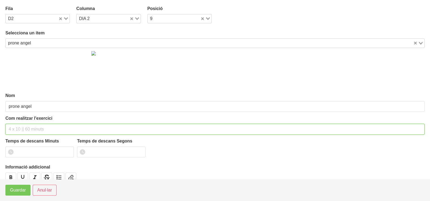
click at [20, 127] on input "text" at bounding box center [214, 129] width 419 height 11
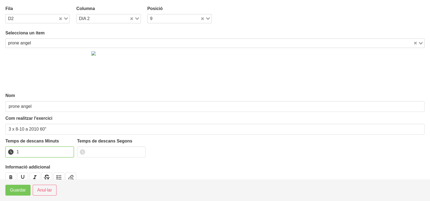
drag, startPoint x: 69, startPoint y: 150, endPoint x: 57, endPoint y: 160, distance: 15.0
click at [67, 152] on input "1" at bounding box center [39, 151] width 68 height 11
click at [6, 192] on button "Guardar" at bounding box center [17, 189] width 25 height 11
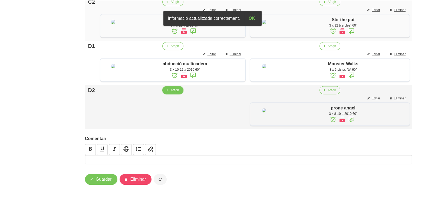
click at [172, 92] on span "Afegir" at bounding box center [174, 90] width 8 height 5
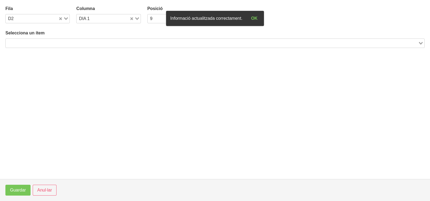
click at [85, 41] on input "Search for option" at bounding box center [211, 43] width 411 height 6
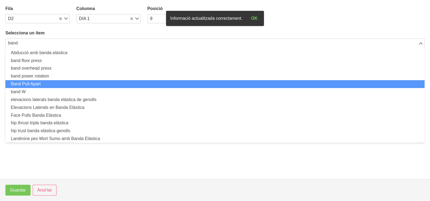
click at [59, 82] on li "Band Pull Apart" at bounding box center [214, 84] width 419 height 8
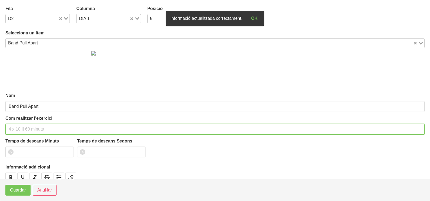
click at [19, 125] on input "text" at bounding box center [214, 129] width 419 height 11
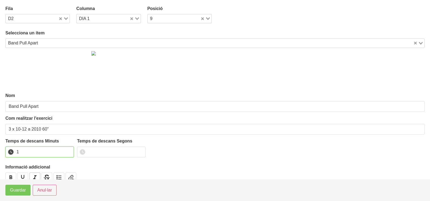
drag, startPoint x: 69, startPoint y: 149, endPoint x: 31, endPoint y: 177, distance: 47.4
click at [68, 150] on input "1" at bounding box center [39, 151] width 68 height 11
click at [16, 191] on span "Guardar" at bounding box center [18, 190] width 16 height 6
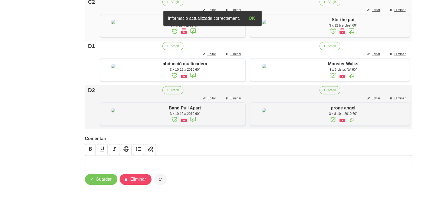
scroll to position [468, 0]
click at [110, 181] on span "Guardar" at bounding box center [104, 179] width 16 height 6
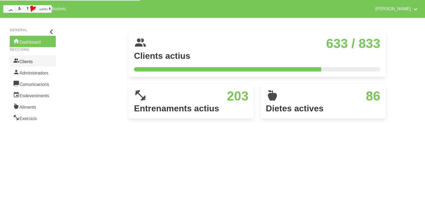
click at [31, 62] on link "Clients" at bounding box center [33, 60] width 46 height 11
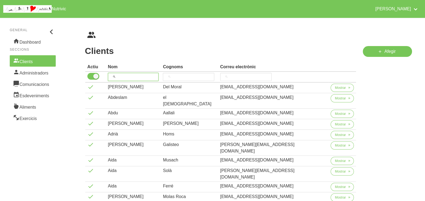
drag, startPoint x: 128, startPoint y: 75, endPoint x: 124, endPoint y: 74, distance: 4.3
click at [128, 74] on input "search" at bounding box center [133, 77] width 51 height 8
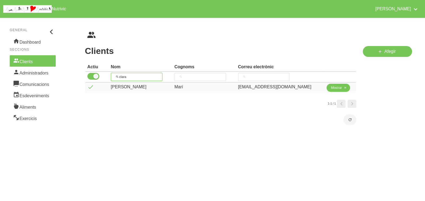
type input "clara"
click at [331, 88] on span "Mostrar" at bounding box center [336, 87] width 11 height 5
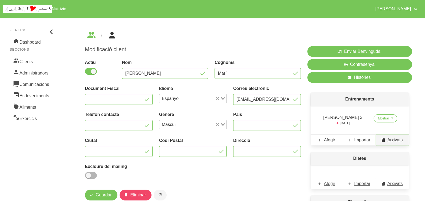
click at [393, 141] on span "Arxivats" at bounding box center [394, 140] width 15 height 6
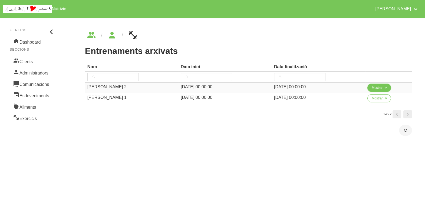
click at [372, 88] on span "Mostrar" at bounding box center [376, 87] width 11 height 5
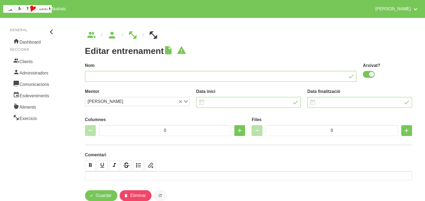
type input "[PERSON_NAME] 2"
checkbox input "true"
type input "[DATE]"
type input "2"
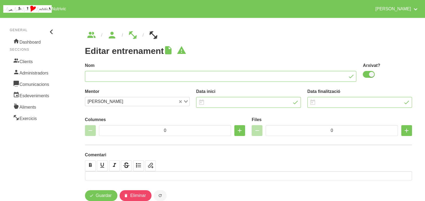
type input "8"
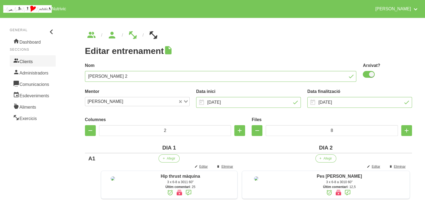
drag, startPoint x: 36, startPoint y: 61, endPoint x: 44, endPoint y: 62, distance: 7.9
click at [36, 61] on link "Clients" at bounding box center [33, 60] width 46 height 11
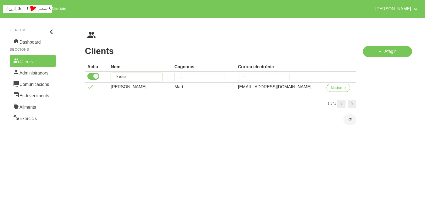
drag, startPoint x: 107, startPoint y: 72, endPoint x: 109, endPoint y: 67, distance: 5.6
click at [98, 70] on thead "Actiu Nom Cognoms Correu electrònic clara" at bounding box center [220, 72] width 271 height 20
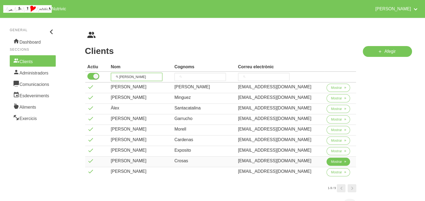
type input "[PERSON_NAME]"
click at [340, 161] on span "Mostrar" at bounding box center [336, 161] width 11 height 5
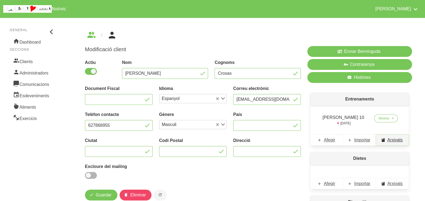
click at [391, 140] on span "Arxivats" at bounding box center [394, 140] width 15 height 6
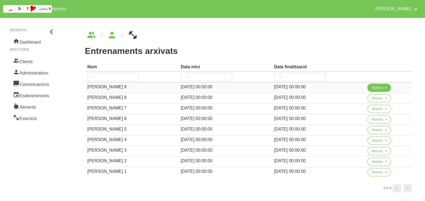
click at [378, 88] on span "Mostrar" at bounding box center [376, 87] width 11 height 5
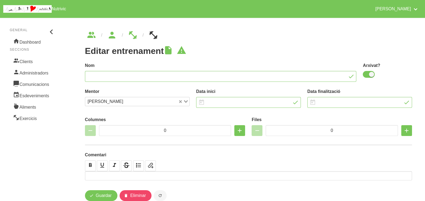
type input "[PERSON_NAME] 9"
checkbox input "true"
type input "[DATE]"
type input "2"
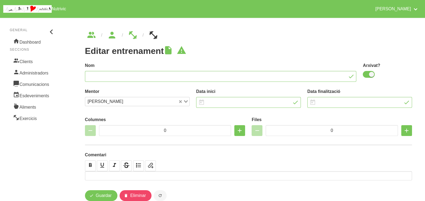
type input "8"
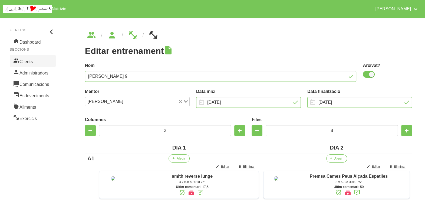
click at [36, 62] on link "Clients" at bounding box center [33, 60] width 46 height 11
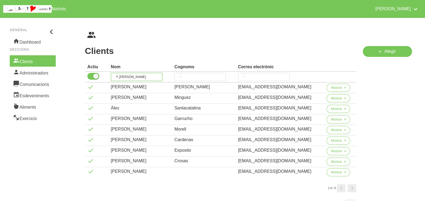
drag, startPoint x: 136, startPoint y: 75, endPoint x: 109, endPoint y: 74, distance: 27.3
click at [105, 74] on tr "[PERSON_NAME]" at bounding box center [220, 77] width 271 height 11
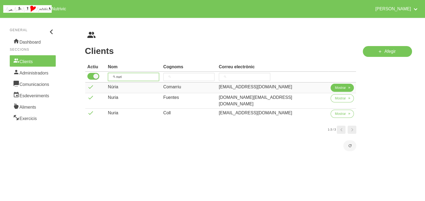
type input "nuri"
click at [335, 88] on span "Mostrar" at bounding box center [340, 87] width 11 height 5
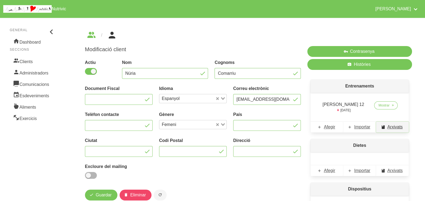
click at [397, 127] on span "Arxivats" at bounding box center [394, 127] width 15 height 6
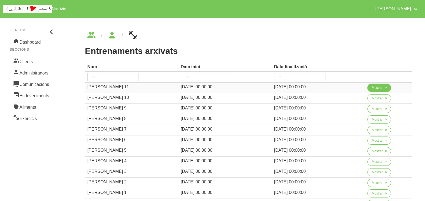
click at [376, 89] on span "Mostrar" at bounding box center [376, 87] width 11 height 5
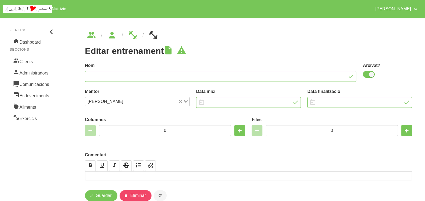
type input "[PERSON_NAME] 11"
checkbox input "true"
type input "[DATE]"
type input "2"
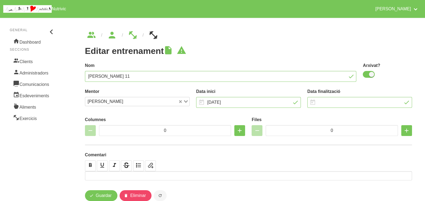
type input "7"
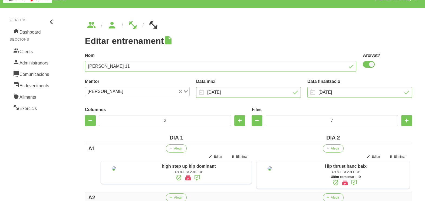
scroll to position [101, 0]
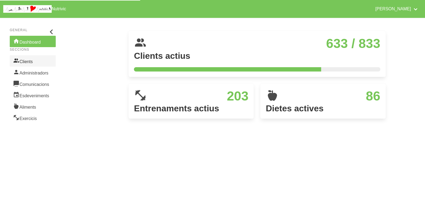
click at [34, 62] on link "Clients" at bounding box center [33, 60] width 46 height 11
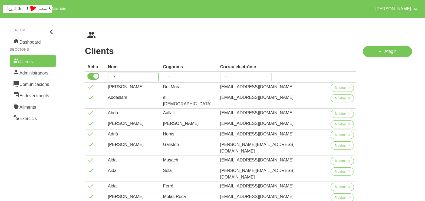
click at [128, 76] on input "search" at bounding box center [133, 77] width 51 height 8
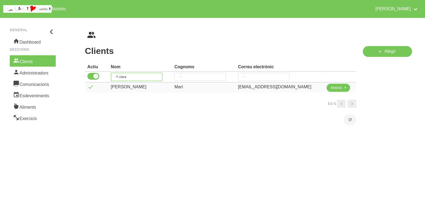
type input "clara"
click at [331, 90] on button "Mostrar" at bounding box center [338, 88] width 24 height 8
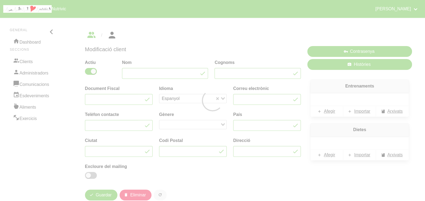
type input "[PERSON_NAME]"
type input "Marí"
type input "[EMAIL_ADDRESS][DOMAIN_NAME]"
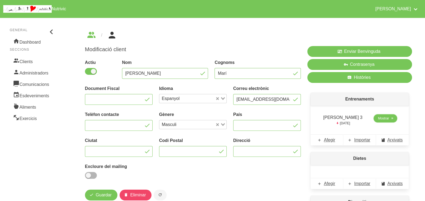
click at [378, 119] on span "Mostrar" at bounding box center [383, 118] width 11 height 5
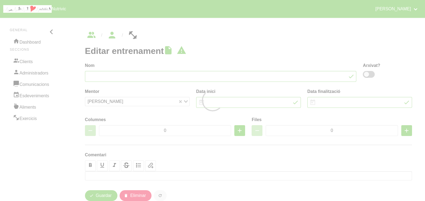
type input "[PERSON_NAME] 3"
type input "[DATE]"
type input "12/10/2025"
type input "2"
type input "8"
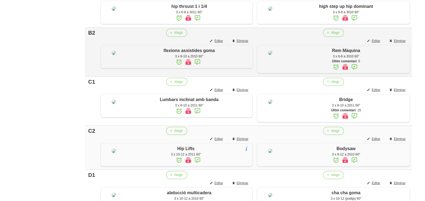
scroll to position [203, 0]
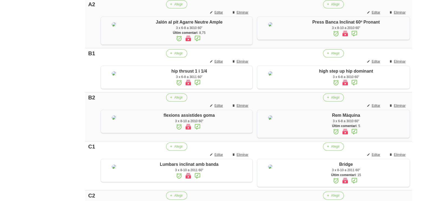
click at [57, 56] on aside "General Dashboard Seccions Clients Administradors Comunicacions Esdeveniments A…" at bounding box center [33, 108] width 72 height 592
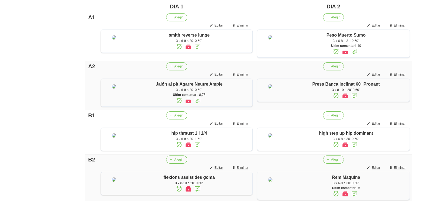
scroll to position [0, 0]
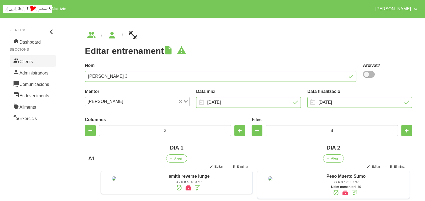
click at [27, 61] on link "Clients" at bounding box center [33, 60] width 46 height 11
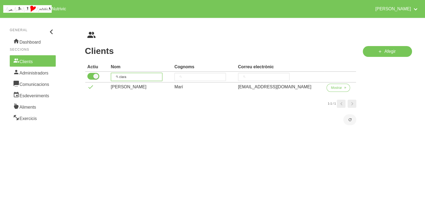
drag, startPoint x: 110, startPoint y: 71, endPoint x: 133, endPoint y: 64, distance: 24.2
click at [111, 70] on thead "Actiu Nom Cognoms Correu electrònic clara" at bounding box center [220, 72] width 271 height 20
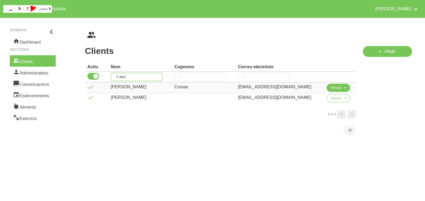
type input "alexi"
click at [331, 88] on span "Mostrar" at bounding box center [336, 87] width 11 height 5
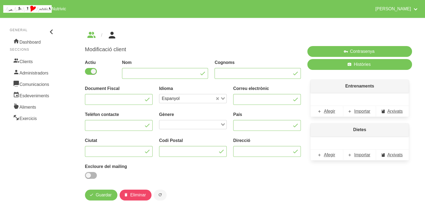
type input "[PERSON_NAME]"
type input "Crosas"
type input "[EMAIL_ADDRESS][DOMAIN_NAME]"
type input "627868955"
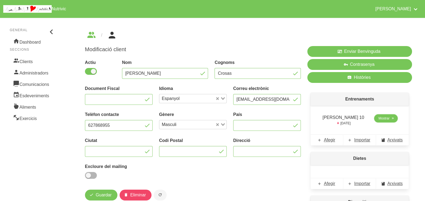
click at [380, 118] on span "Mostrar" at bounding box center [383, 118] width 11 height 5
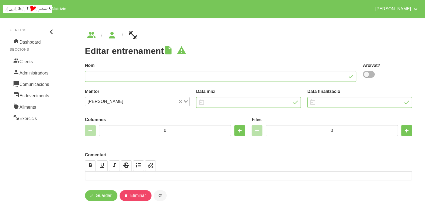
type input "[PERSON_NAME] 10"
type input "[DATE]"
type input "12/10/2025"
type input "2"
type input "8"
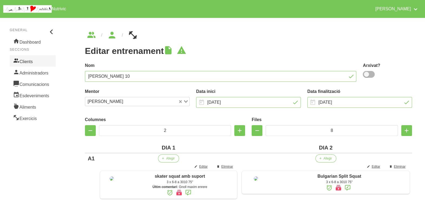
click at [38, 59] on link "Clients" at bounding box center [33, 60] width 46 height 11
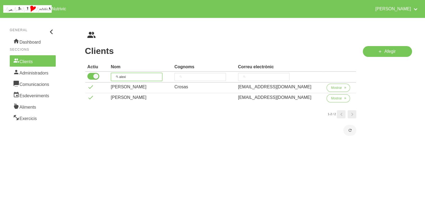
drag, startPoint x: 128, startPoint y: 74, endPoint x: 106, endPoint y: 70, distance: 22.5
click at [106, 70] on thead "Actiu Nom Cognoms Correu electrònic alexi" at bounding box center [220, 72] width 271 height 20
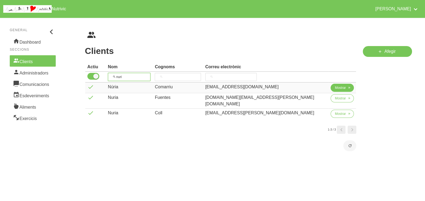
type input "nuri"
click at [335, 89] on span "Mostrar" at bounding box center [340, 87] width 11 height 5
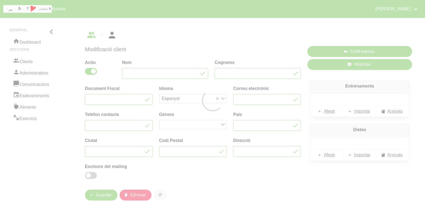
type input "Núria"
type input "Comarriu"
type input "[EMAIL_ADDRESS][DOMAIN_NAME]"
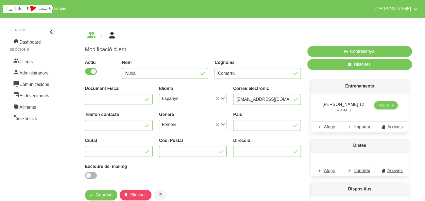
click at [383, 106] on span "Mostrar" at bounding box center [383, 105] width 11 height 5
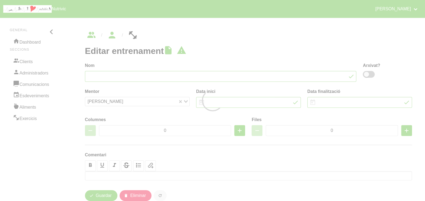
type input "[PERSON_NAME] 12"
type input "[DATE]"
type input "12/10/2025"
type input "2"
type input "8"
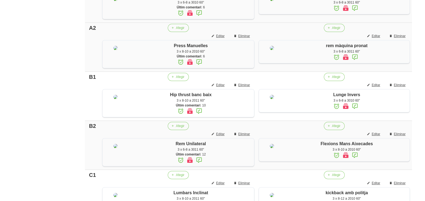
scroll to position [169, 0]
